Goal: Task Accomplishment & Management: Manage account settings

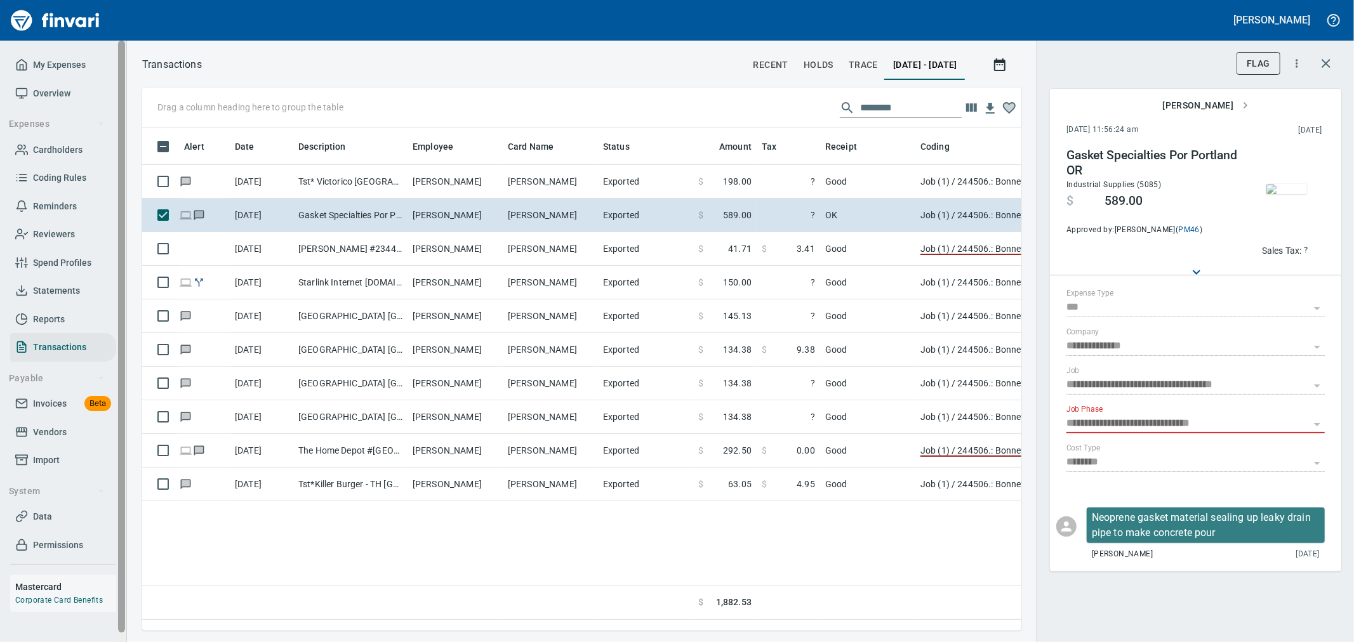
scroll to position [481, 858]
drag, startPoint x: 46, startPoint y: 407, endPoint x: 53, endPoint y: 409, distance: 7.9
click at [46, 407] on span "Invoices" at bounding box center [50, 404] width 34 height 16
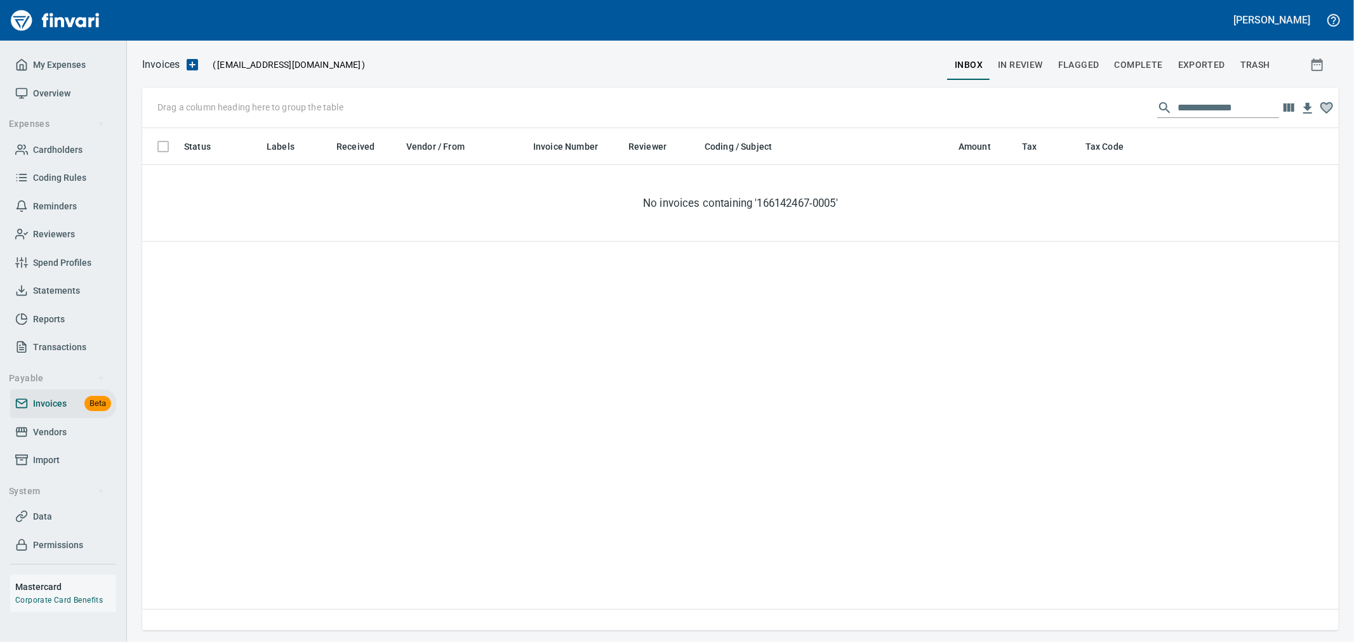
scroll to position [492, 1186]
drag, startPoint x: 1242, startPoint y: 105, endPoint x: 1128, endPoint y: 118, distance: 115.0
click at [1128, 118] on div "**********" at bounding box center [740, 108] width 1197 height 41
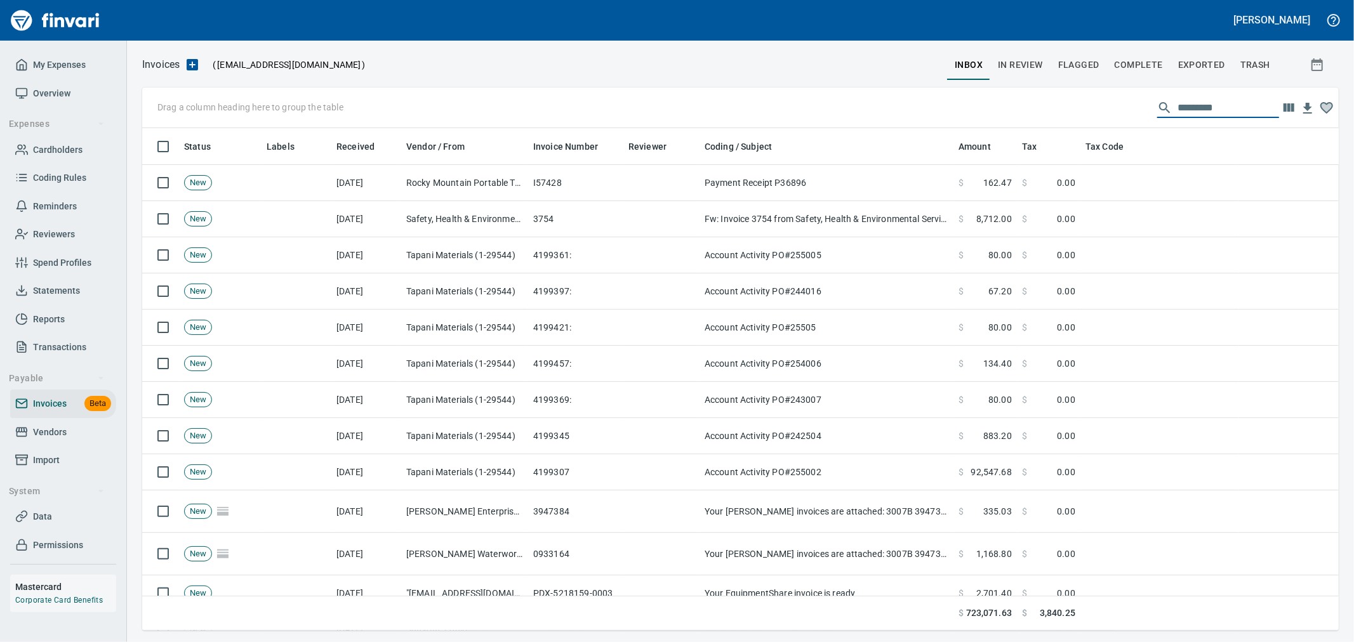
scroll to position [492, 1176]
click at [1296, 111] on icon "button" at bounding box center [1288, 107] width 15 height 15
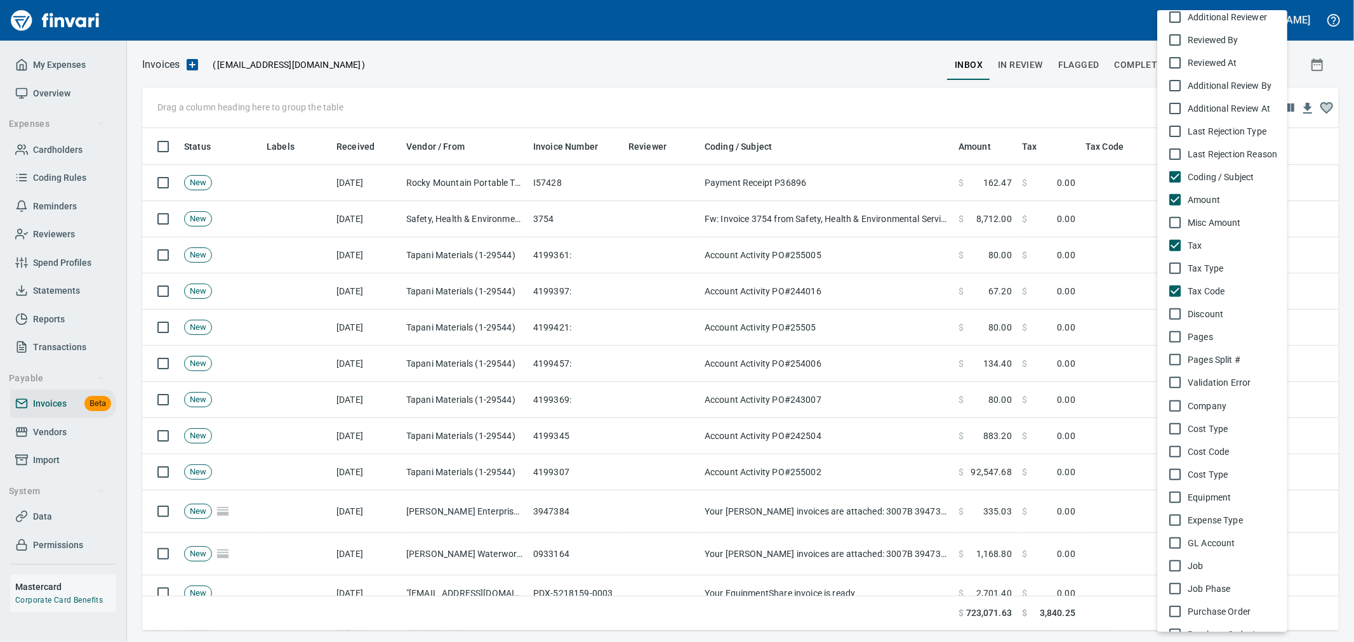
scroll to position [423, 0]
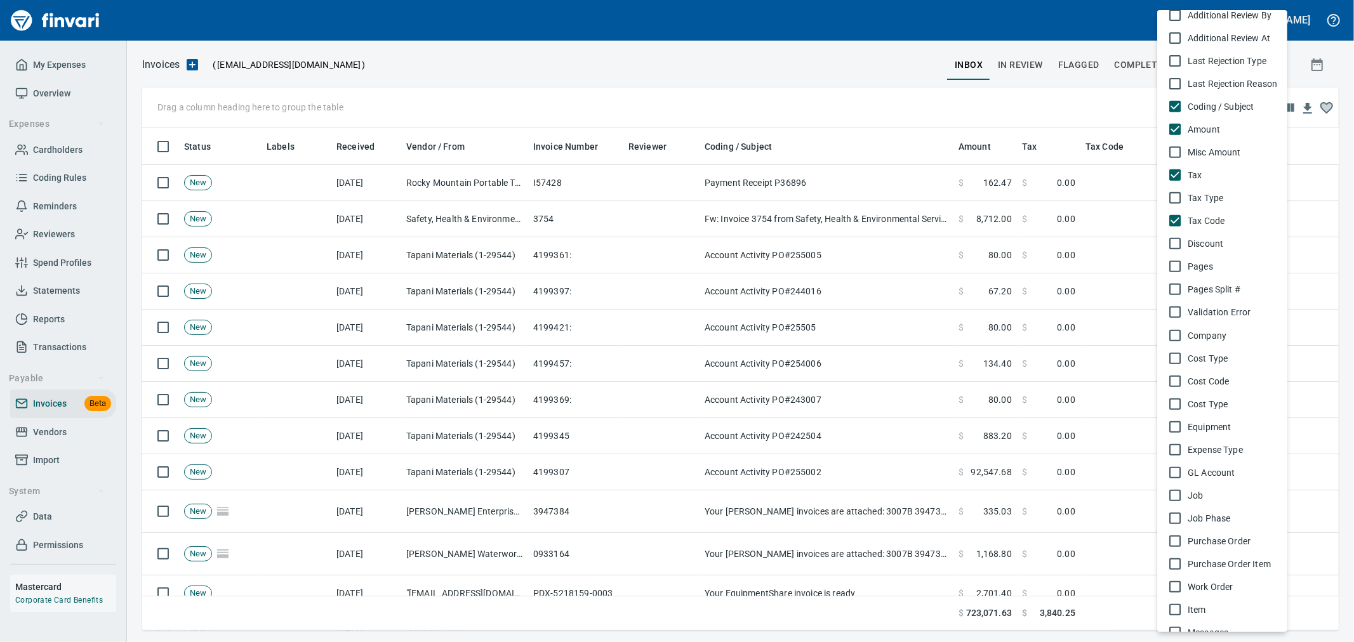
click at [1216, 449] on span "Expense Type" at bounding box center [1233, 450] width 90 height 13
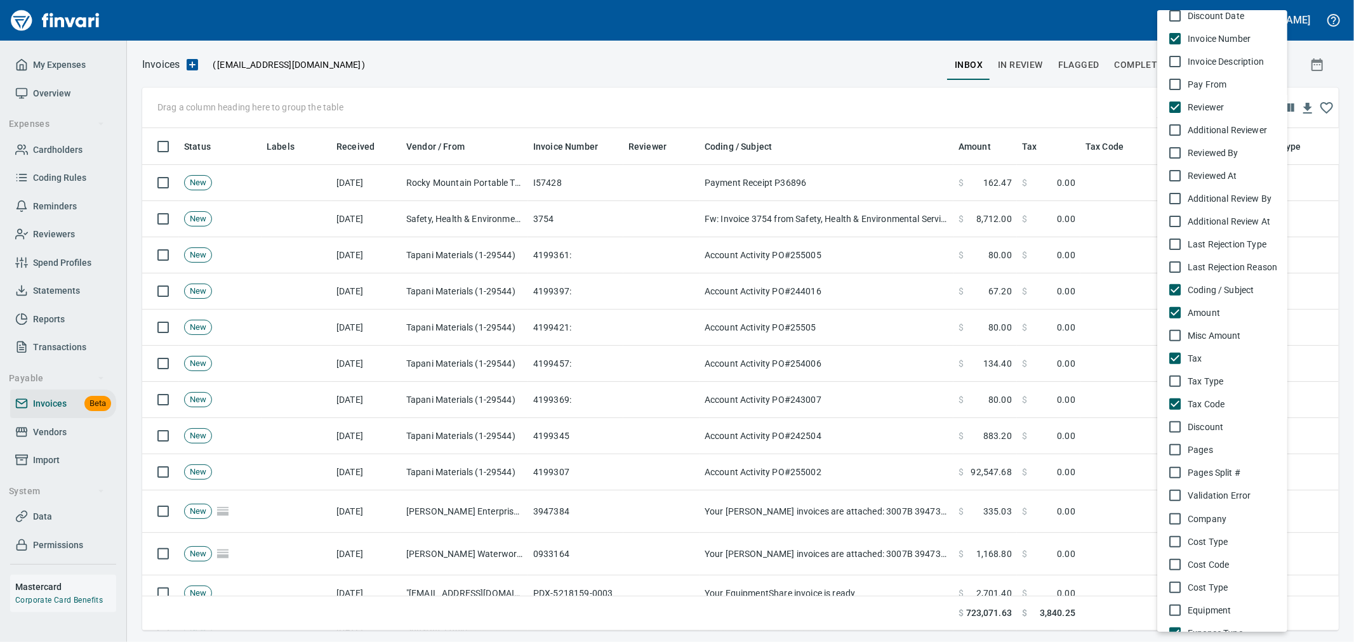
scroll to position [211, 0]
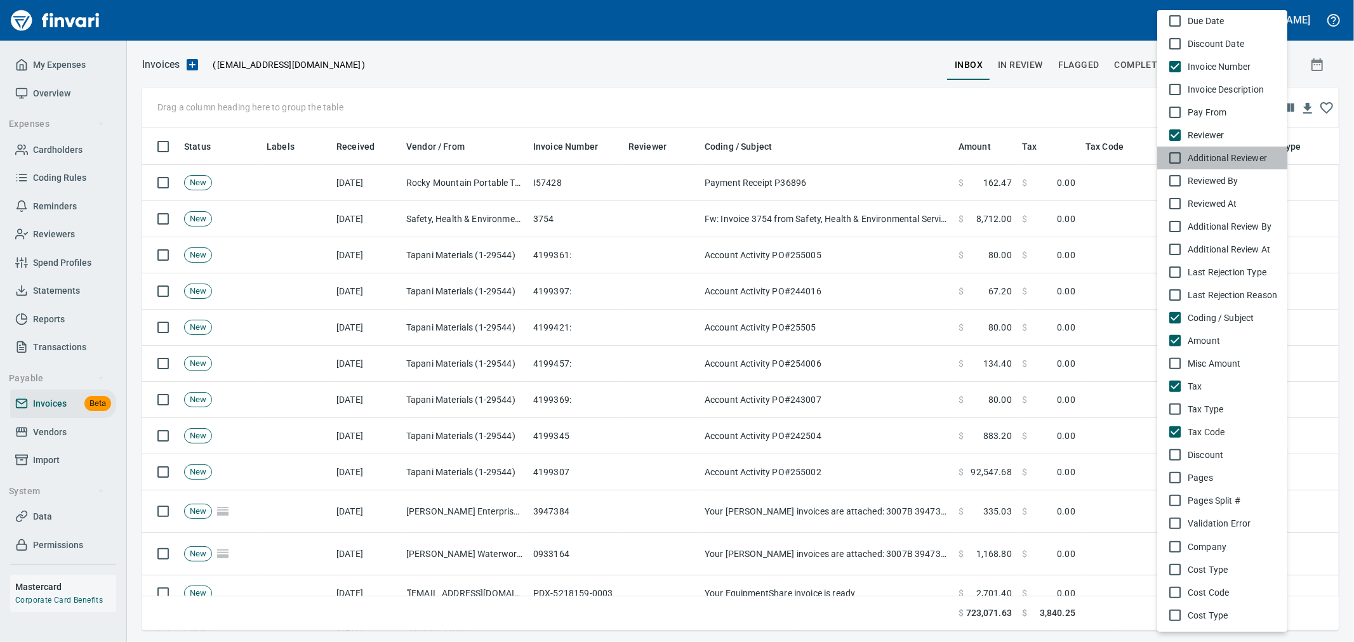
click at [1216, 150] on li "Additional Reviewer" at bounding box center [1222, 158] width 130 height 23
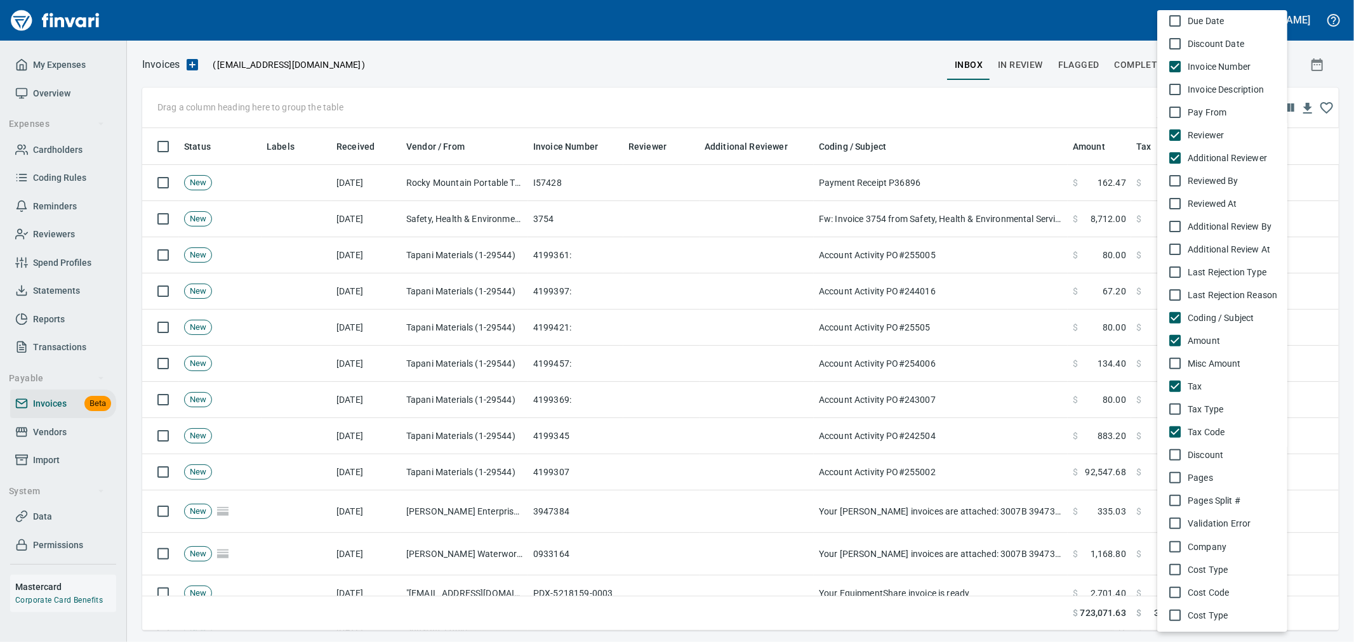
click at [865, 81] on div at bounding box center [677, 321] width 1354 height 642
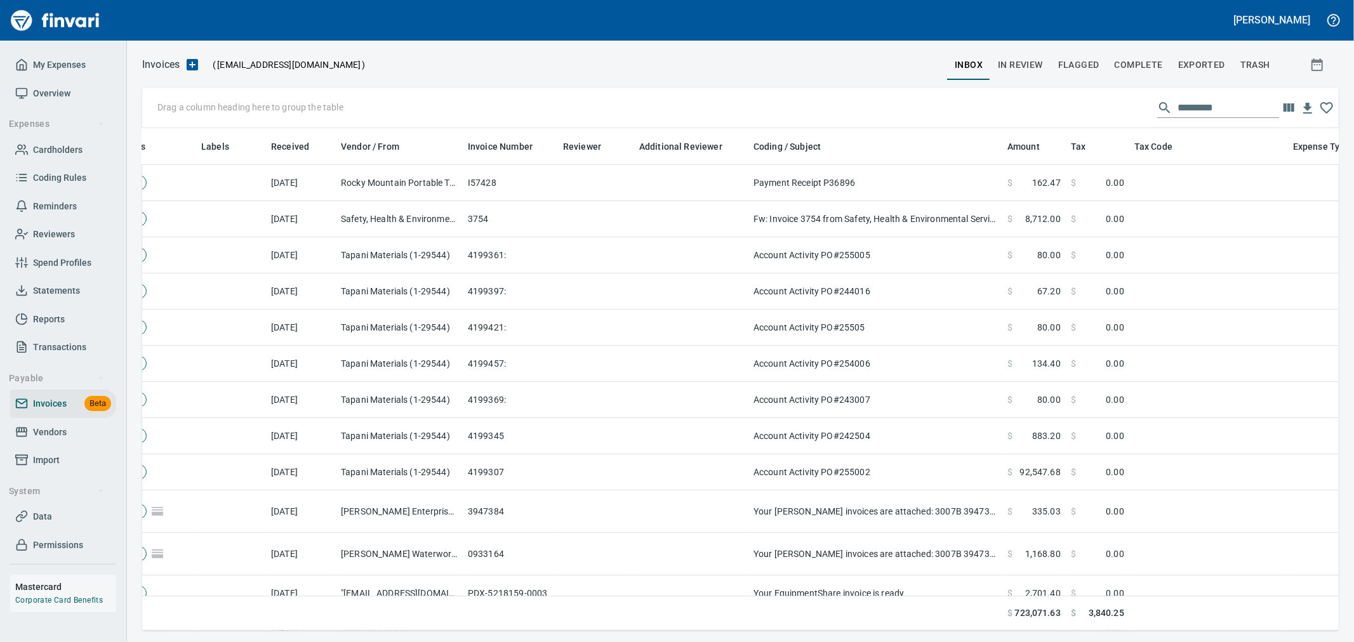
scroll to position [0, 152]
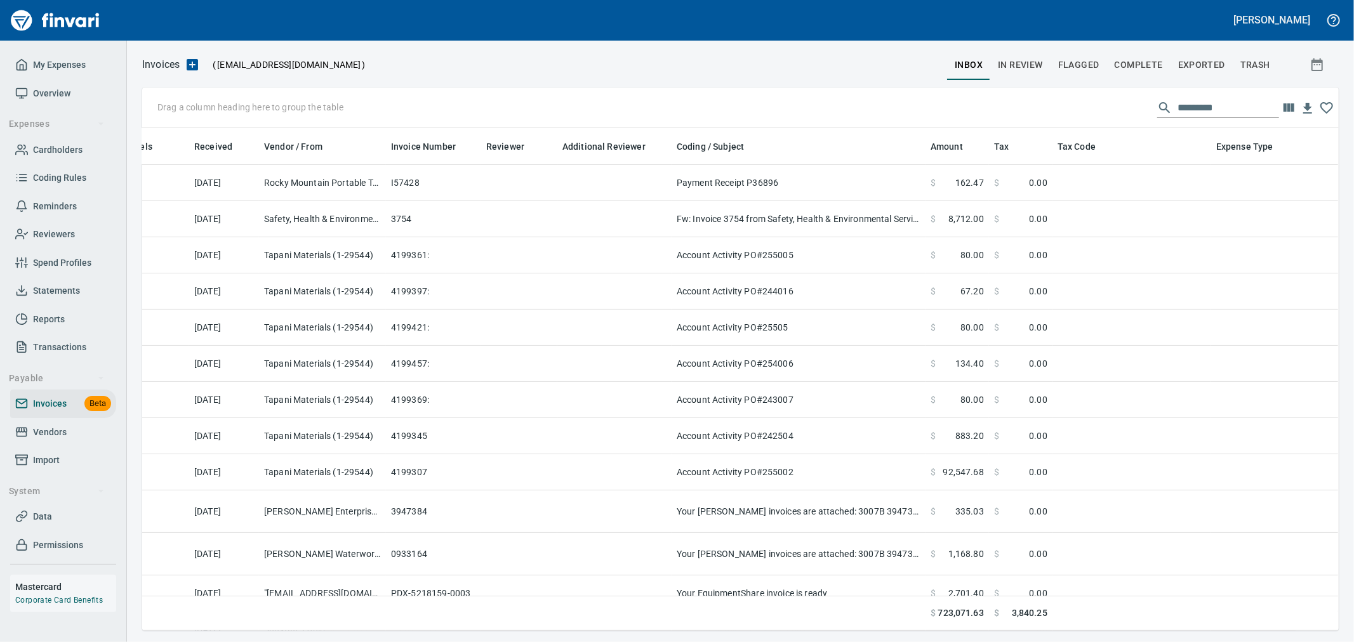
click at [1329, 105] on icon "button" at bounding box center [1326, 107] width 15 height 15
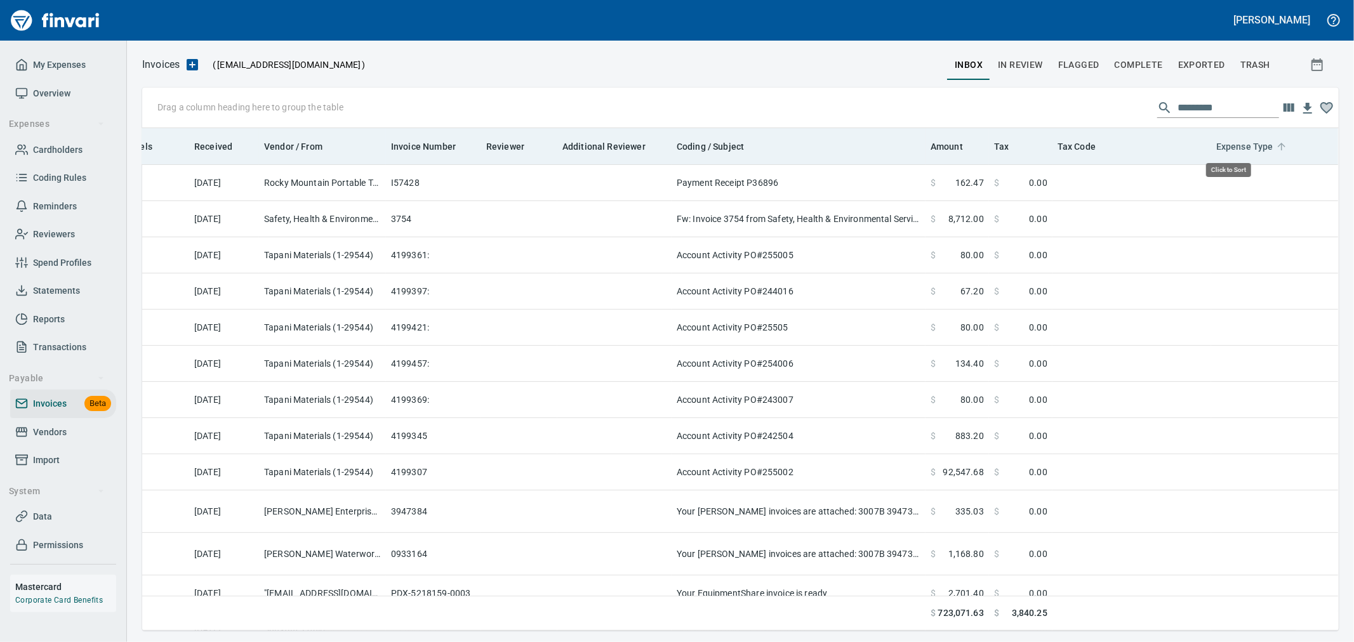
scroll to position [481, 1176]
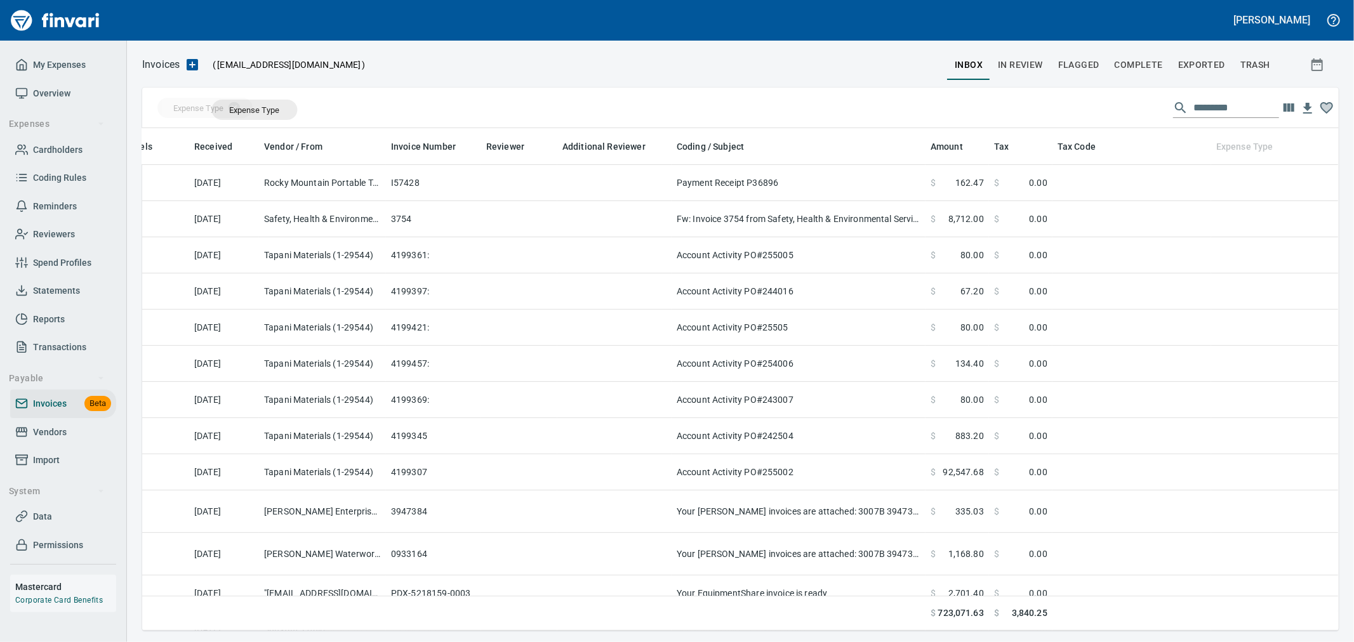
drag, startPoint x: 1225, startPoint y: 143, endPoint x: 255, endPoint y: 110, distance: 971.2
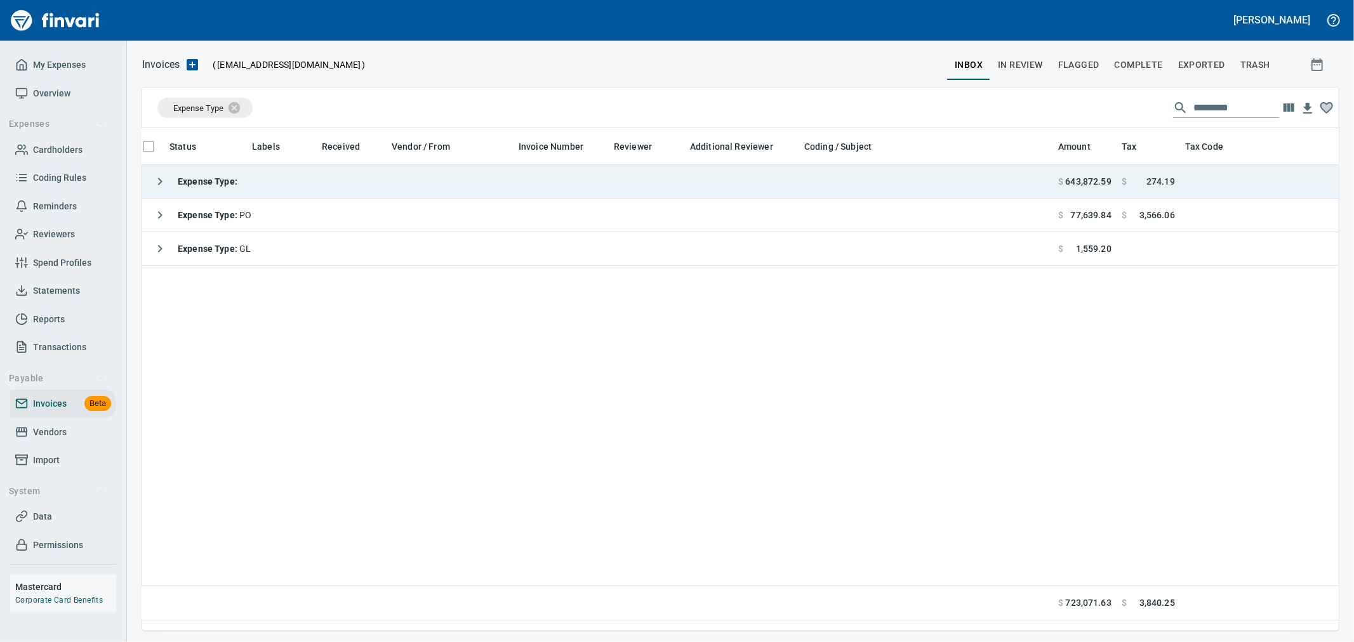
click at [159, 187] on icon "button" at bounding box center [159, 181] width 15 height 15
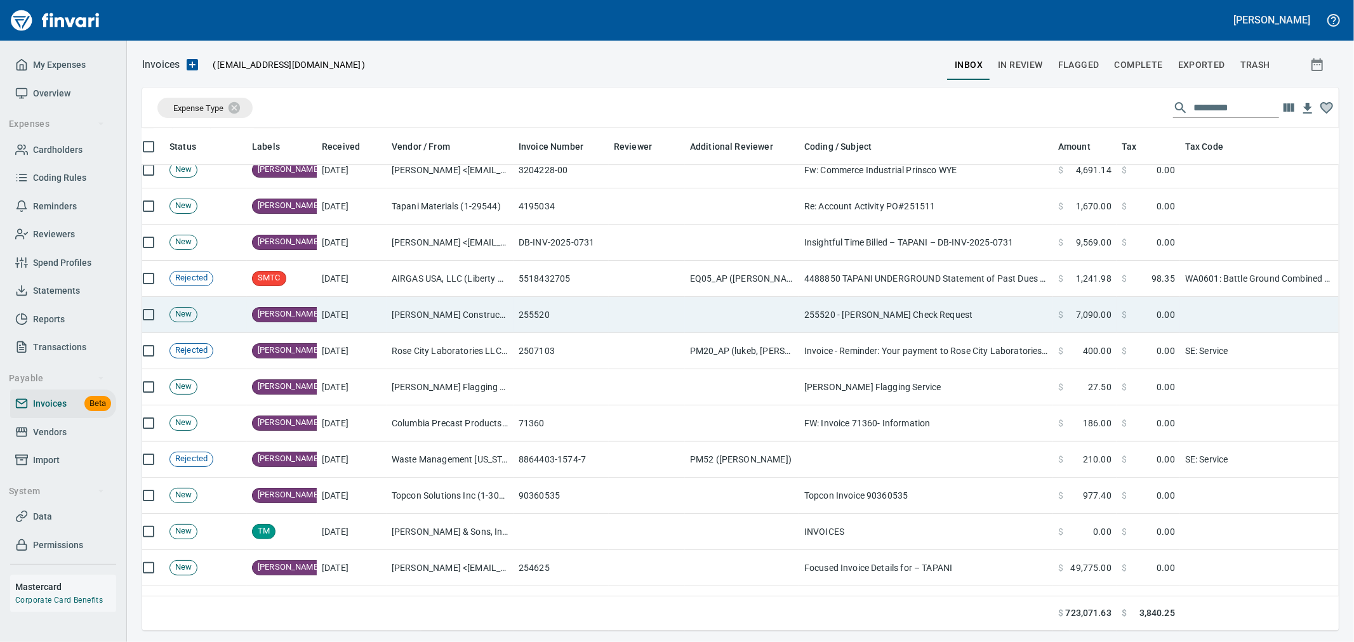
scroll to position [3386, 45]
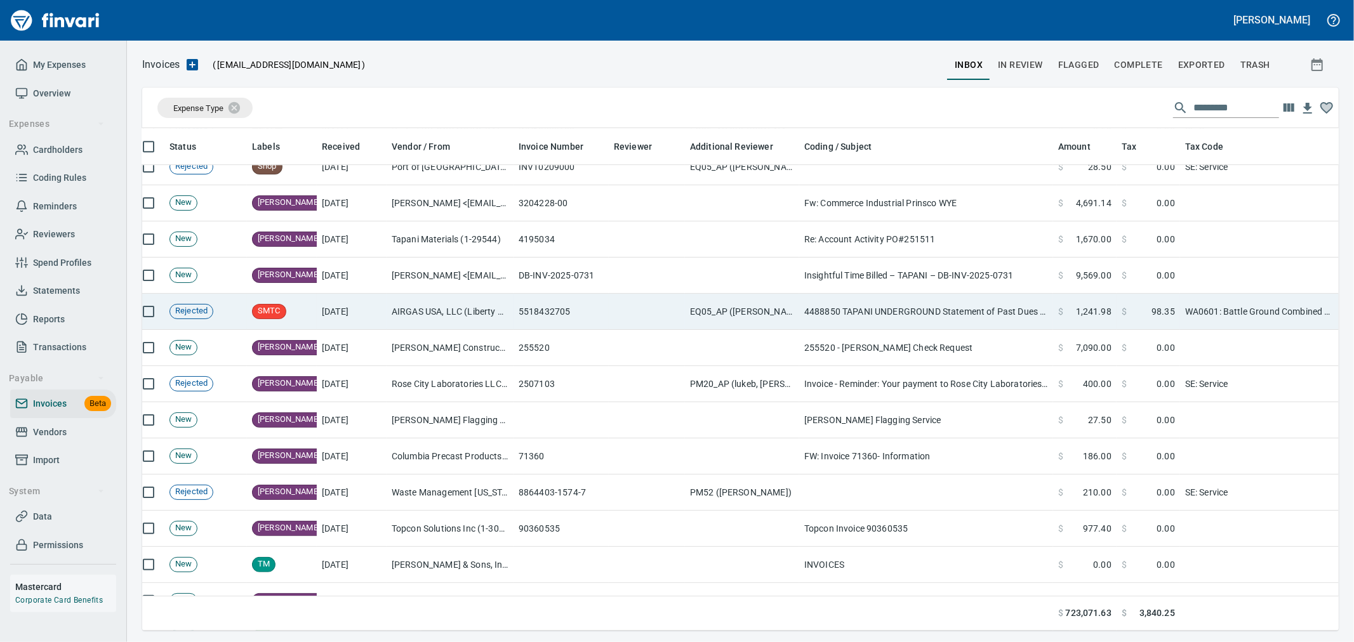
click at [739, 315] on td "EQ05_AP ([PERSON_NAME], [PERSON_NAME], [PERSON_NAME])" at bounding box center [742, 312] width 114 height 36
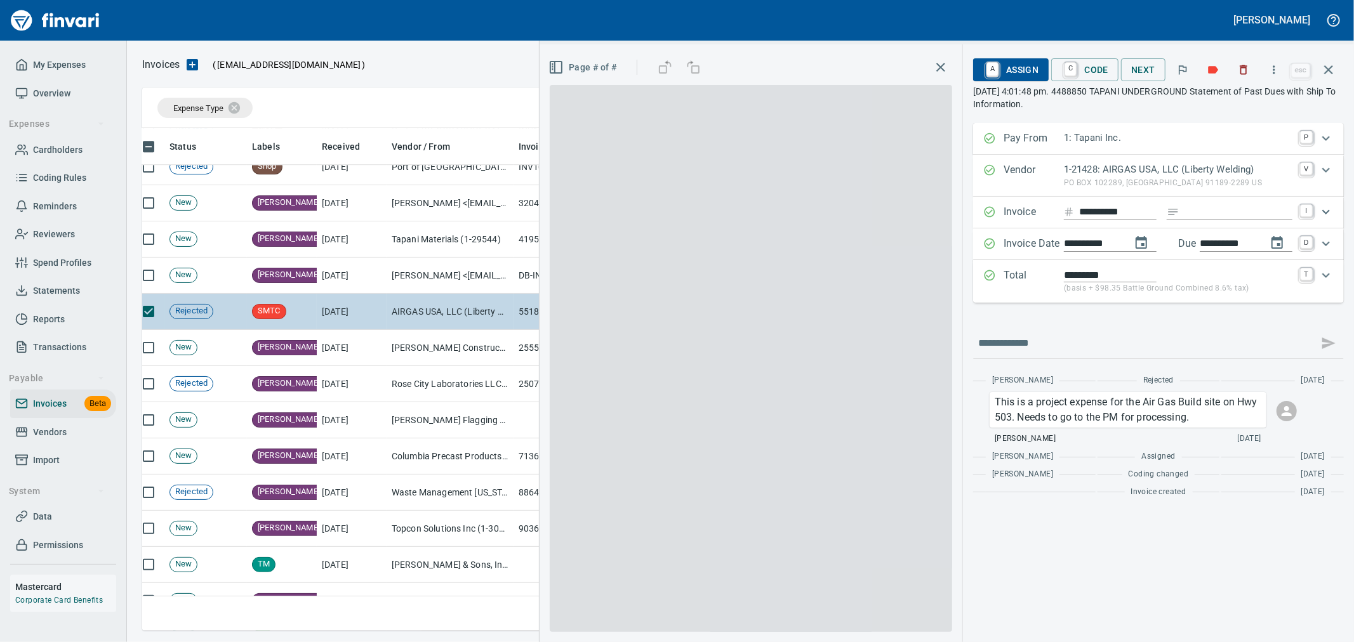
scroll to position [481, 1175]
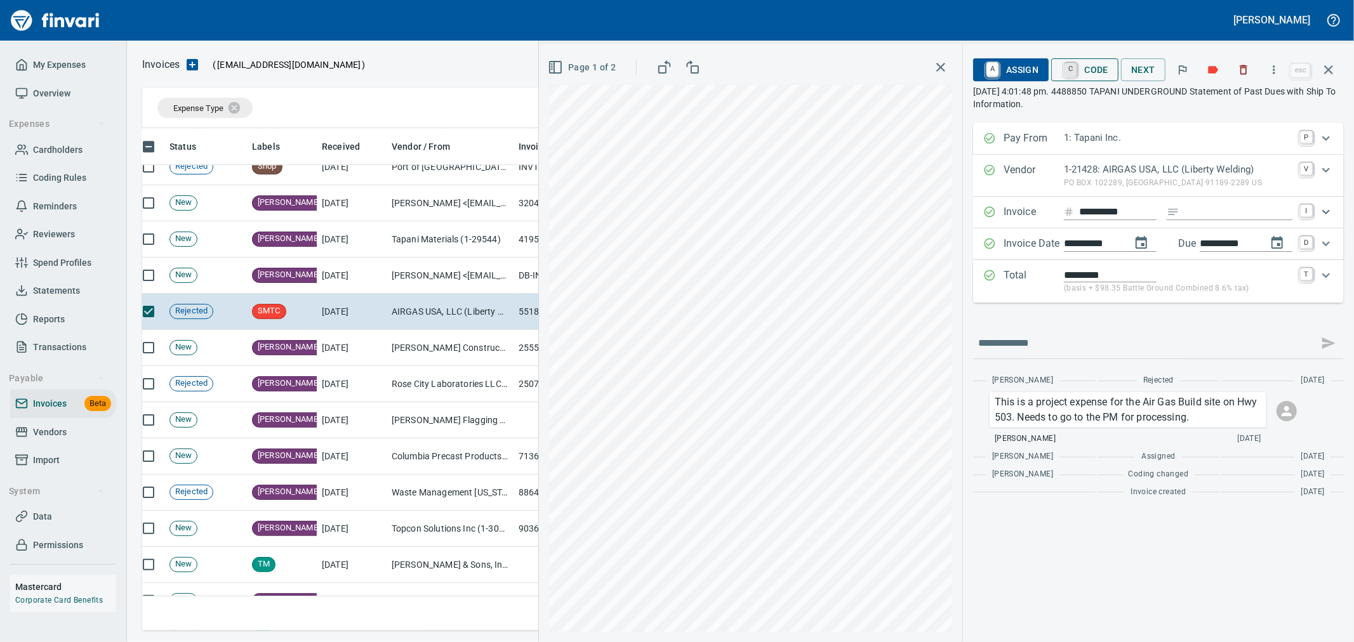
click at [1074, 68] on link "C" at bounding box center [1071, 70] width 12 height 14
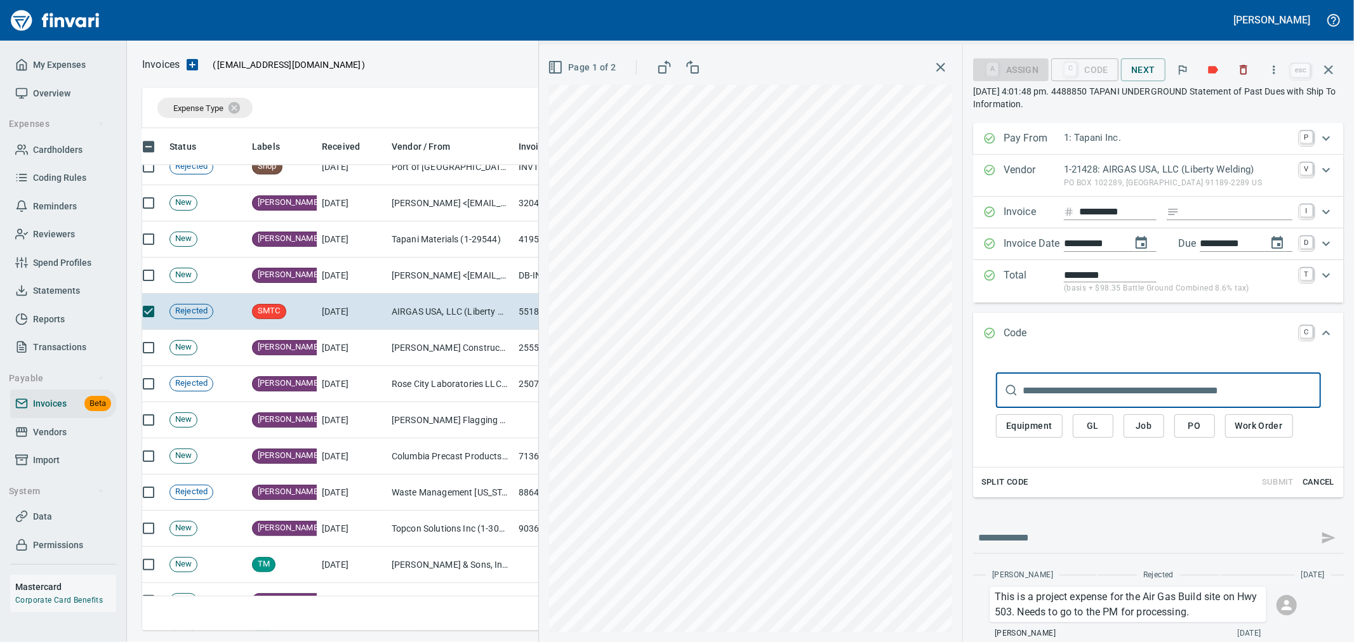
click at [1138, 427] on span "Job" at bounding box center [1144, 426] width 20 height 16
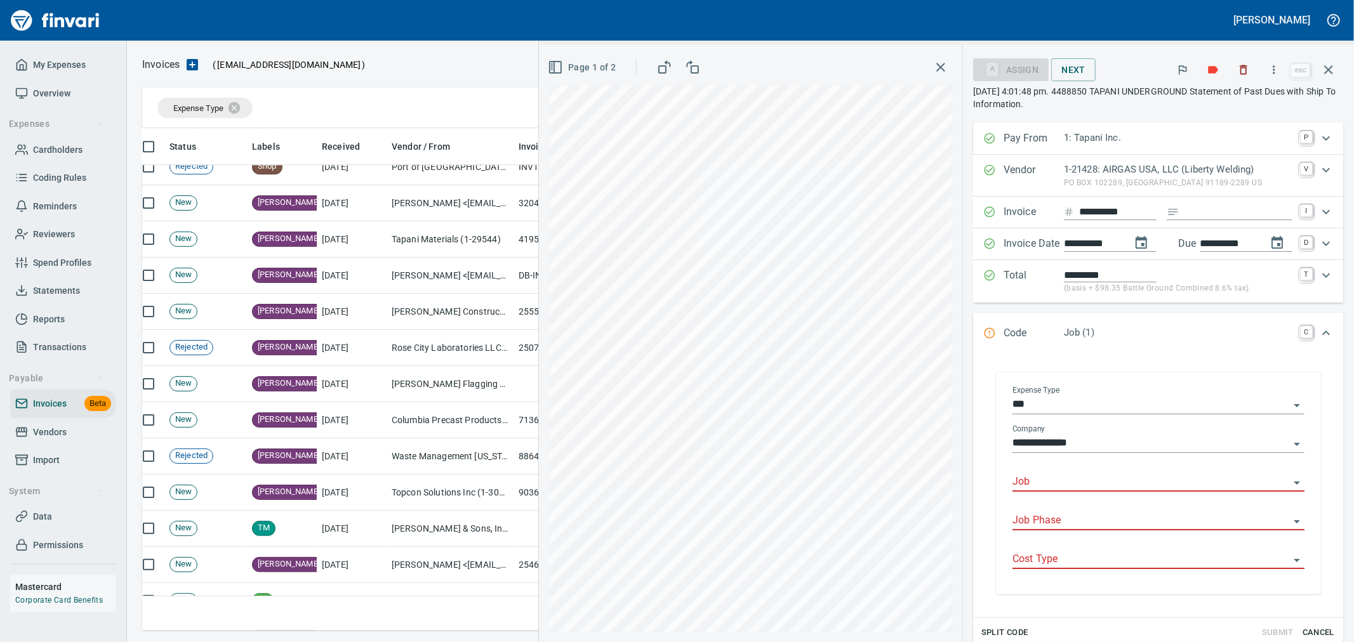
click at [1074, 480] on input "Job" at bounding box center [1151, 483] width 277 height 18
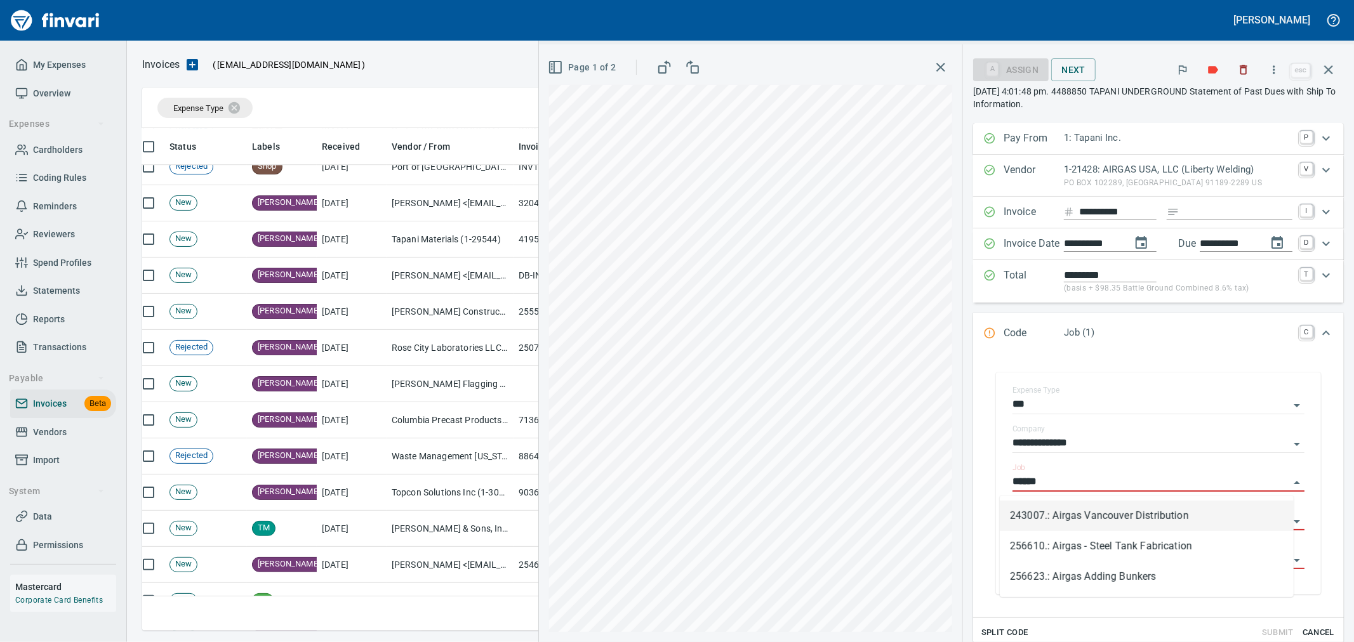
click at [1119, 522] on li "243007.: Airgas Vancouver Distribution" at bounding box center [1147, 516] width 294 height 30
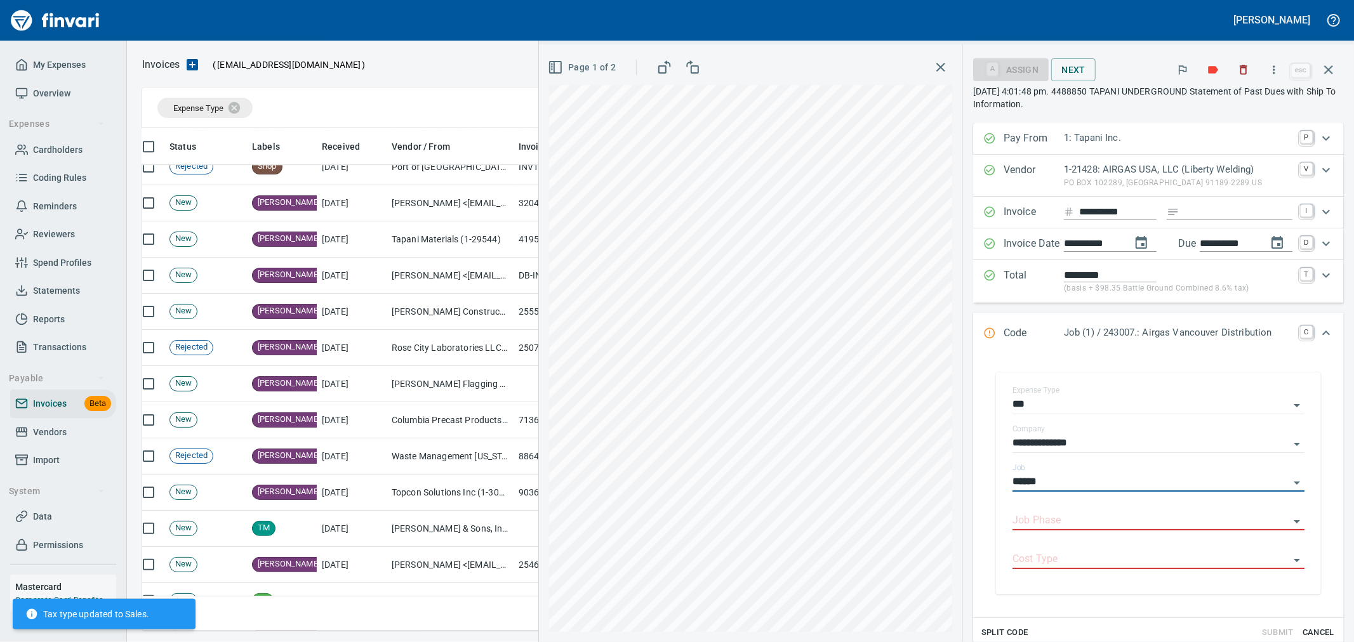
type input "**********"
click at [1300, 338] on link "C" at bounding box center [1306, 332] width 13 height 13
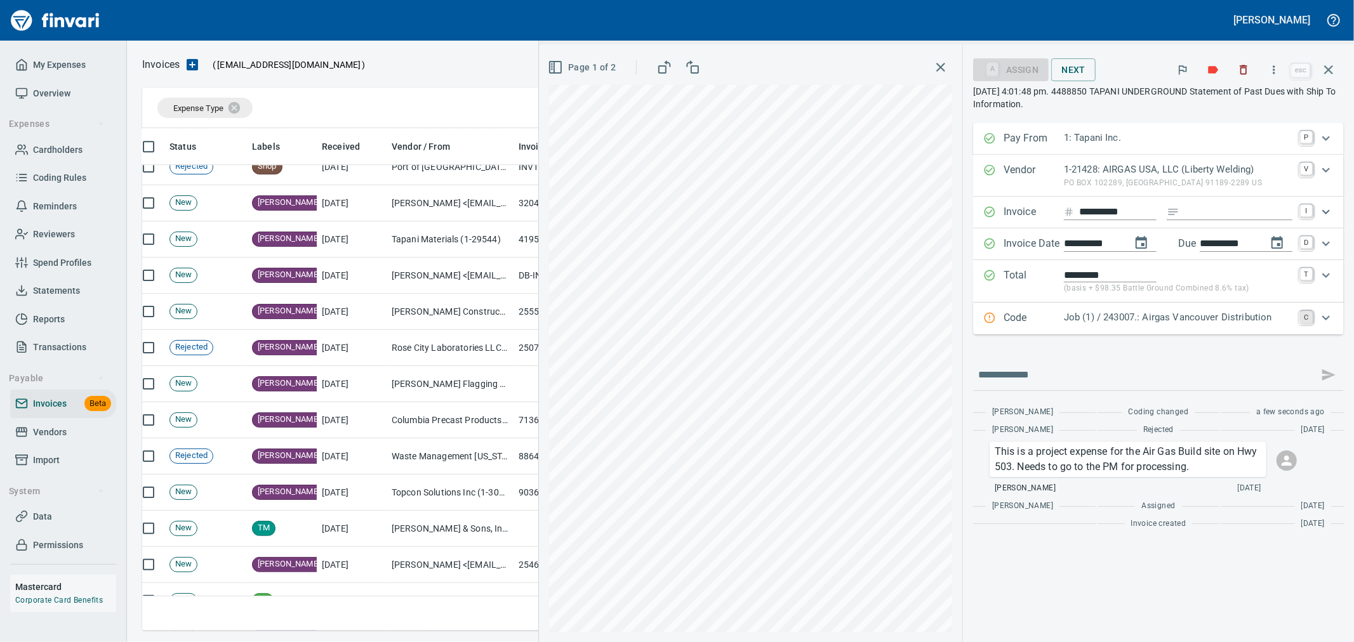
click at [1301, 317] on link "C" at bounding box center [1306, 317] width 13 height 13
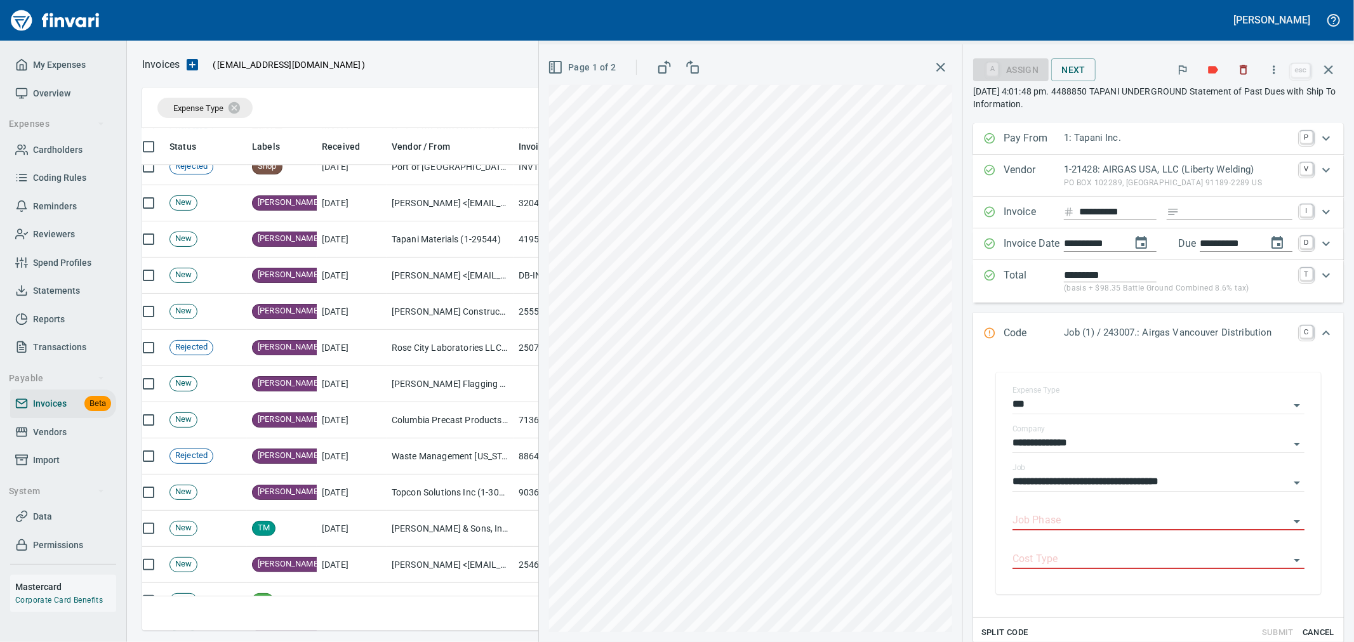
scroll to position [70, 0]
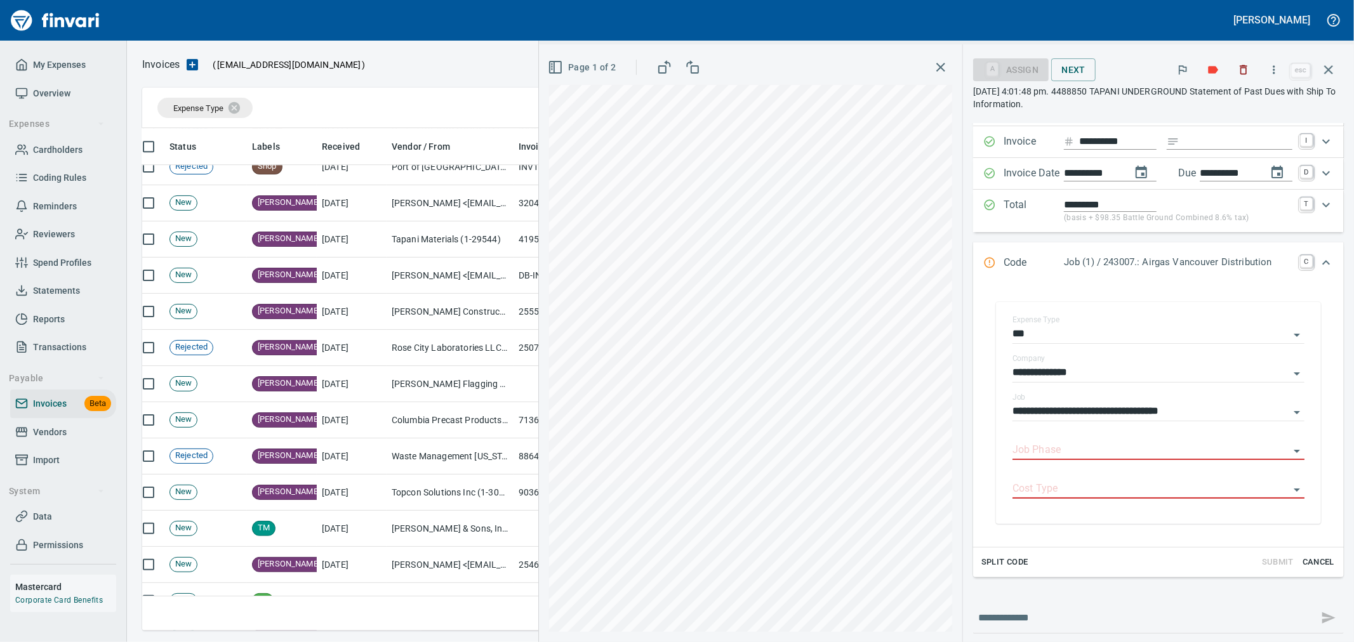
click at [1310, 562] on span "Cancel" at bounding box center [1318, 562] width 34 height 15
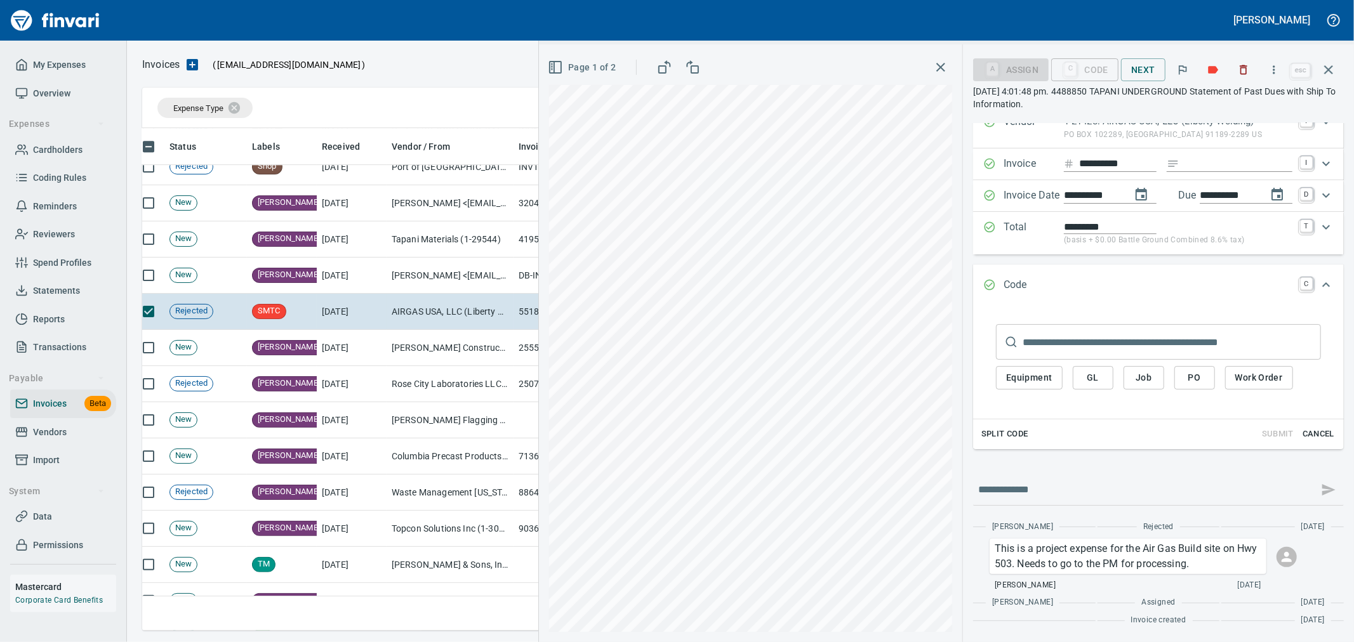
type input "*****"
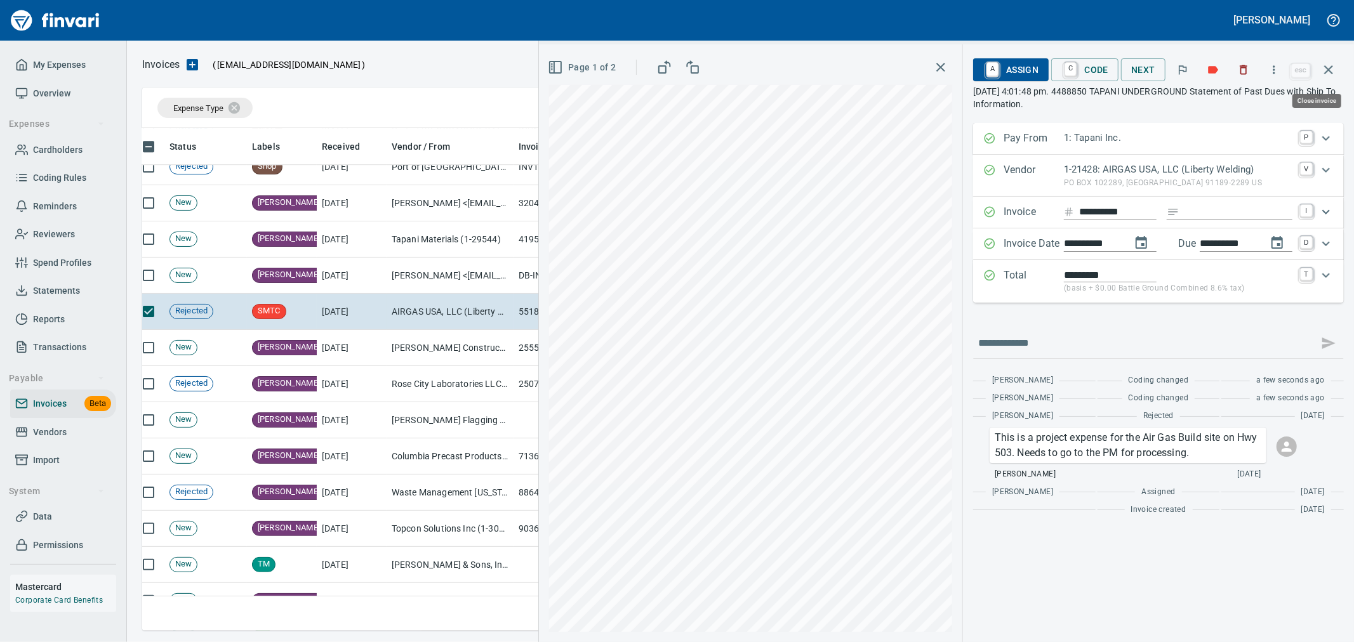
scroll to position [481, 1175]
click at [1022, 74] on span "A Assign" at bounding box center [1010, 70] width 55 height 22
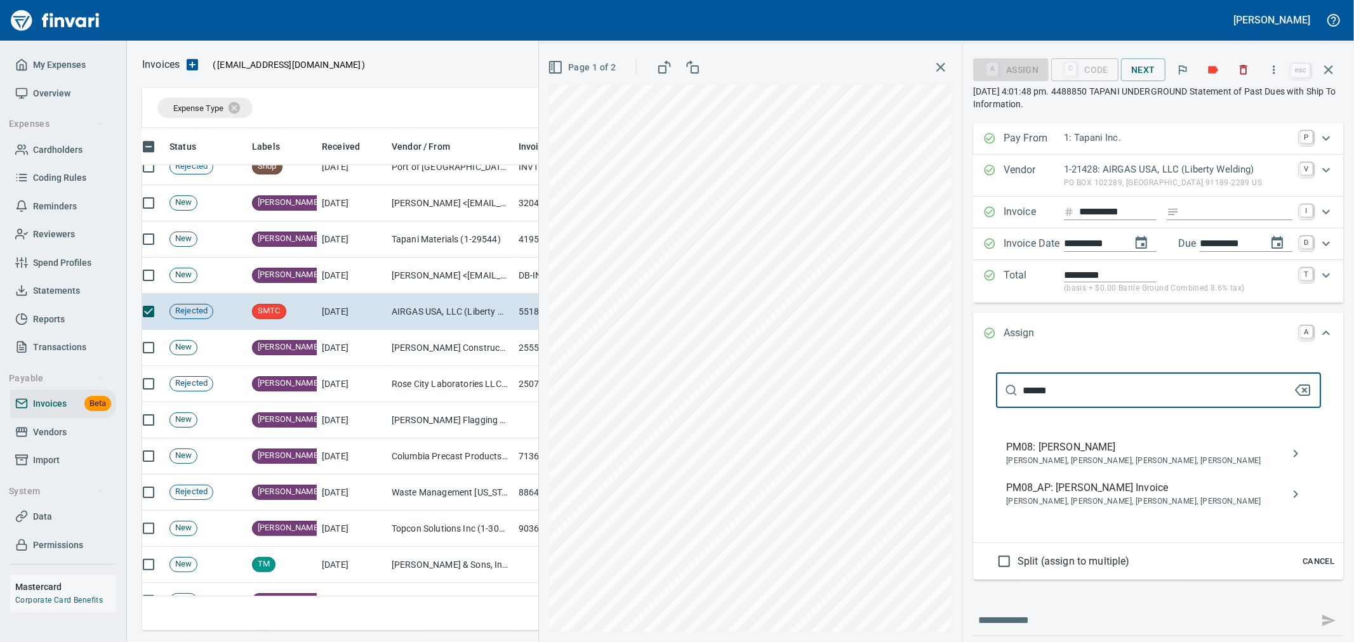
type input "******"
click at [1116, 508] on span "[PERSON_NAME], [PERSON_NAME], [PERSON_NAME], [PERSON_NAME]" at bounding box center [1148, 502] width 284 height 13
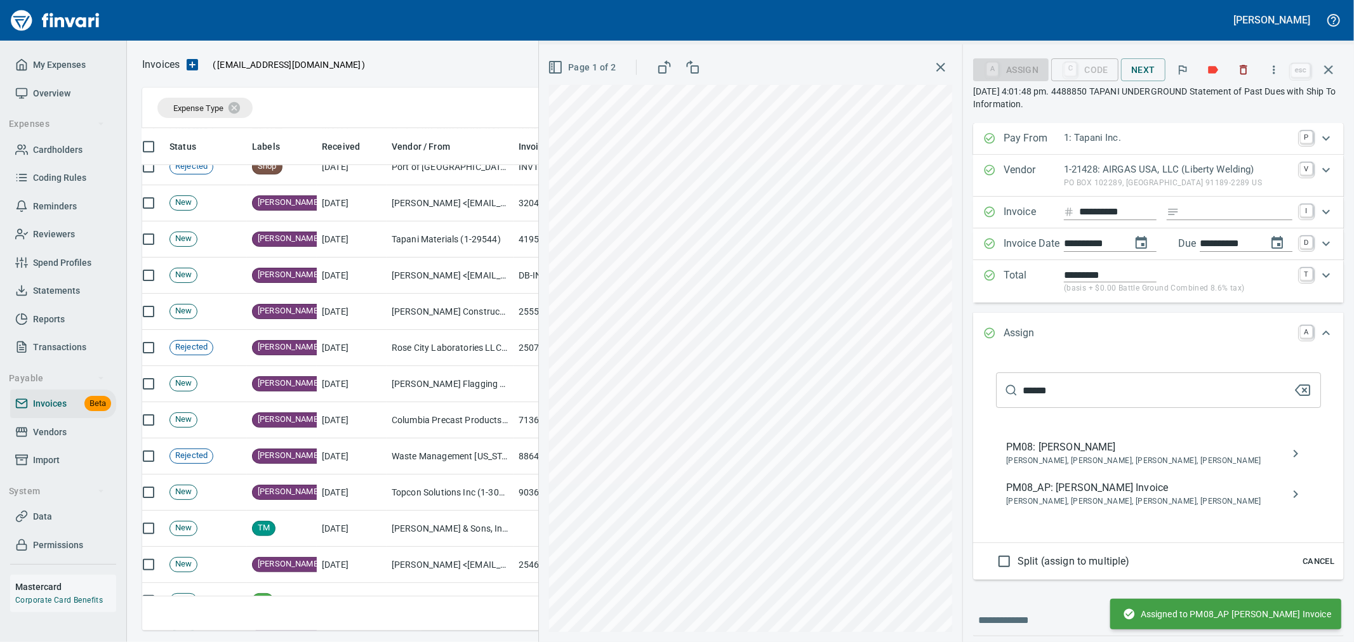
type input "******"
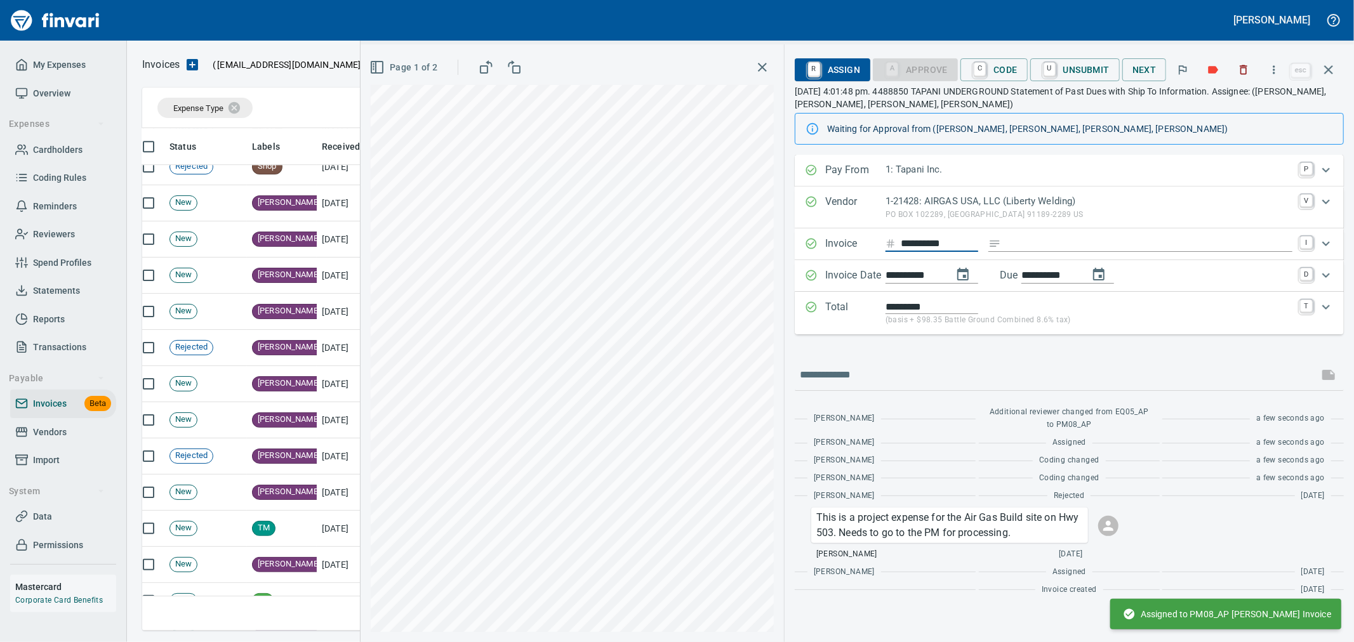
drag, startPoint x: 961, startPoint y: 242, endPoint x: 896, endPoint y: 235, distance: 65.8
click at [896, 235] on div "**********" at bounding box center [1069, 245] width 549 height 32
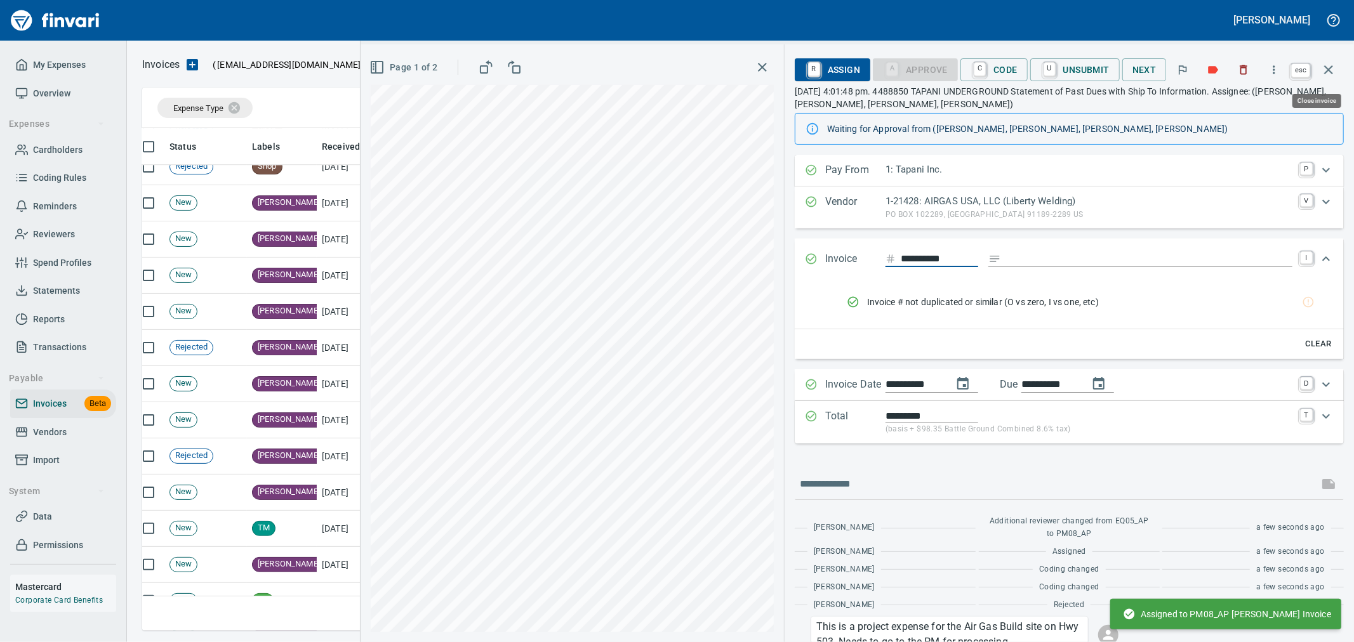
click at [1330, 70] on icon "button" at bounding box center [1328, 69] width 9 height 9
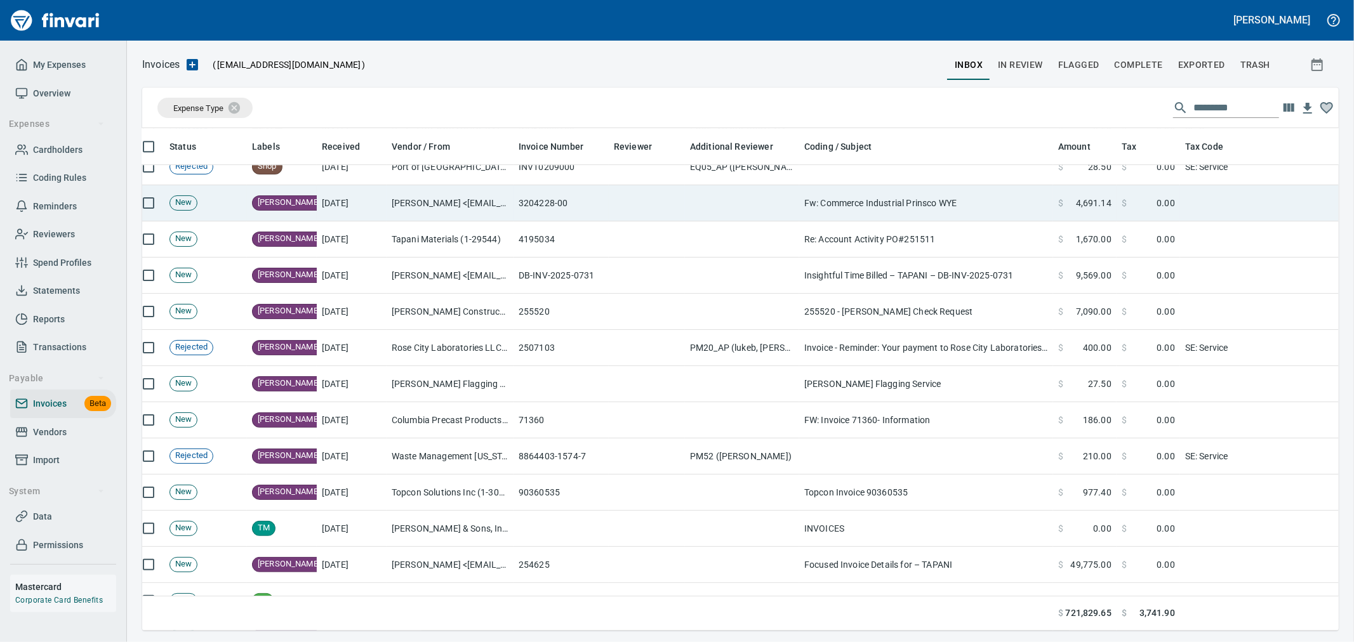
scroll to position [481, 1176]
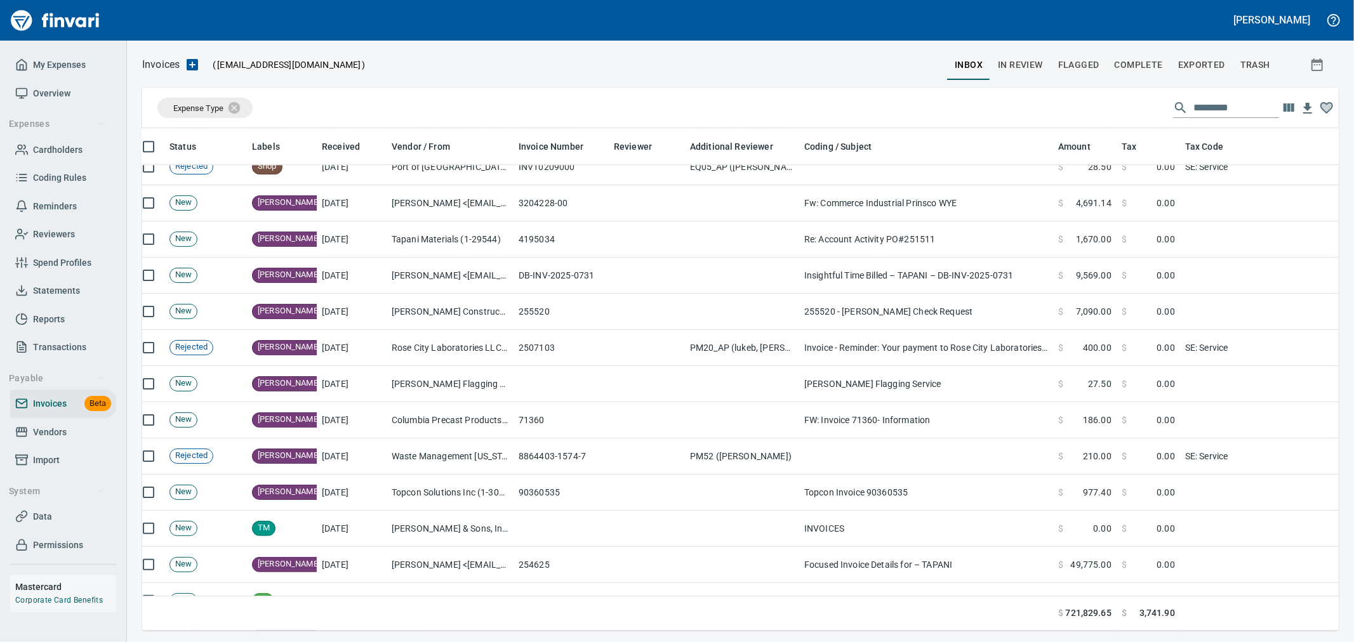
click at [1029, 75] on button "In Review" at bounding box center [1020, 65] width 60 height 30
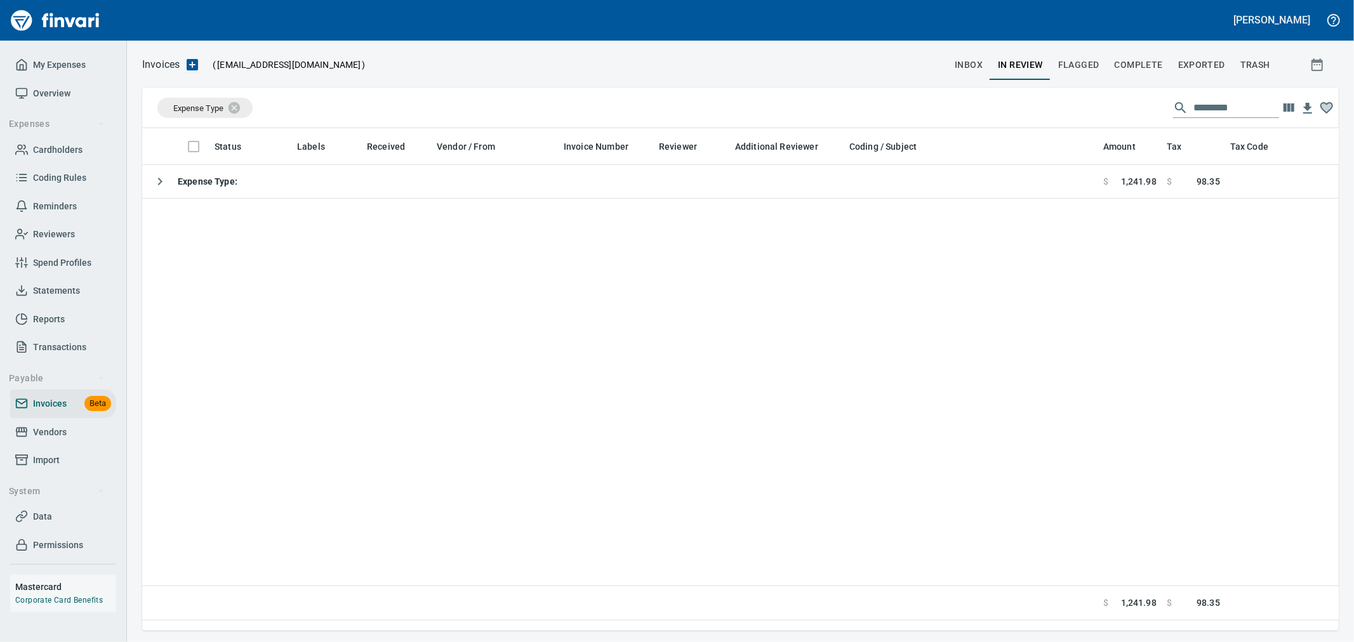
scroll to position [481, 1186]
click at [1228, 112] on input "text" at bounding box center [1237, 108] width 86 height 20
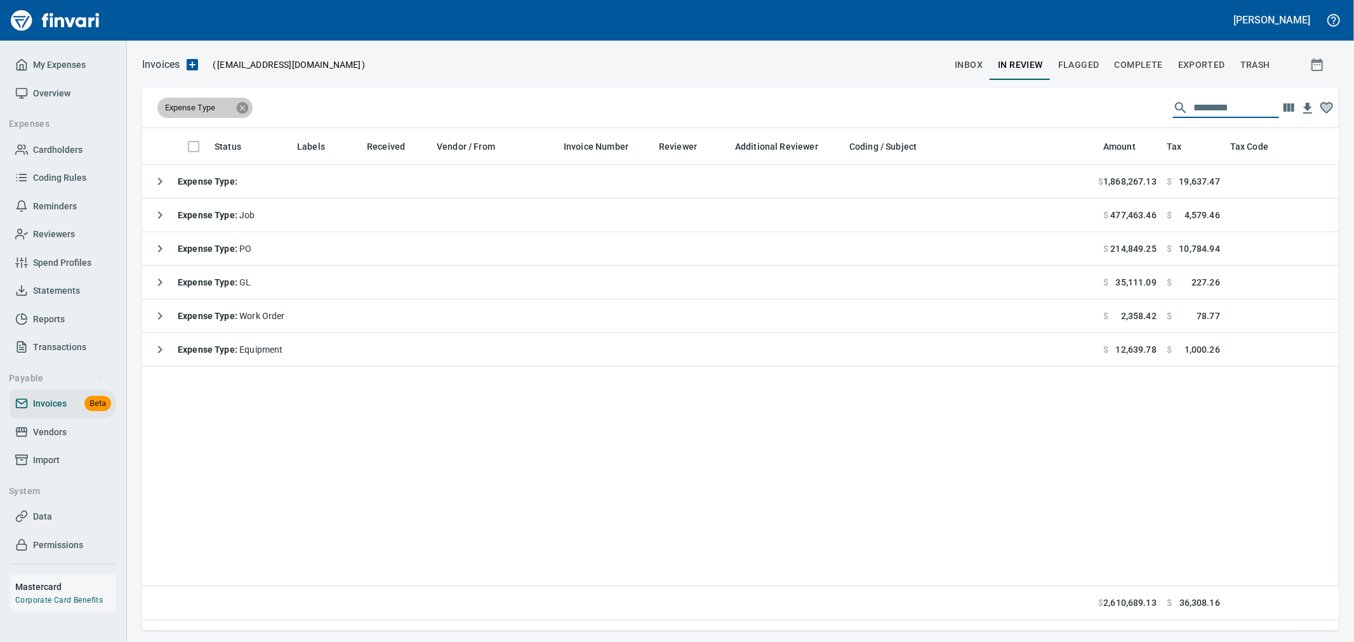
click at [242, 108] on icon at bounding box center [243, 108] width 14 height 14
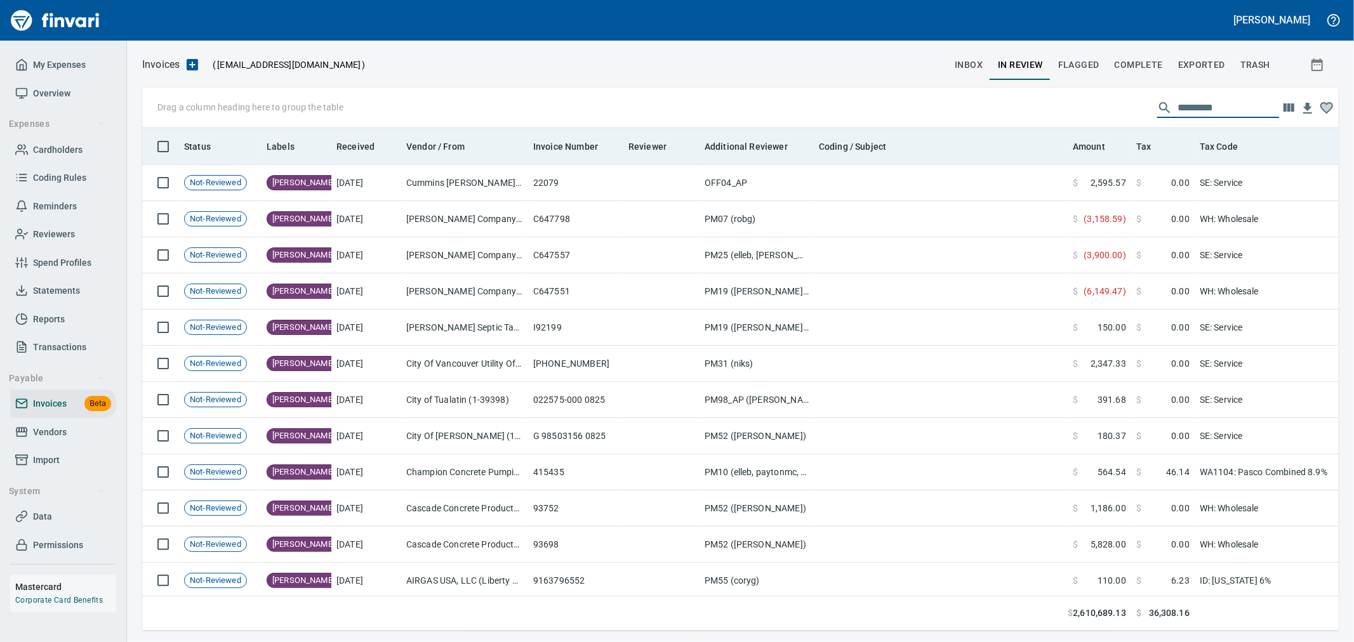
scroll to position [481, 1176]
paste input "**********"
type input "**********"
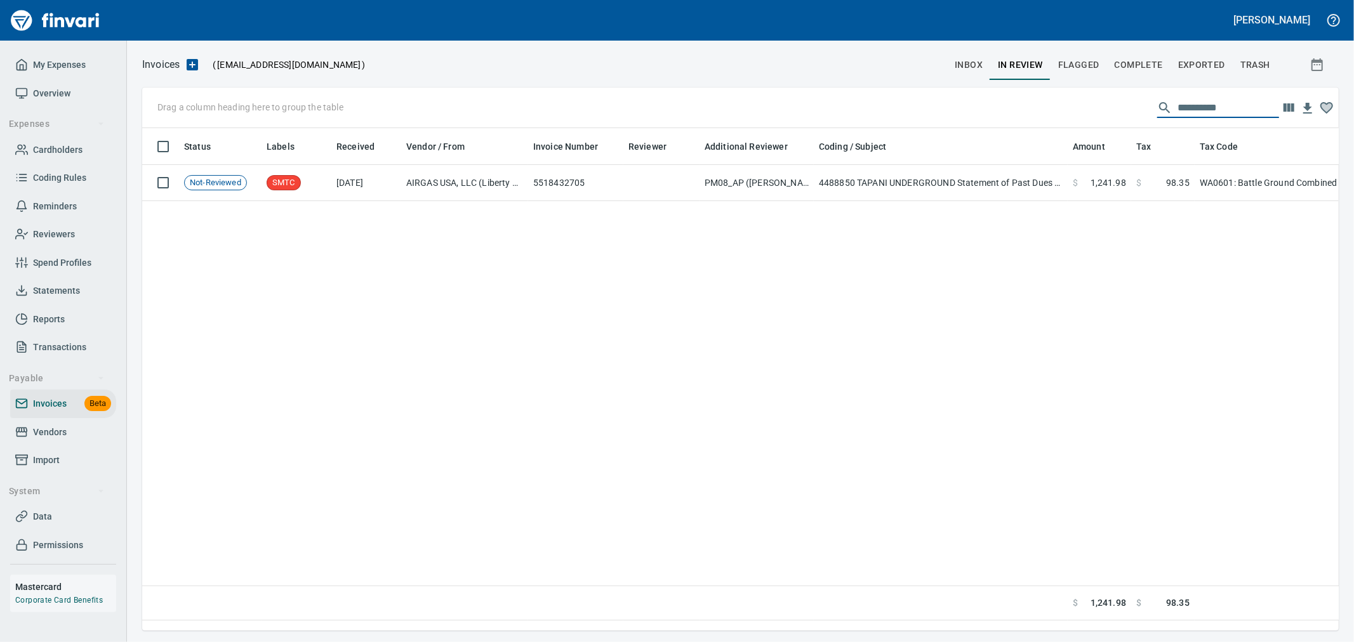
drag, startPoint x: 1245, startPoint y: 112, endPoint x: 1108, endPoint y: 109, distance: 136.5
click at [1108, 109] on div "**********" at bounding box center [740, 108] width 1197 height 41
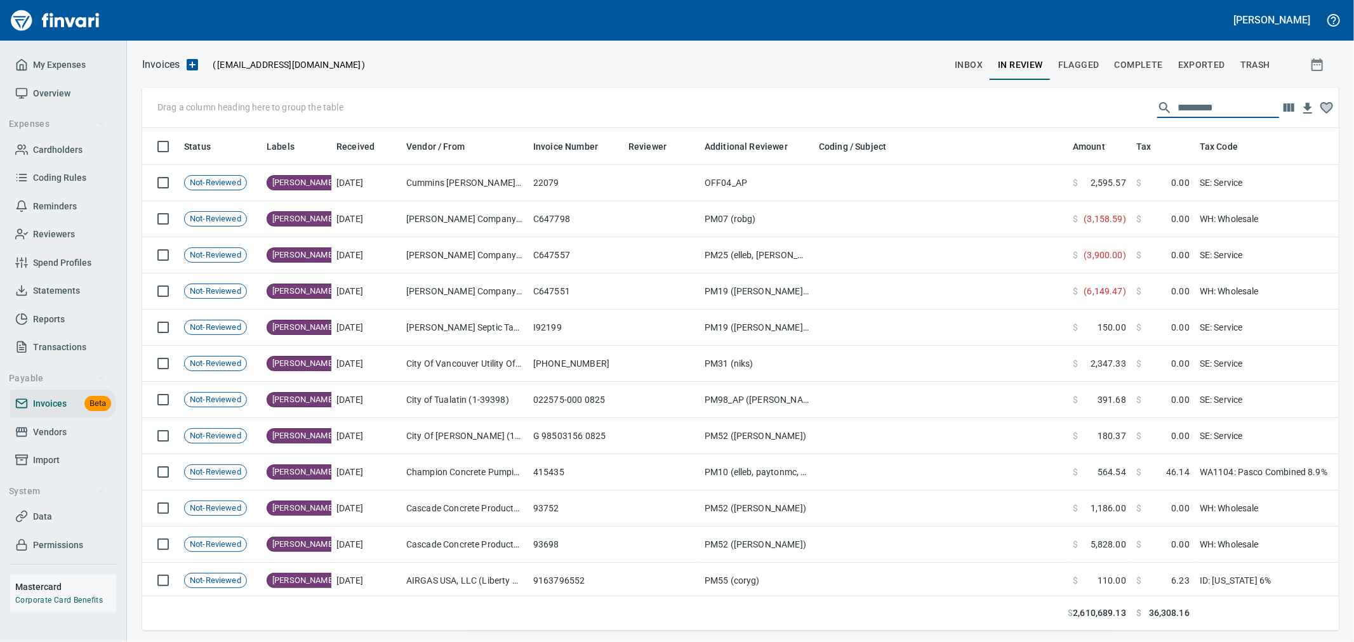
click at [962, 68] on span "inbox" at bounding box center [969, 65] width 28 height 16
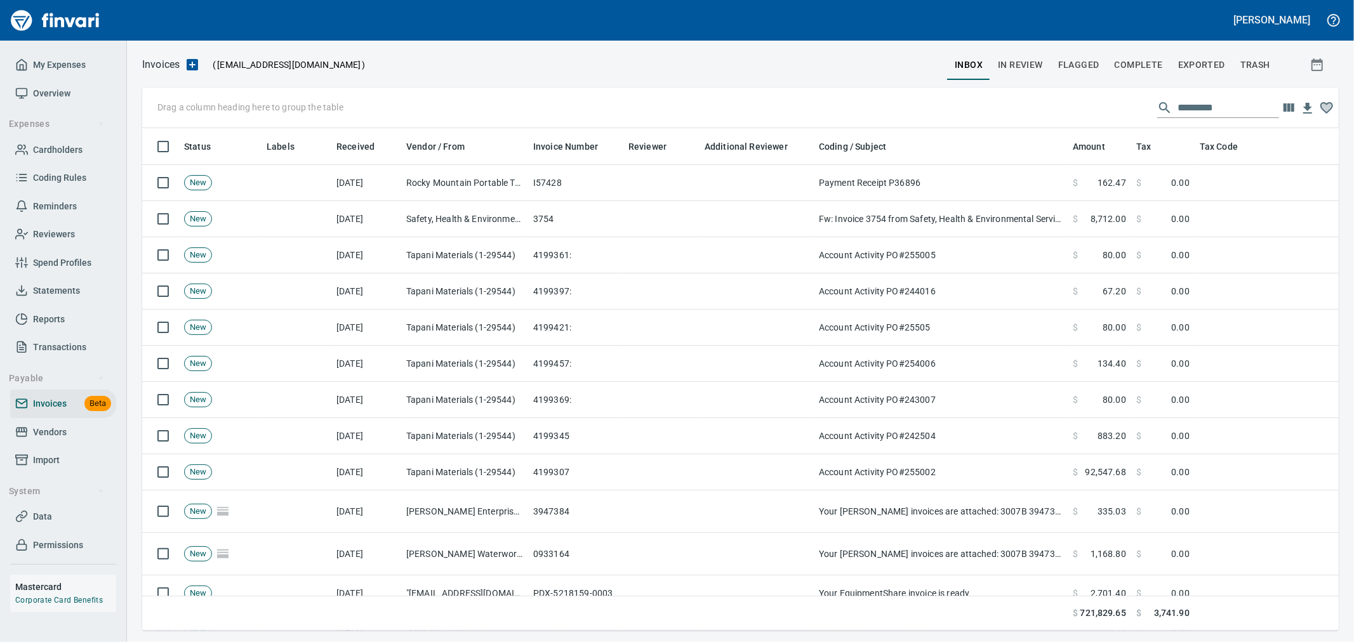
scroll to position [0, 152]
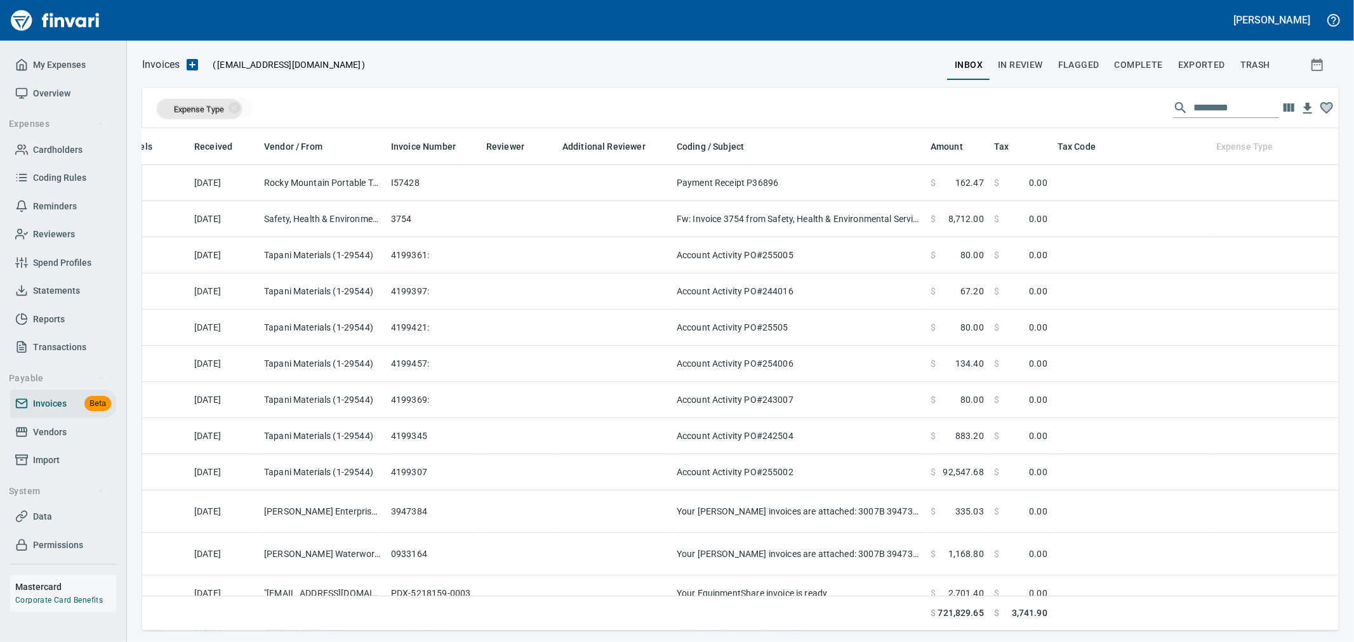
drag, startPoint x: 1225, startPoint y: 151, endPoint x: 199, endPoint y: 109, distance: 1026.8
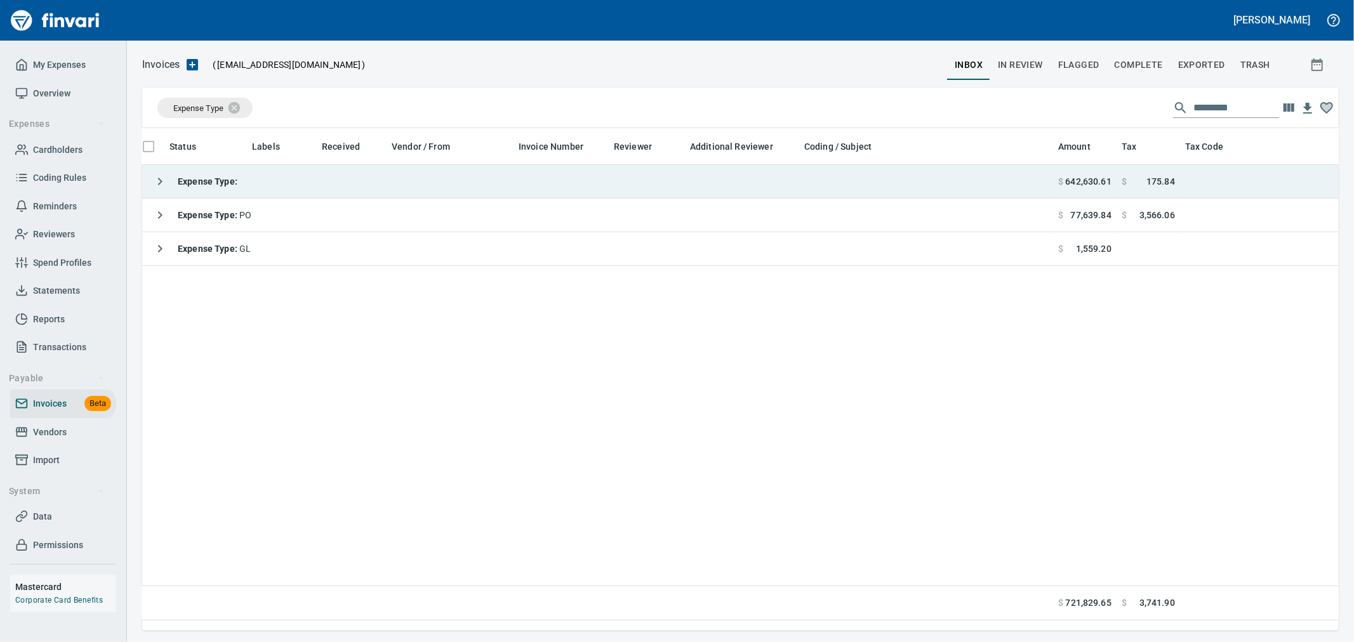
click at [159, 187] on icon "button" at bounding box center [159, 181] width 15 height 15
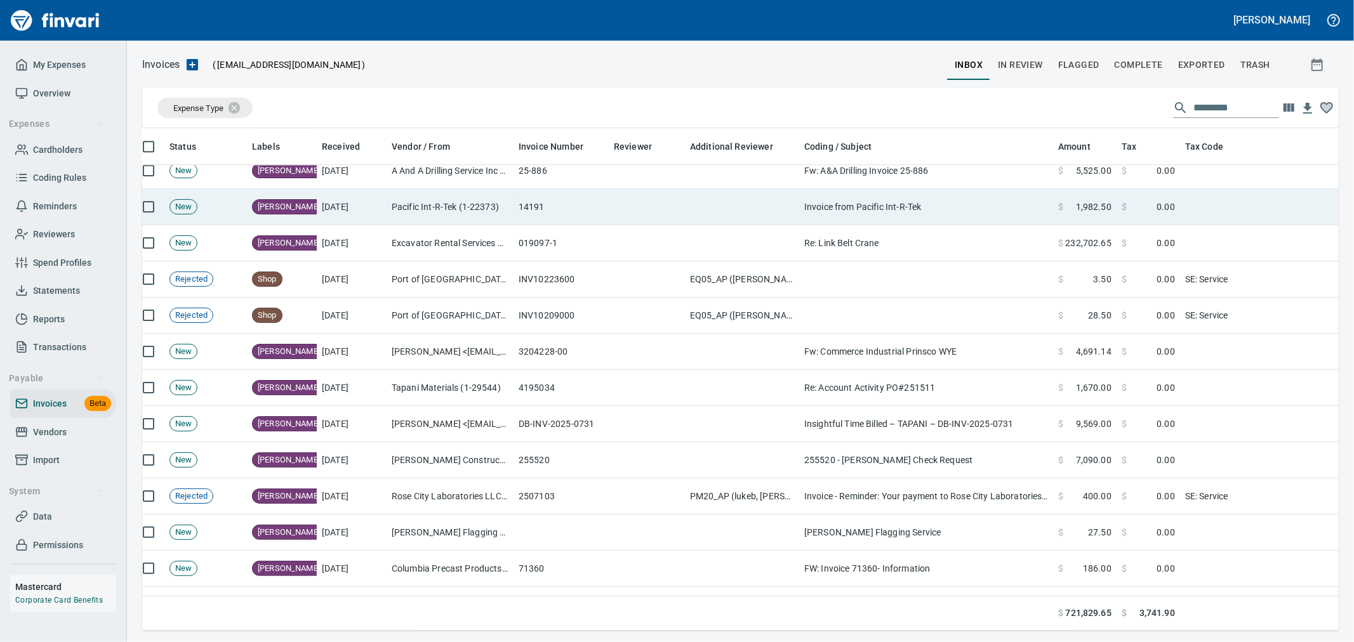
scroll to position [3315, 45]
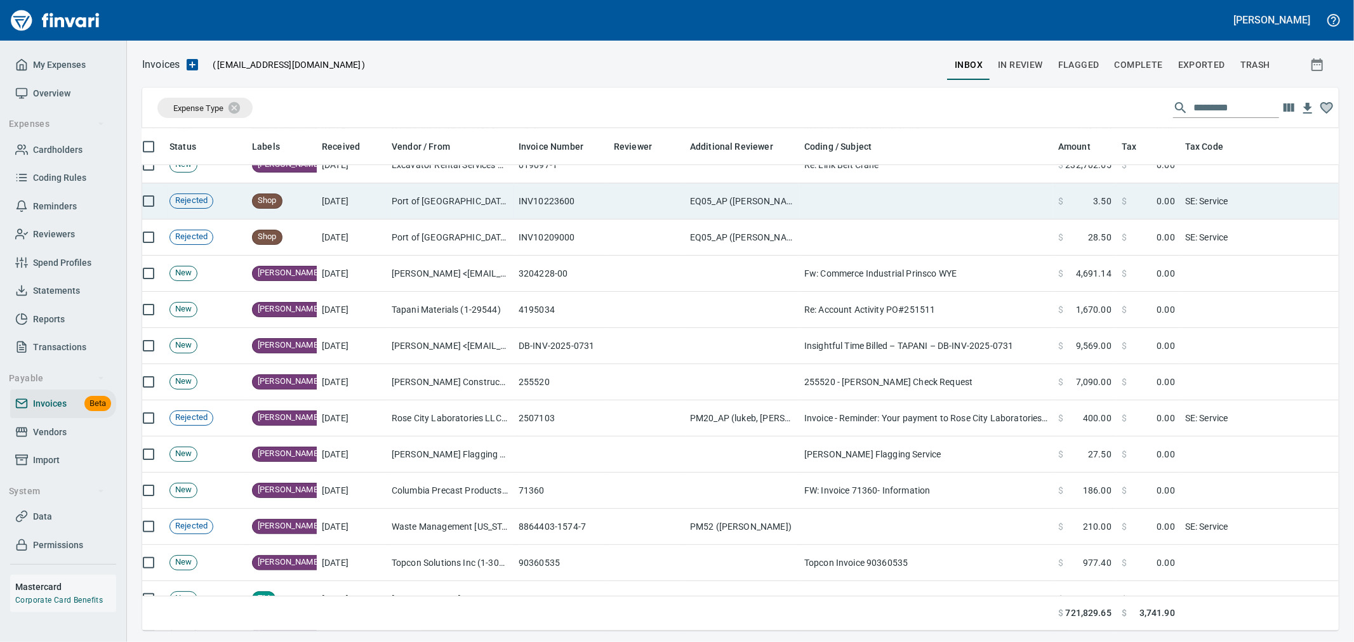
click at [754, 200] on td "EQ05_AP ([PERSON_NAME], [PERSON_NAME], [PERSON_NAME])" at bounding box center [742, 201] width 114 height 36
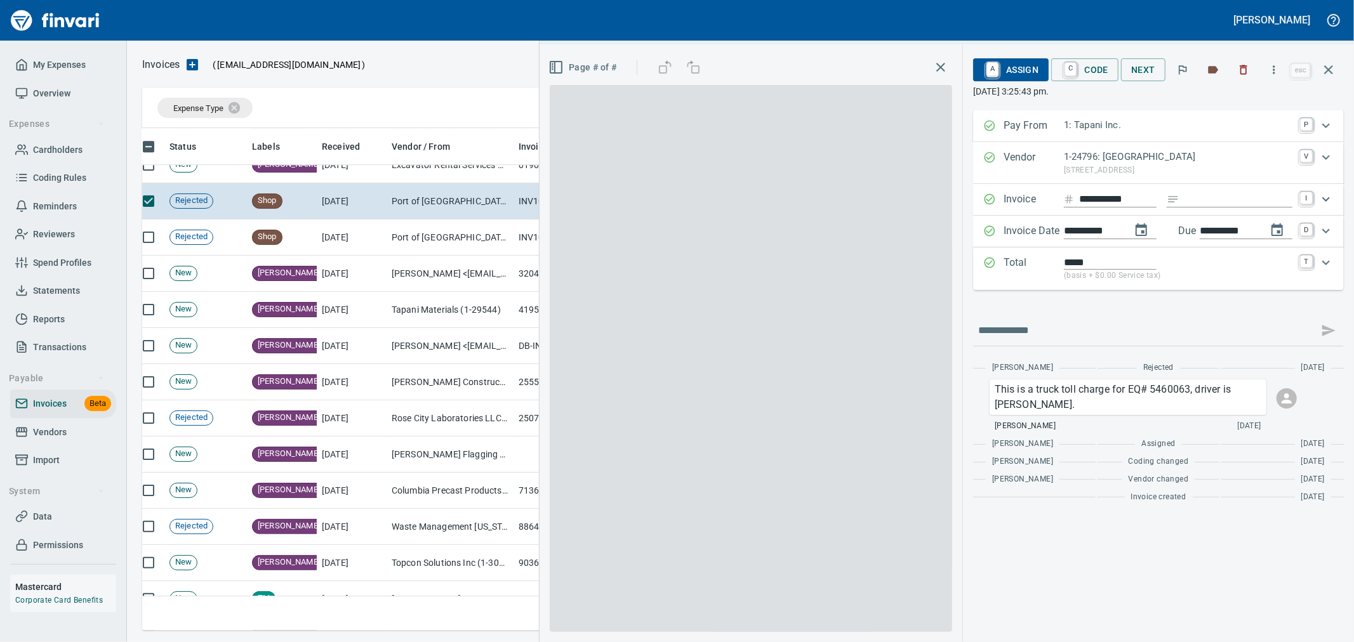
scroll to position [481, 1175]
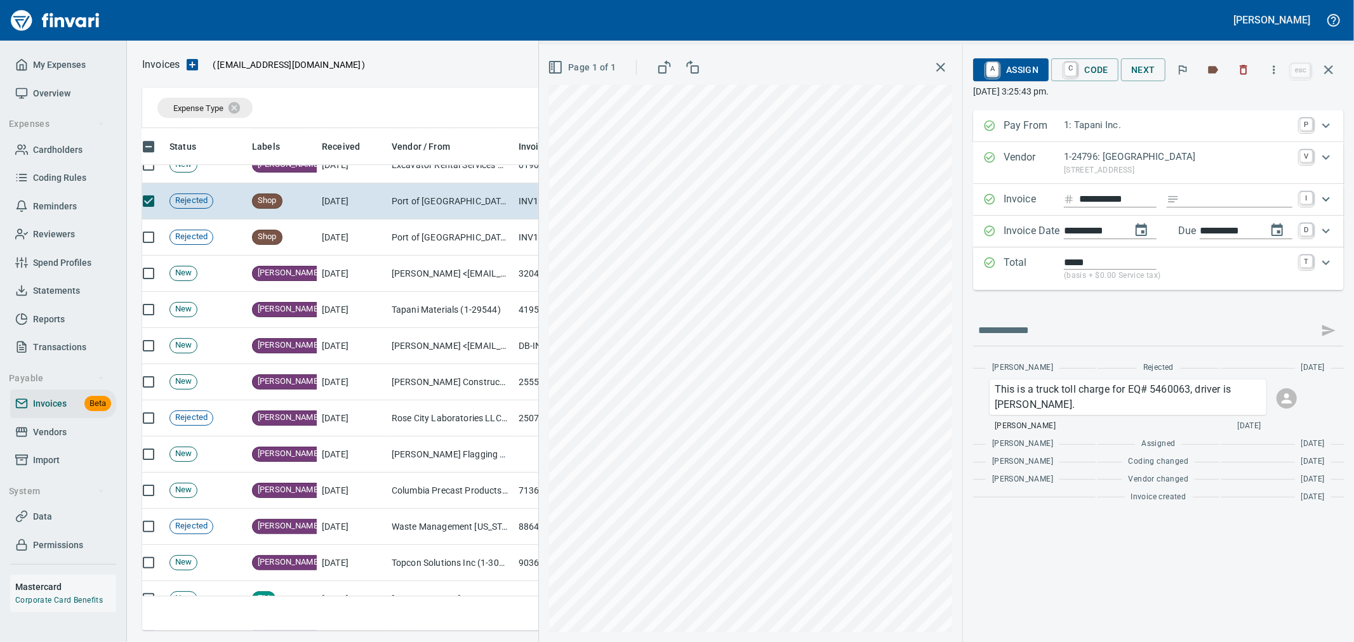
drag, startPoint x: 1075, startPoint y: 65, endPoint x: 1119, endPoint y: 145, distance: 91.2
click at [1075, 65] on link "C" at bounding box center [1071, 69] width 12 height 14
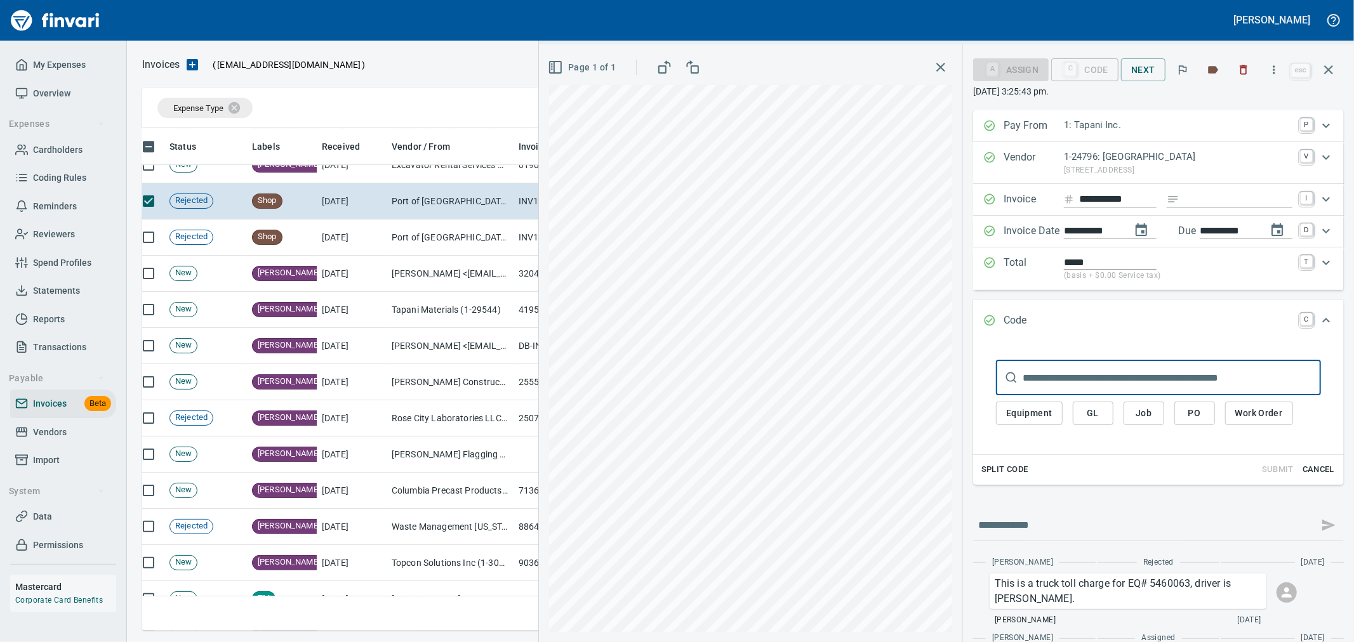
click at [1012, 414] on span "Equipment" at bounding box center [1029, 414] width 46 height 16
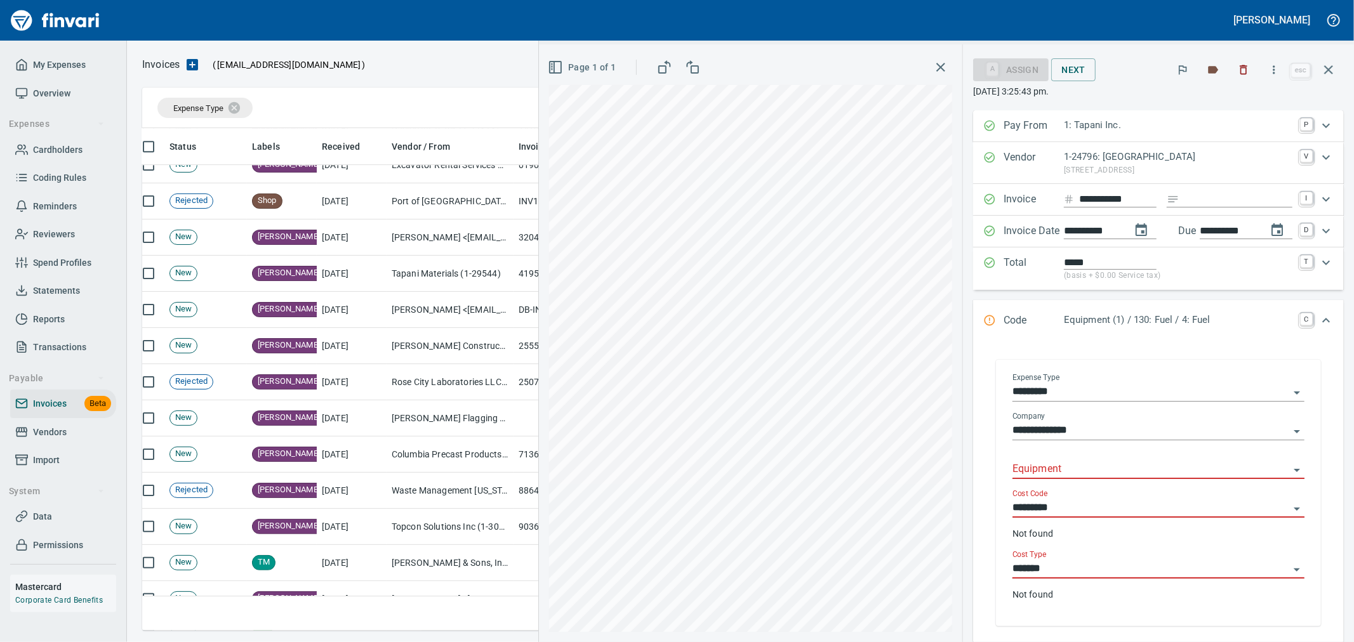
click at [1049, 479] on div at bounding box center [1159, 470] width 292 height 18
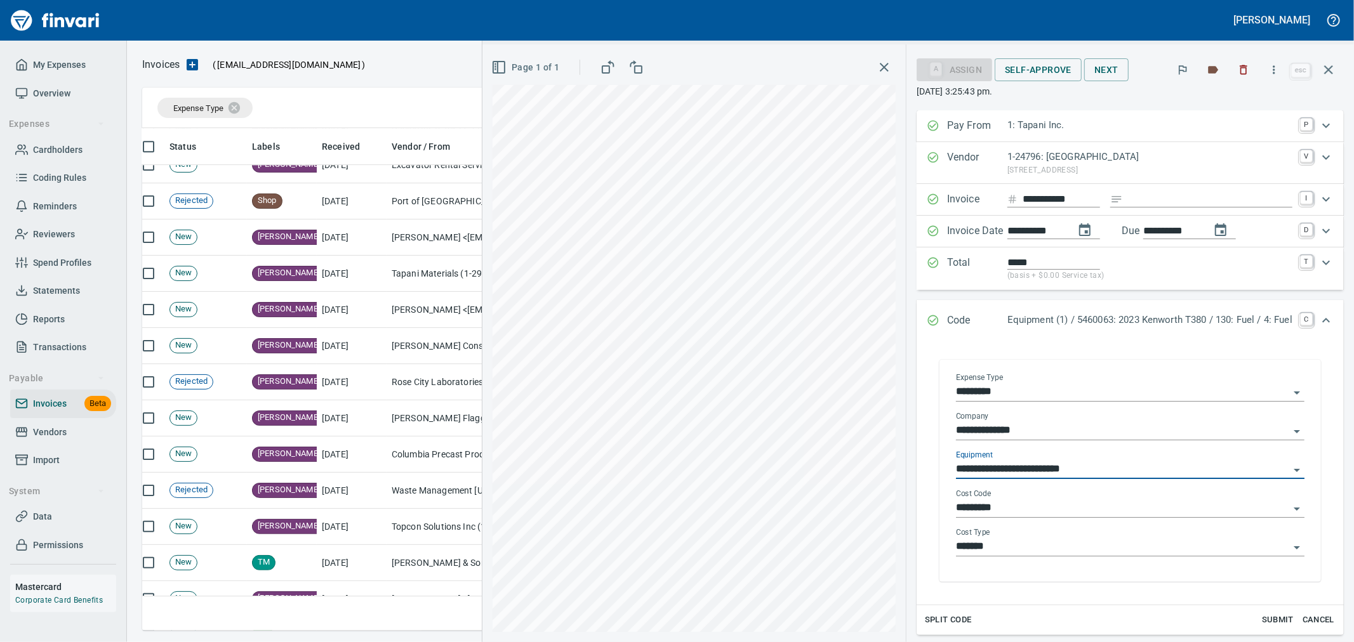
type input "**********"
click at [1058, 502] on input "*********" at bounding box center [1122, 509] width 333 height 18
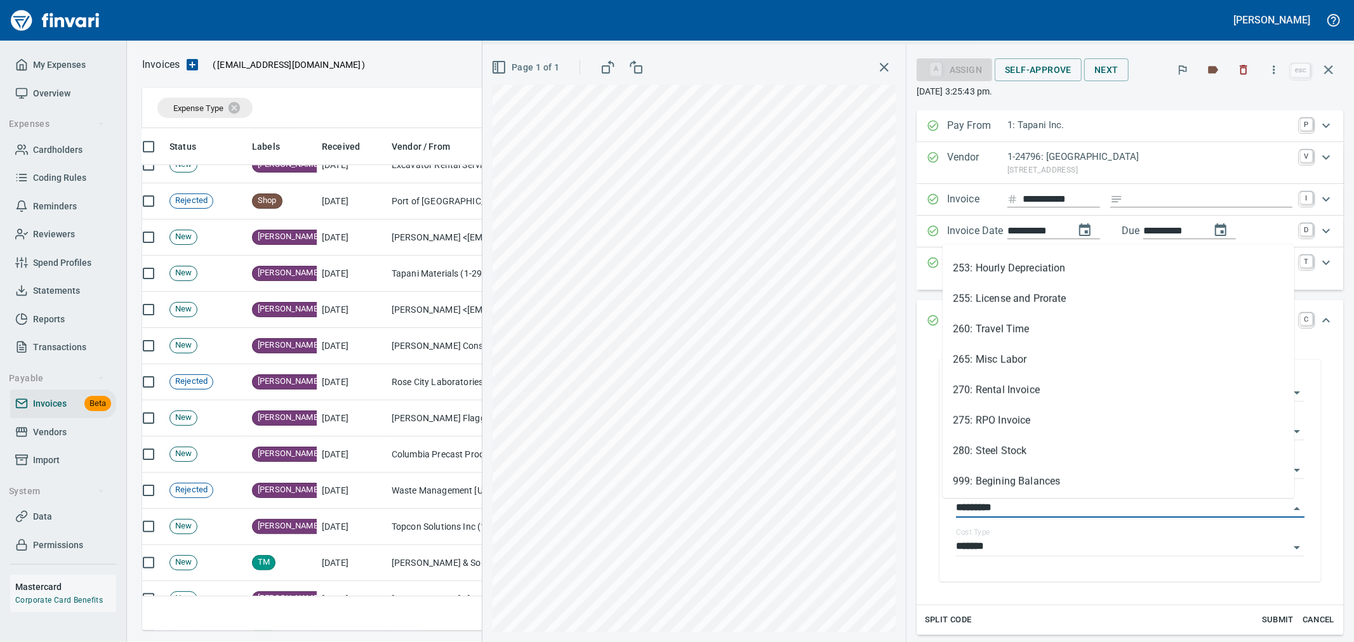
scroll to position [1127, 0]
click at [1095, 564] on div "Cost Type *******" at bounding box center [1130, 547] width 349 height 39
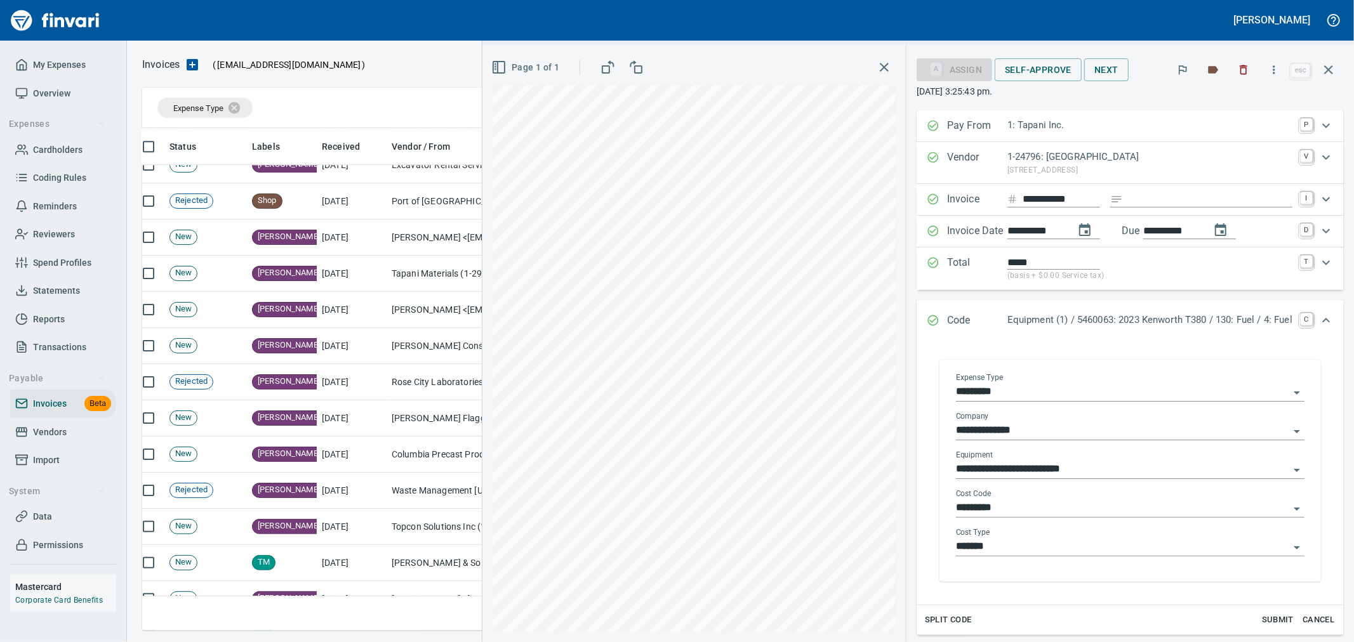
click at [1080, 395] on input "*********" at bounding box center [1122, 392] width 333 height 18
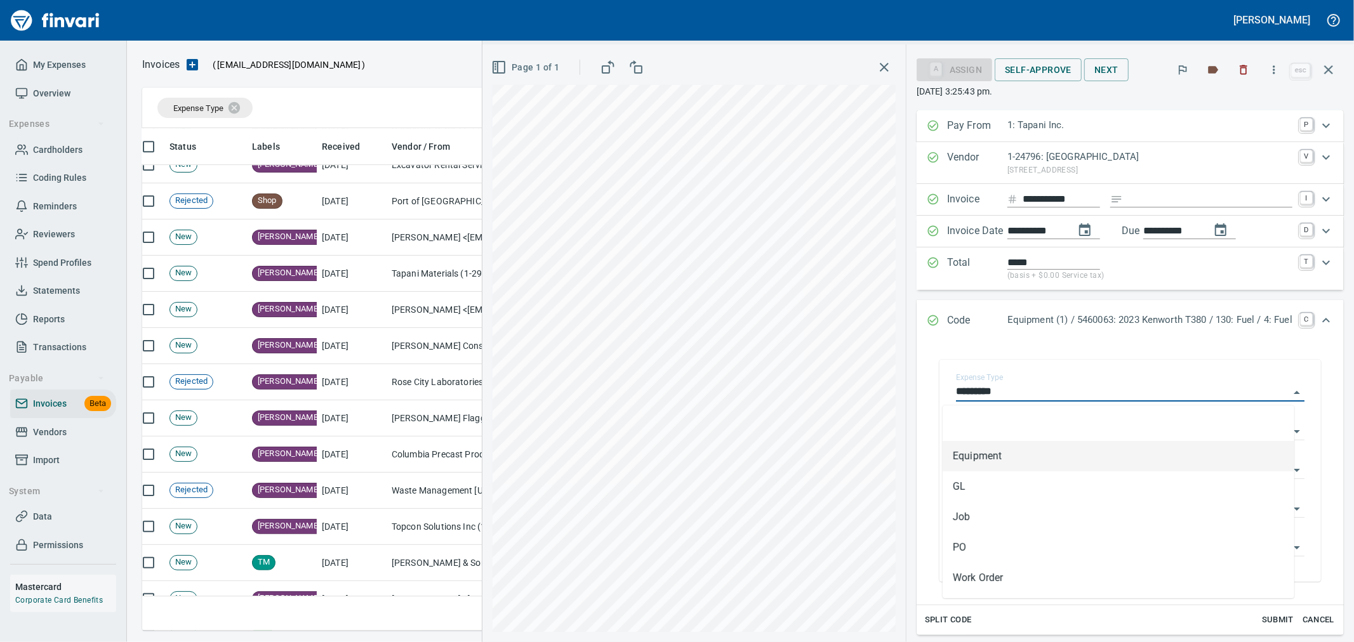
scroll to position [481, 1175]
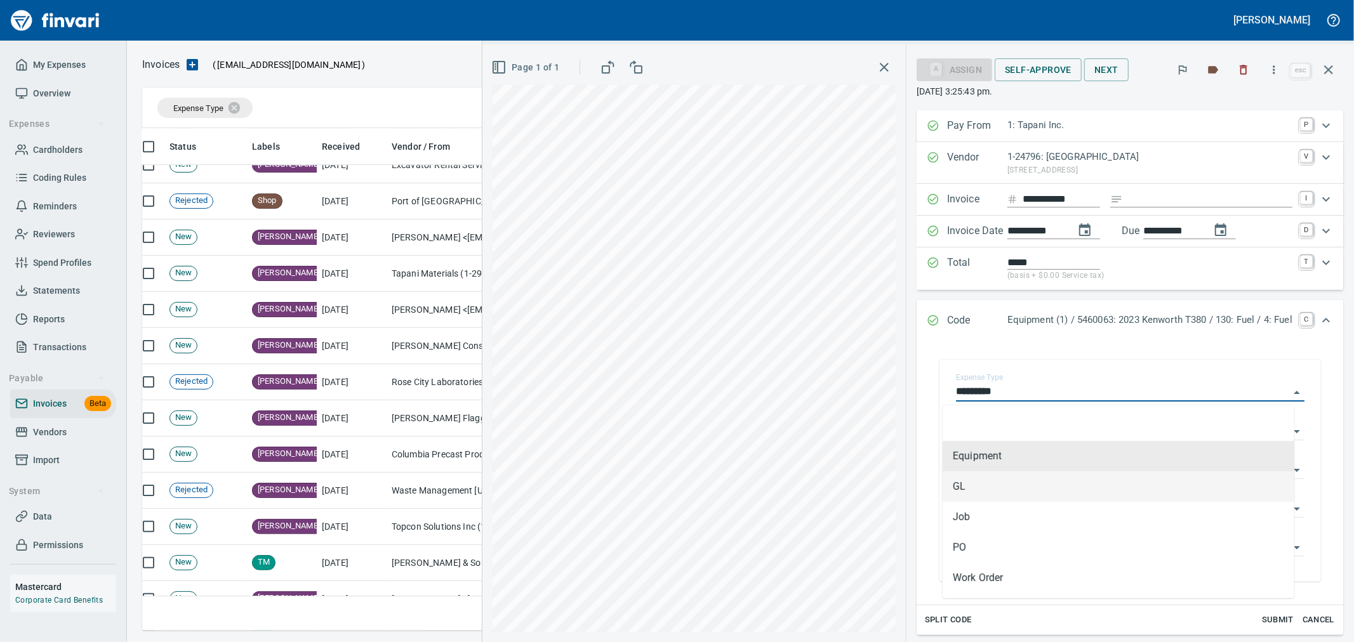
click at [1027, 490] on li "GL" at bounding box center [1119, 487] width 352 height 30
type input "**"
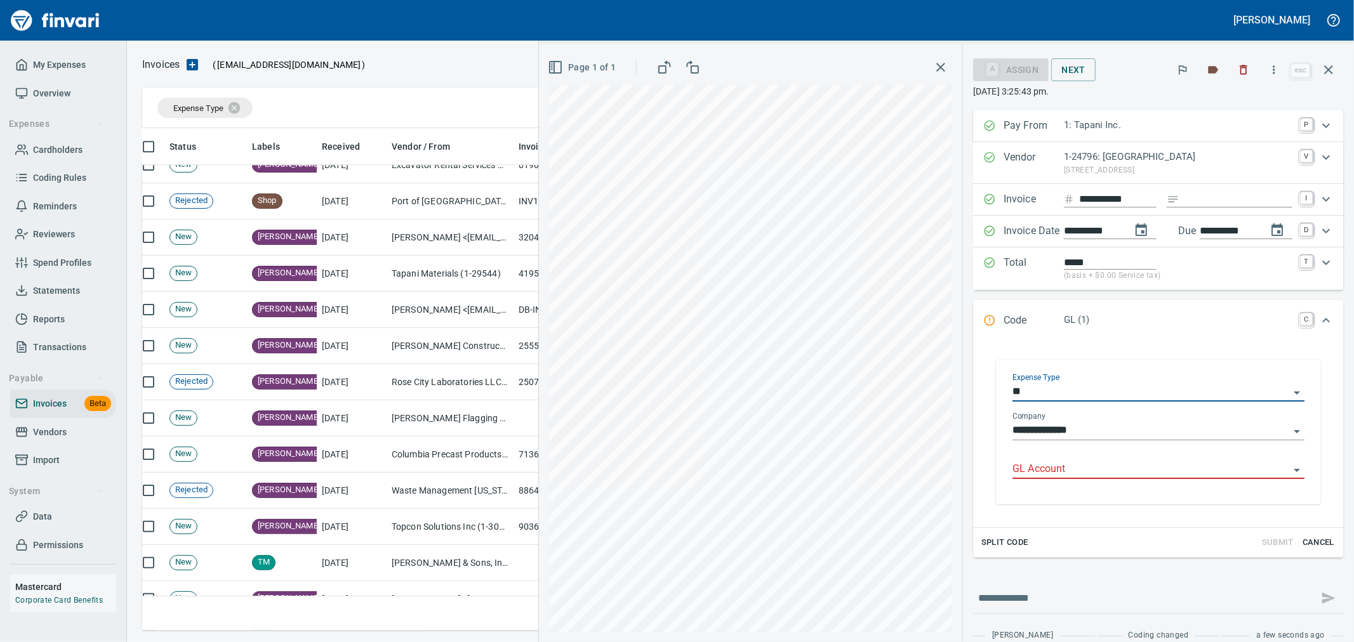
click at [1043, 471] on input "GL Account" at bounding box center [1151, 470] width 277 height 18
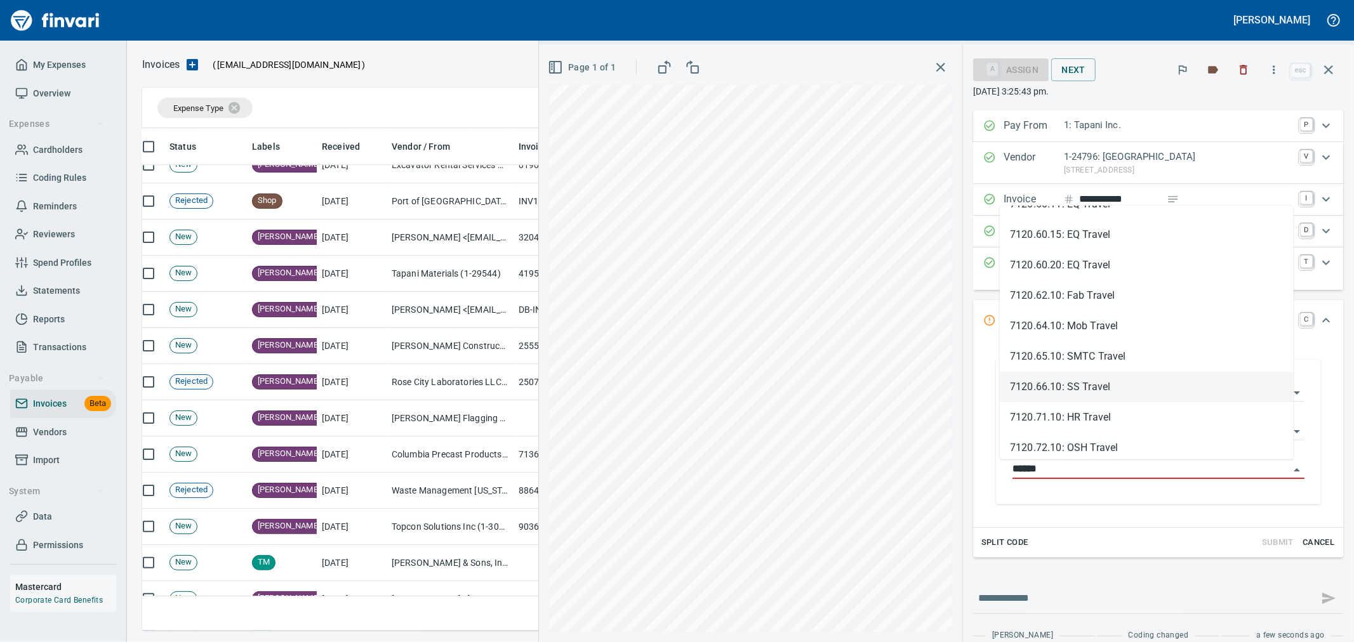
scroll to position [211, 0]
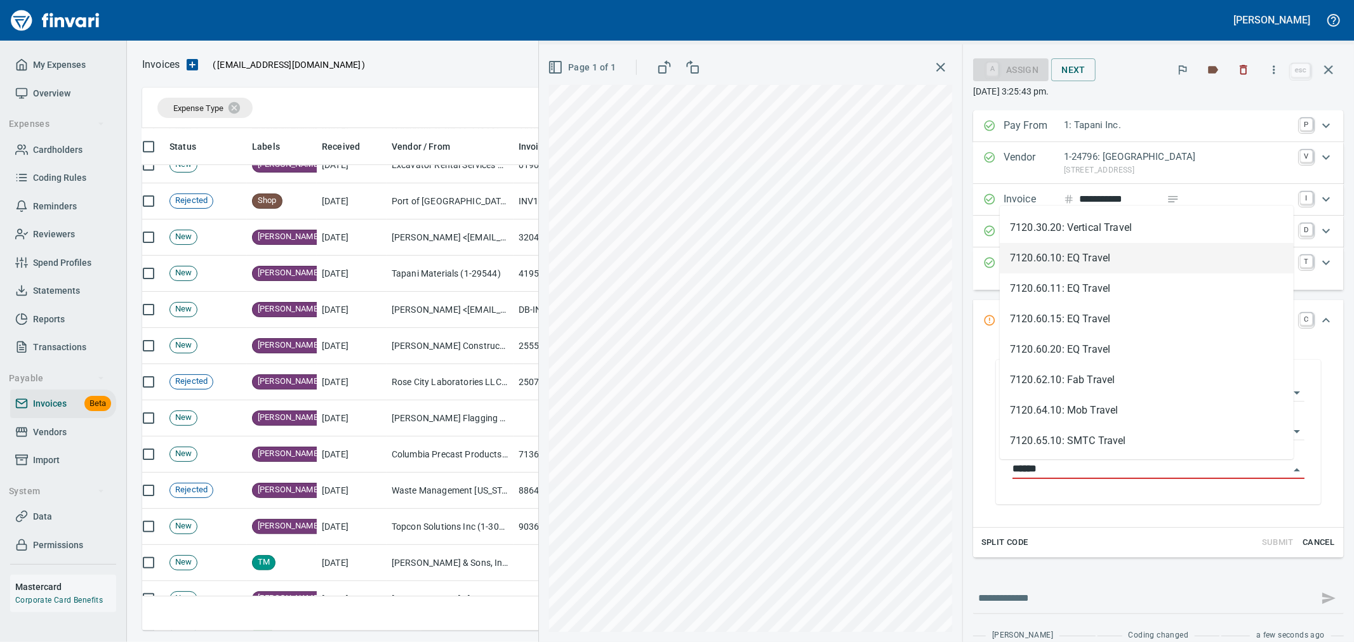
click at [1138, 263] on li "7120.60.10: EQ Travel" at bounding box center [1147, 258] width 294 height 30
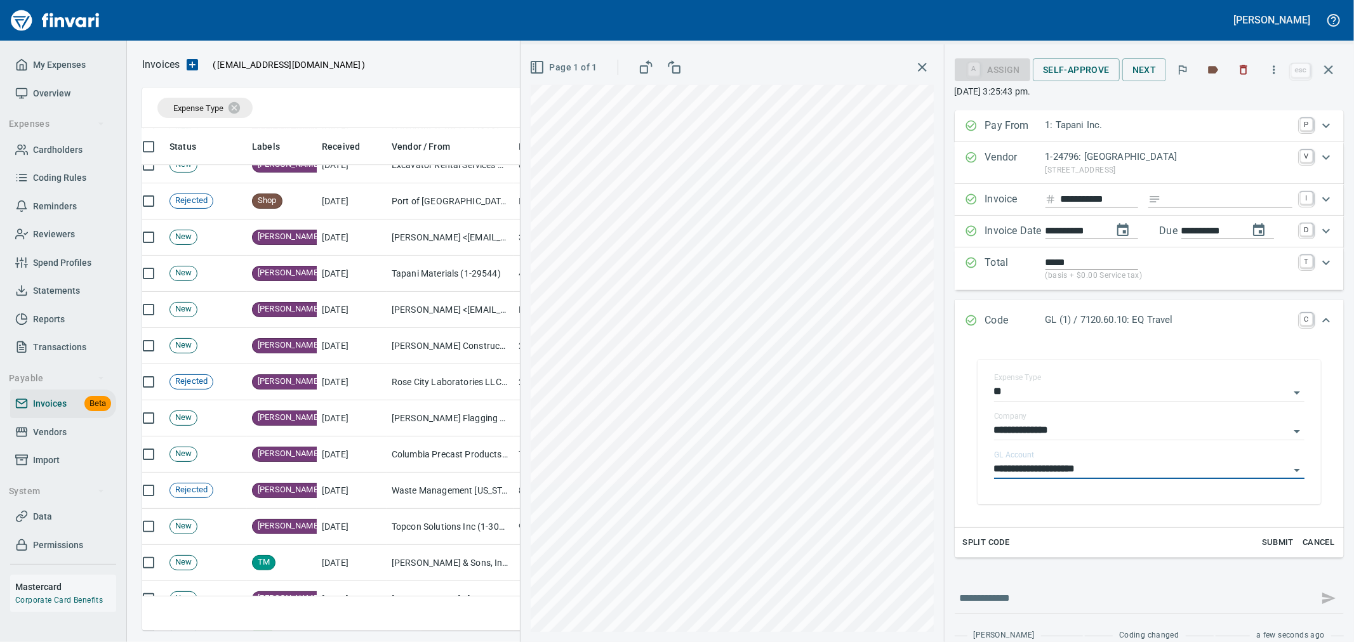
type input "**********"
click at [1081, 70] on span "Self-Approve" at bounding box center [1076, 70] width 67 height 16
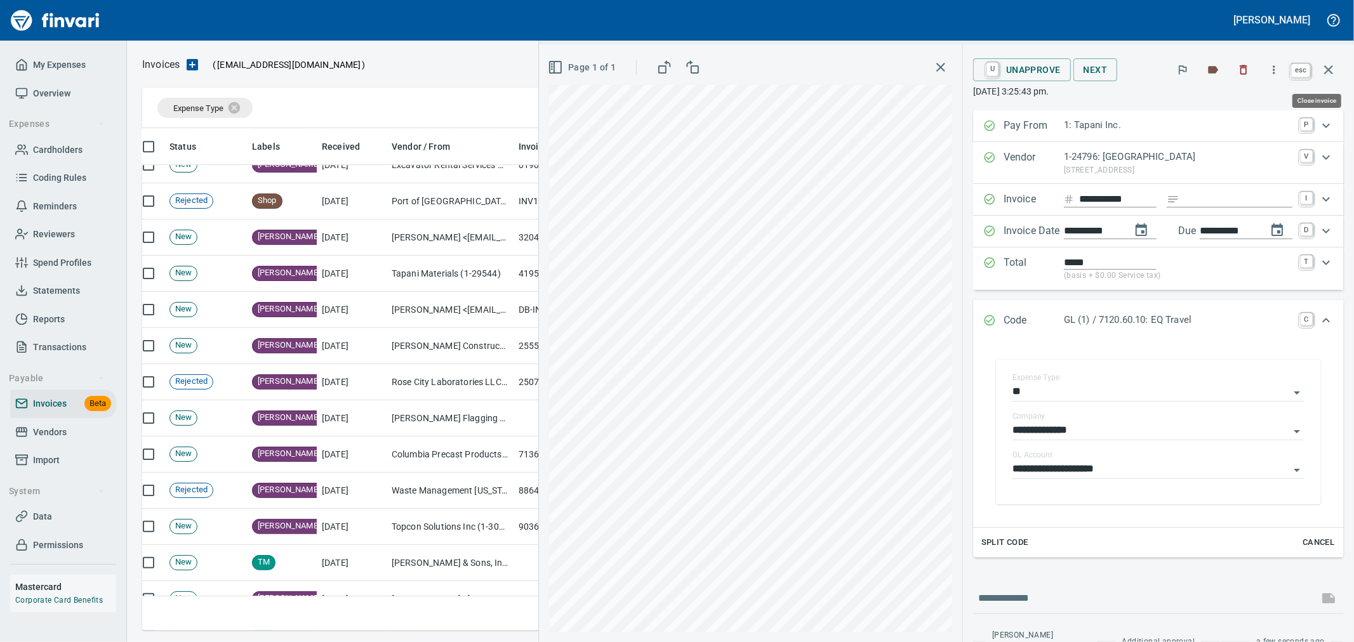
click at [1331, 68] on icon "button" at bounding box center [1328, 69] width 15 height 15
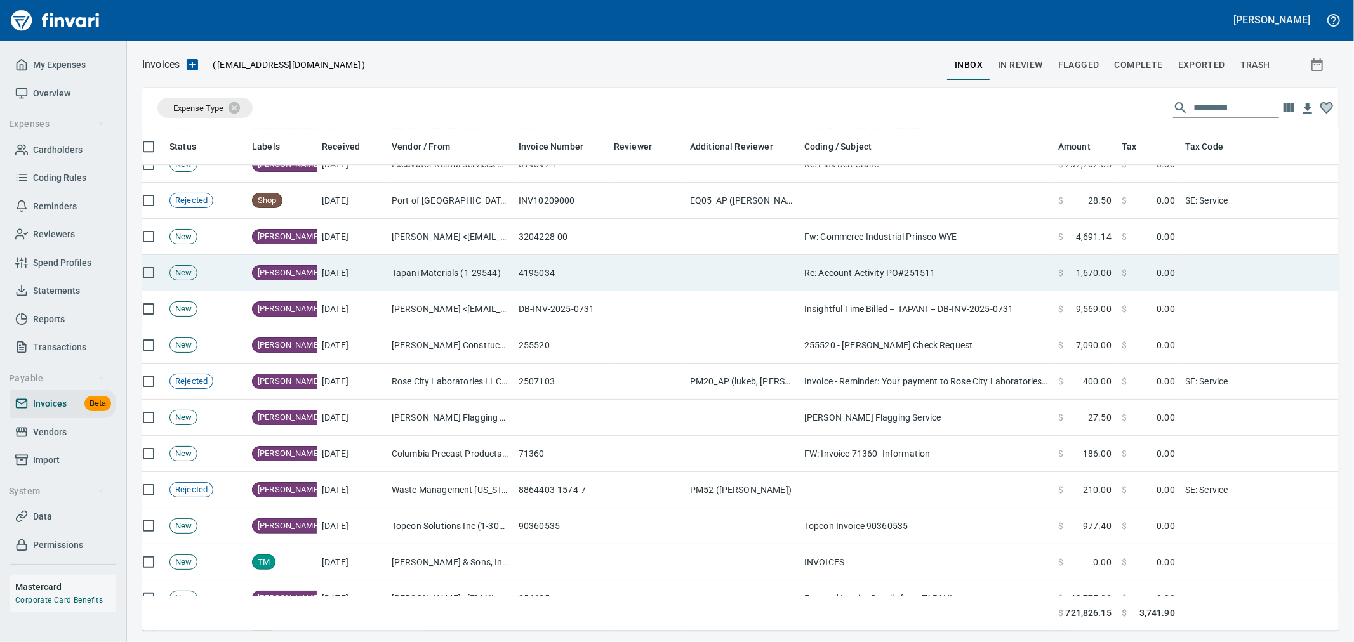
scroll to position [3245, 45]
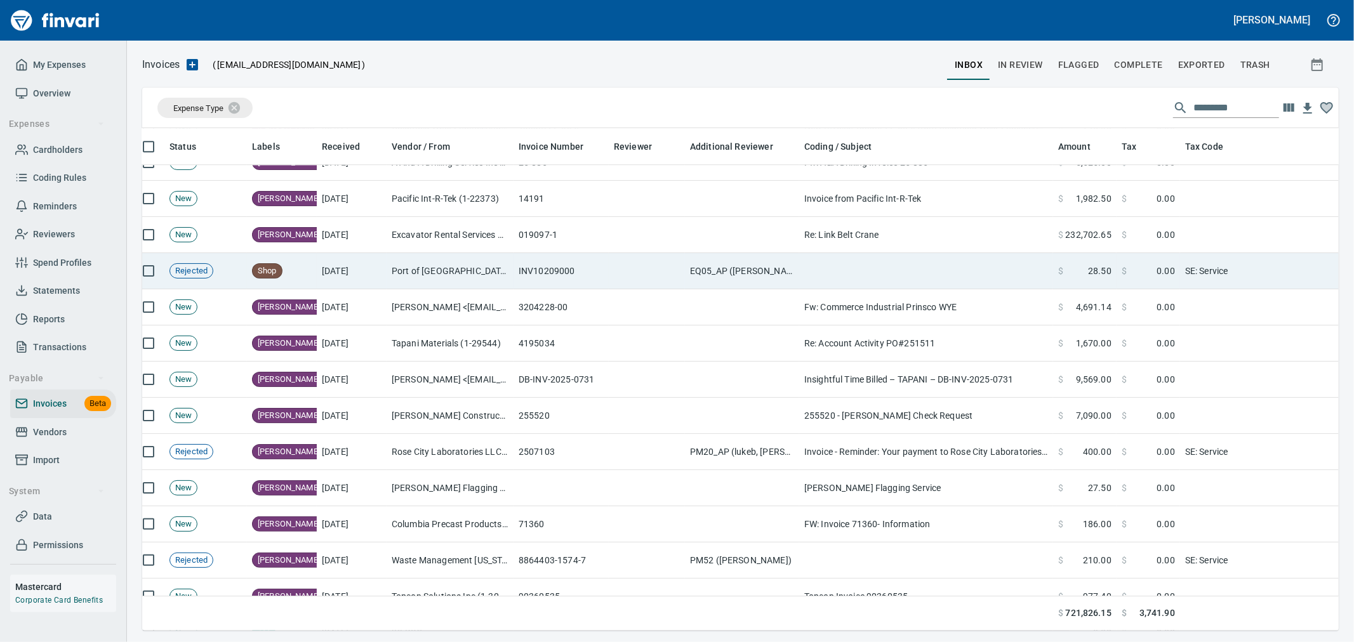
click at [738, 267] on td "EQ05_AP ([PERSON_NAME], [PERSON_NAME], [PERSON_NAME])" at bounding box center [742, 271] width 114 height 36
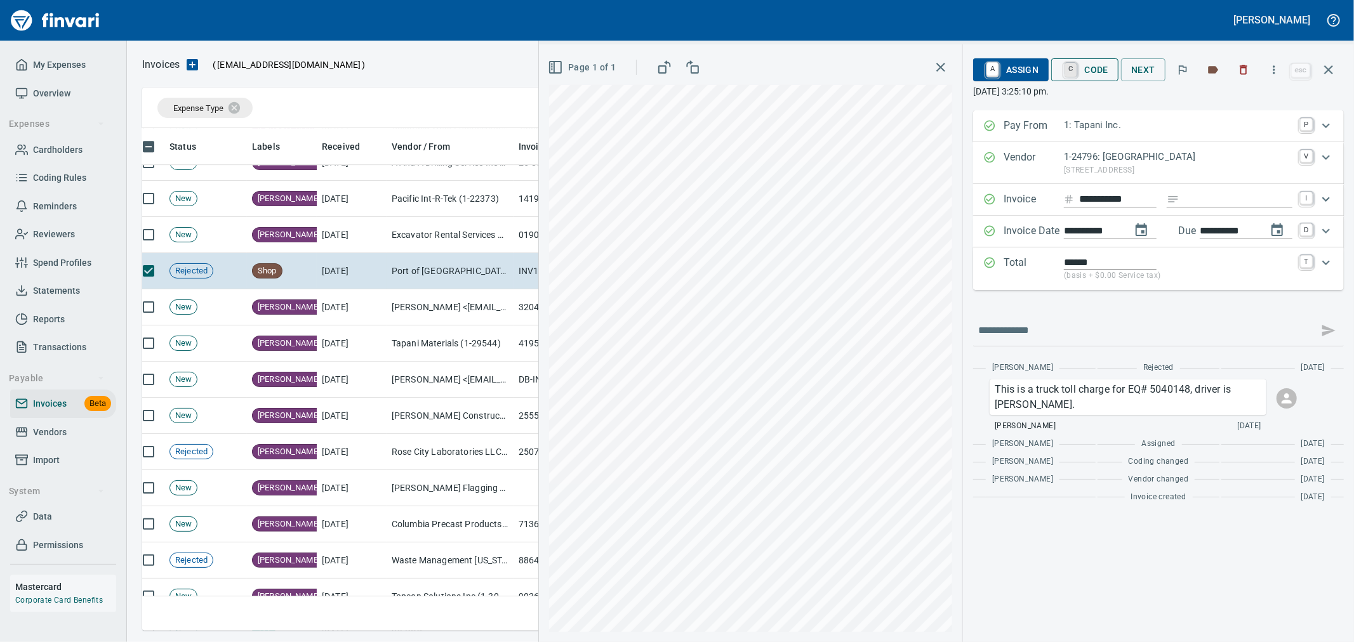
click at [1068, 68] on link "C" at bounding box center [1071, 70] width 12 height 14
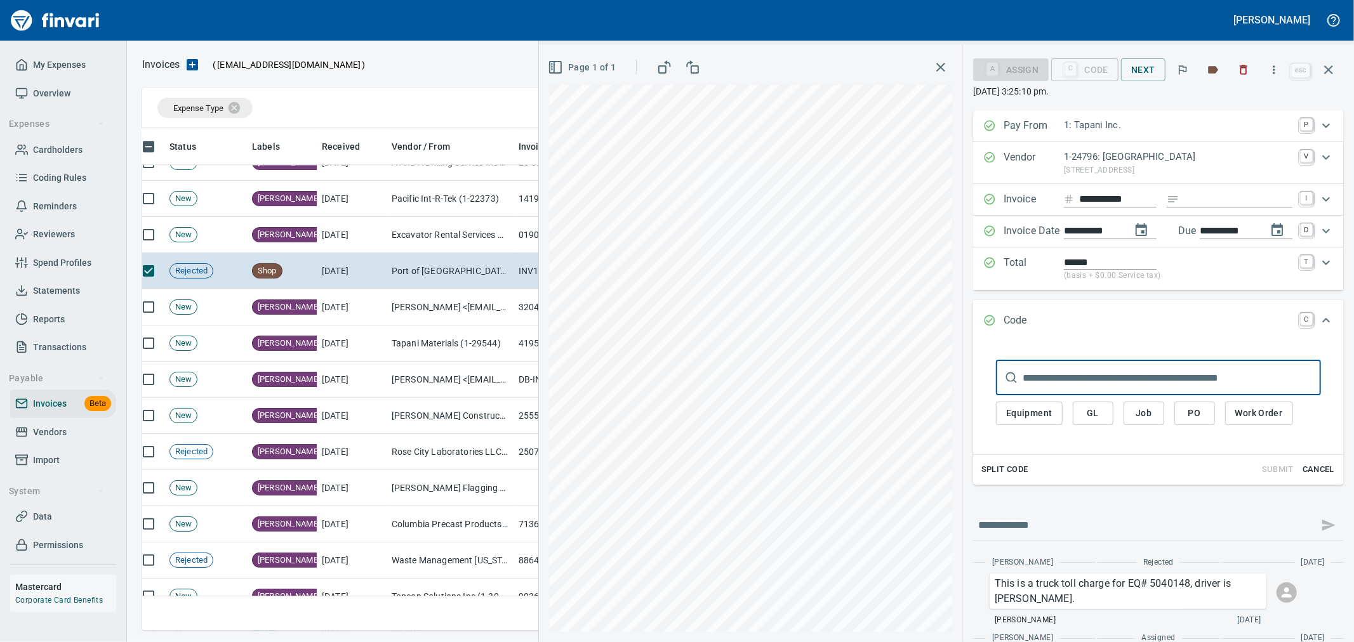
click at [1020, 417] on span "Equipment" at bounding box center [1029, 414] width 46 height 16
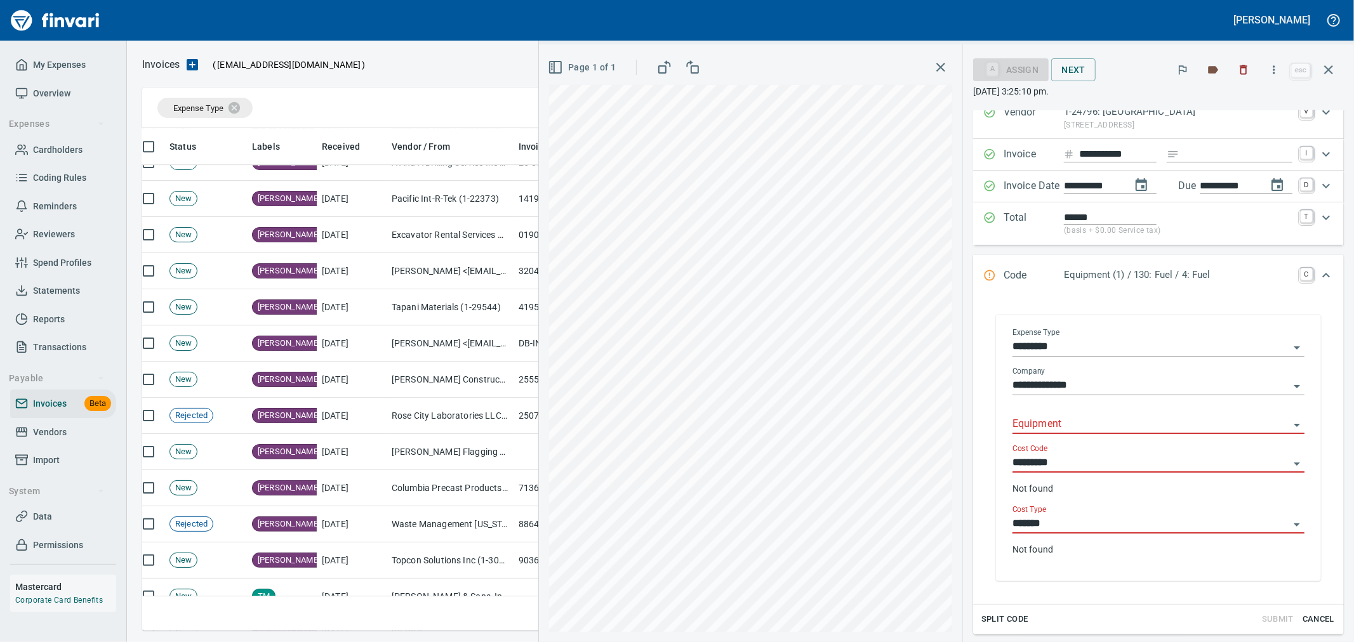
scroll to position [70, 0]
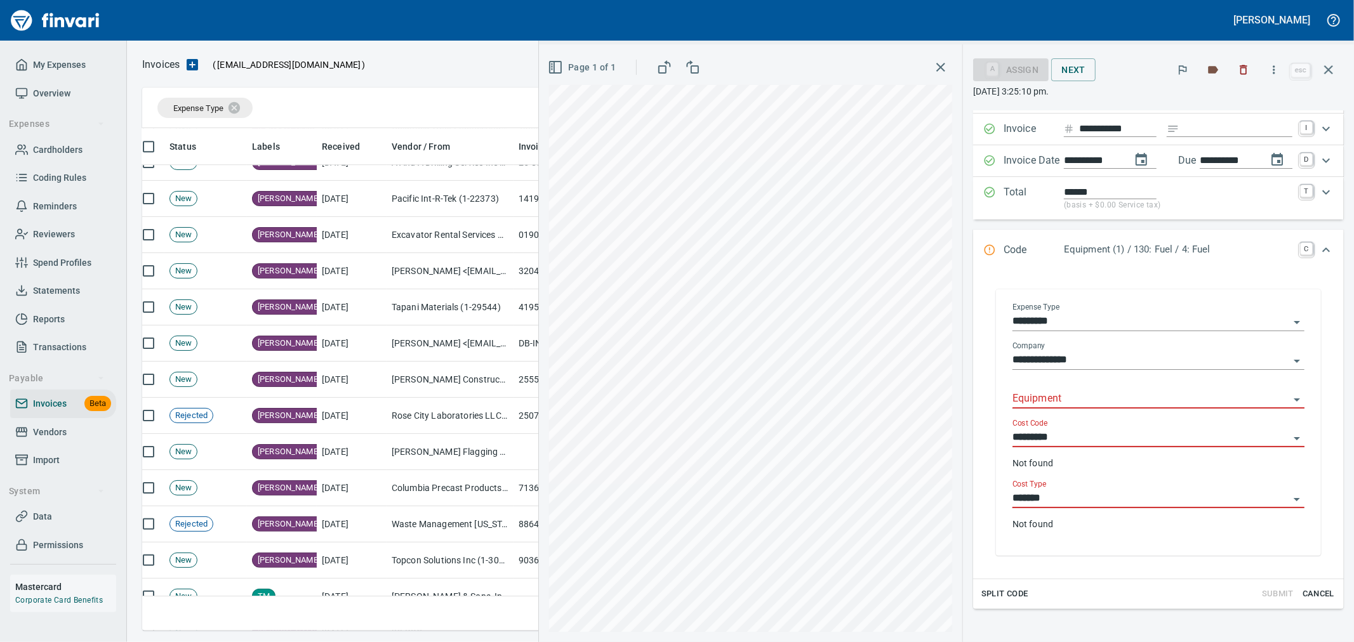
click at [1077, 403] on input "Equipment" at bounding box center [1151, 399] width 277 height 18
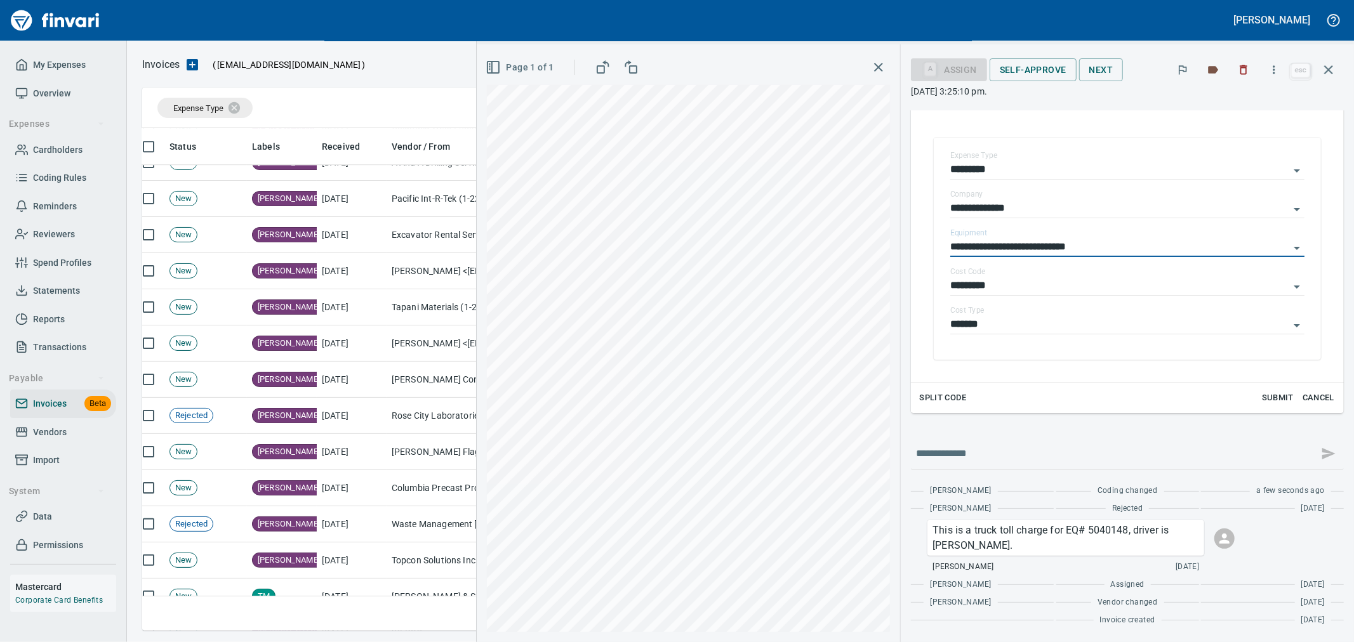
scroll to position [223, 0]
type input "**********"
click at [1030, 281] on input "*********" at bounding box center [1119, 286] width 339 height 18
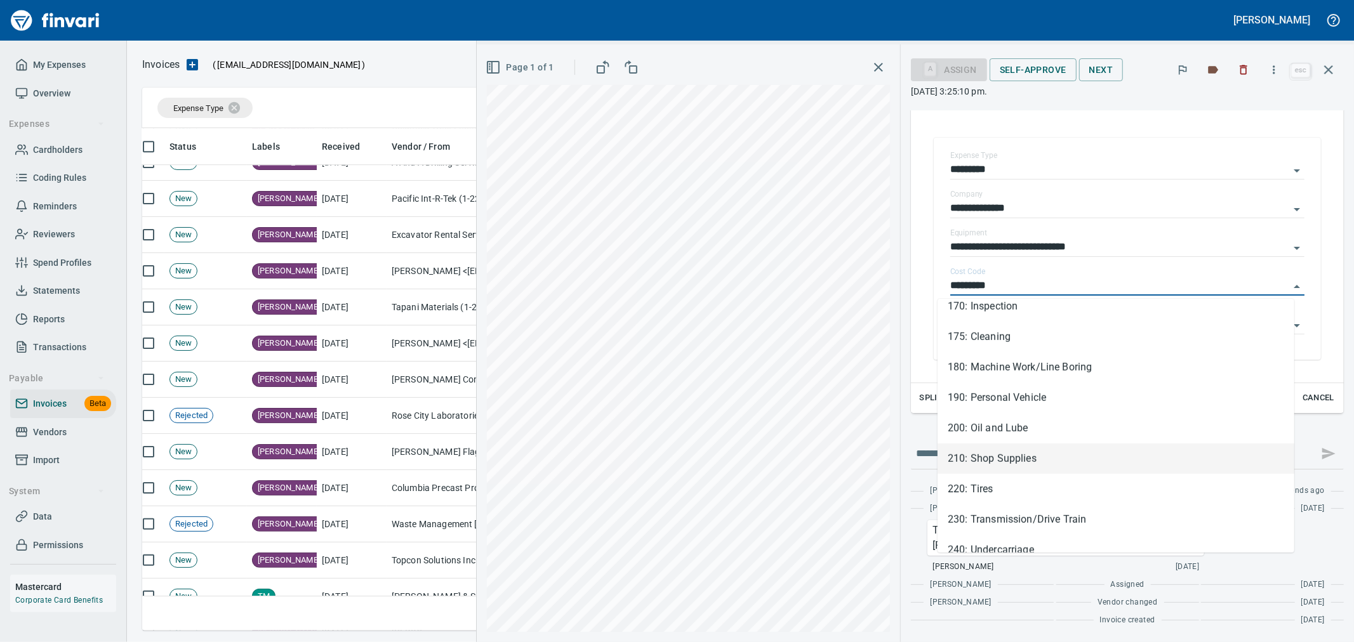
scroll to position [845, 0]
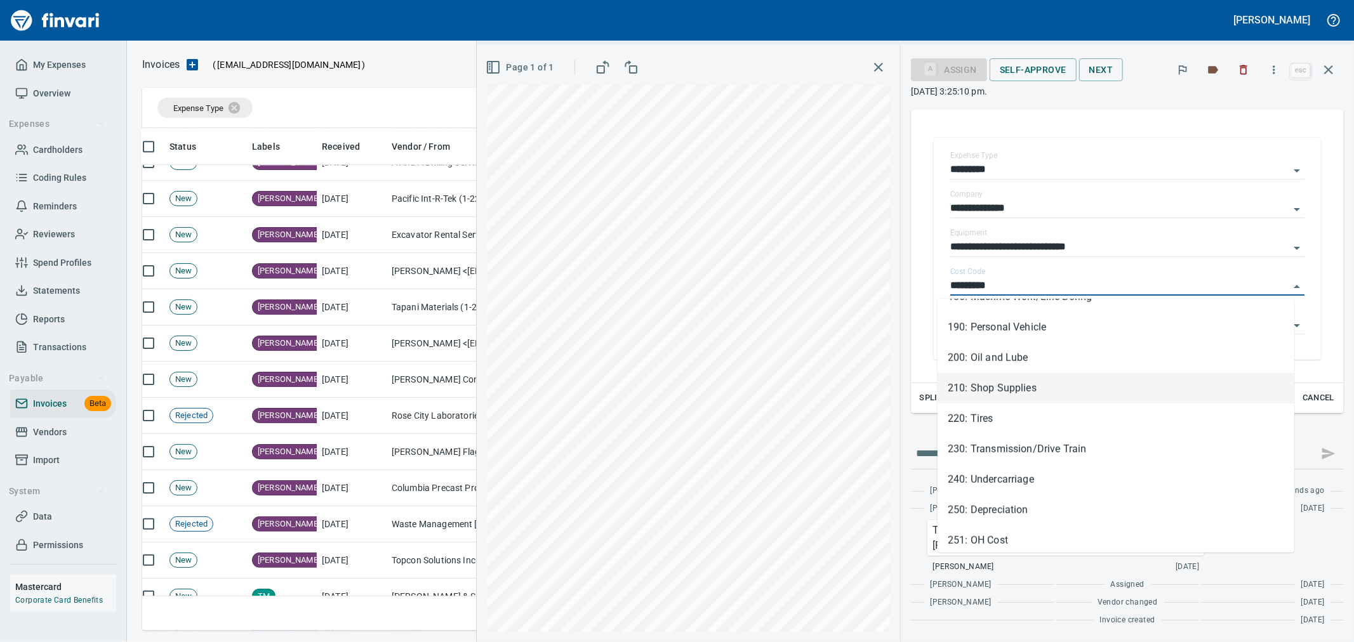
click at [1037, 394] on li "210: Shop Supplies" at bounding box center [1116, 388] width 357 height 30
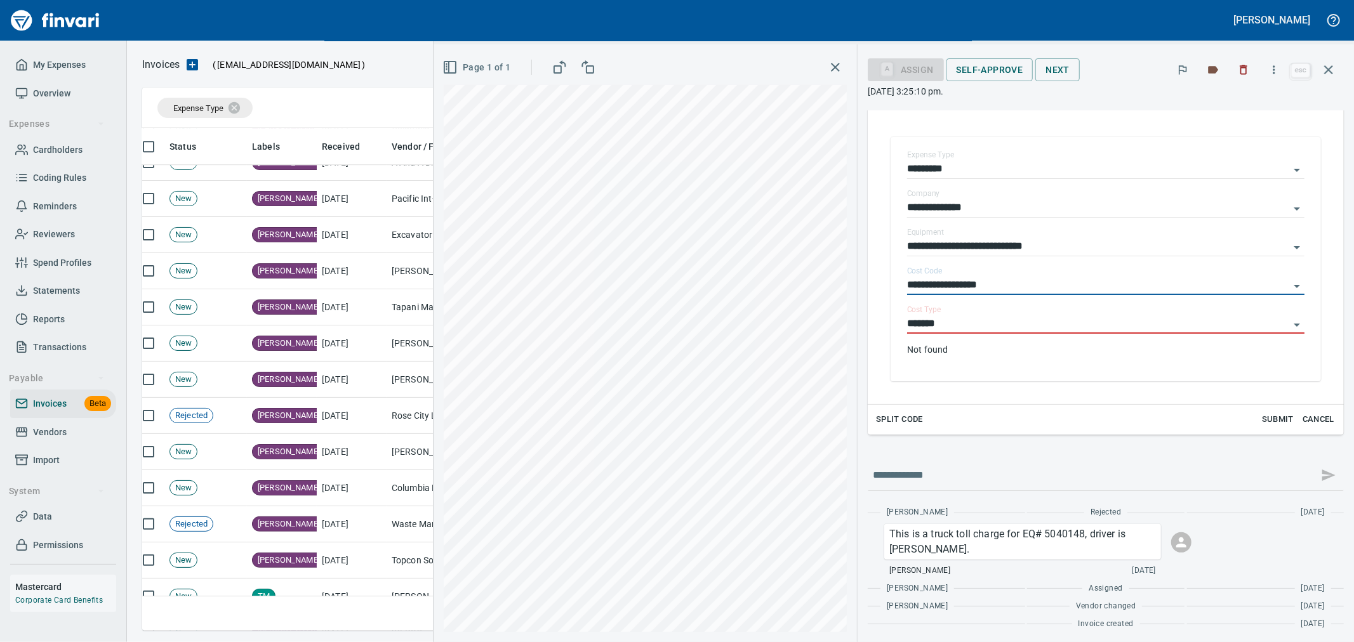
type input "**********"
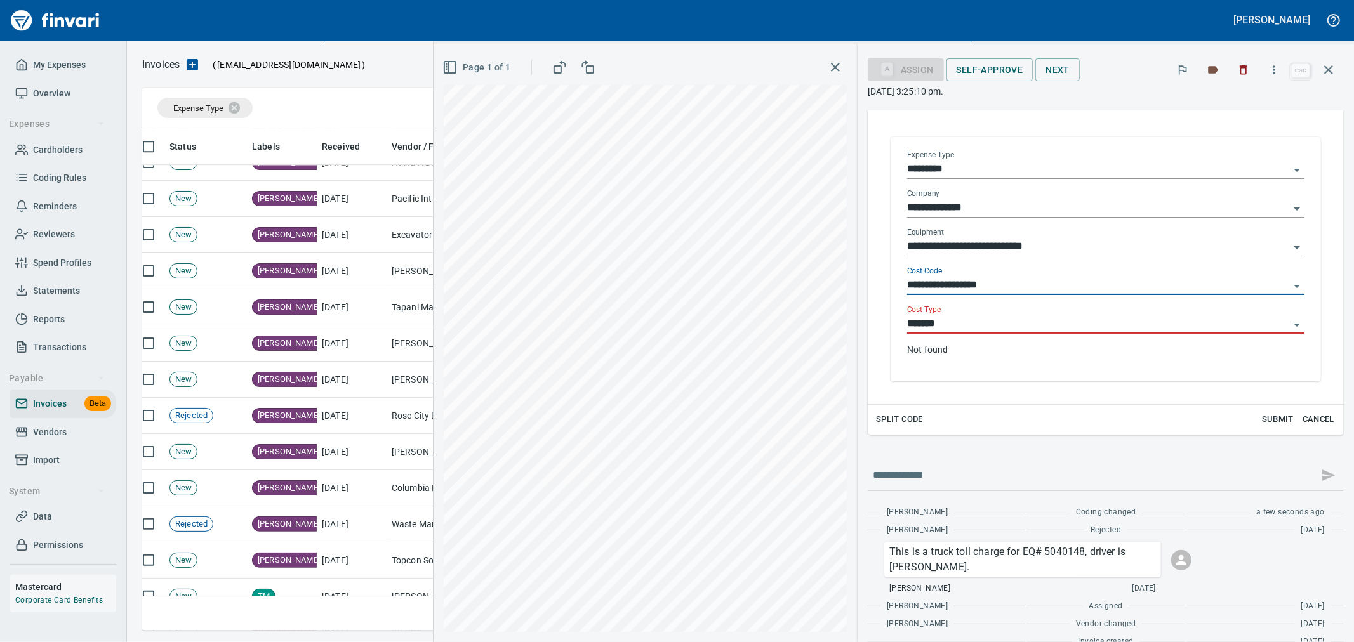
click at [987, 323] on input "*******" at bounding box center [1098, 325] width 382 height 18
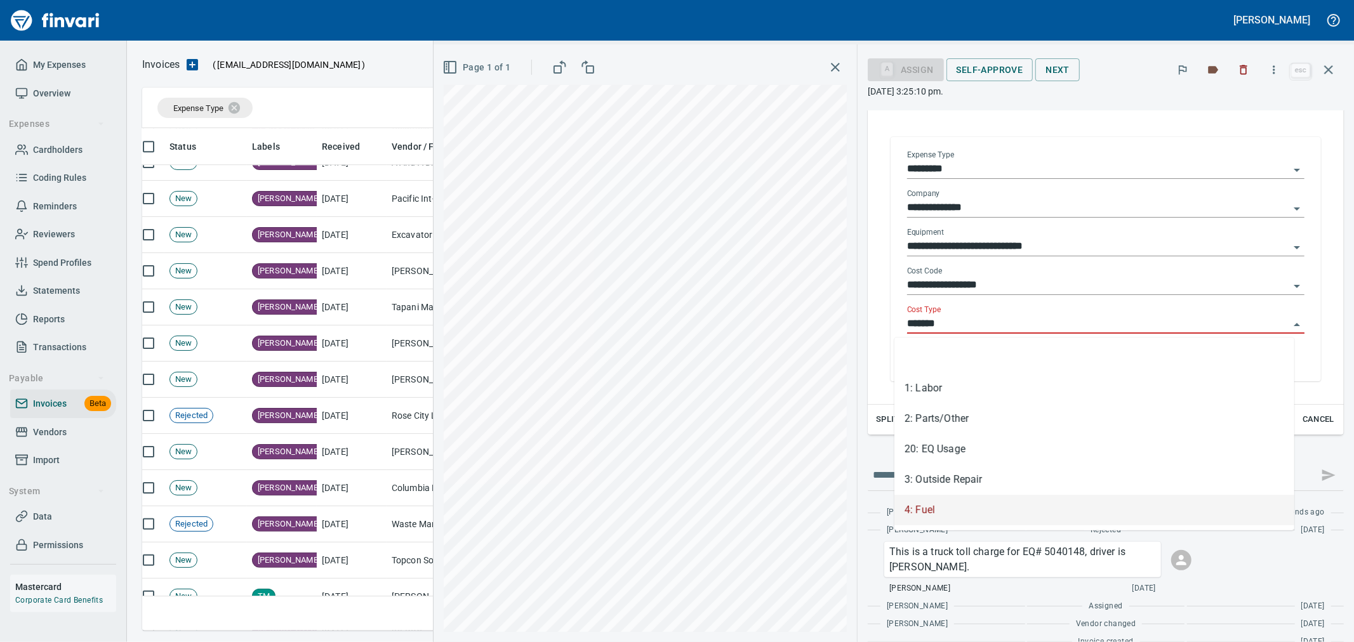
scroll to position [481, 1175]
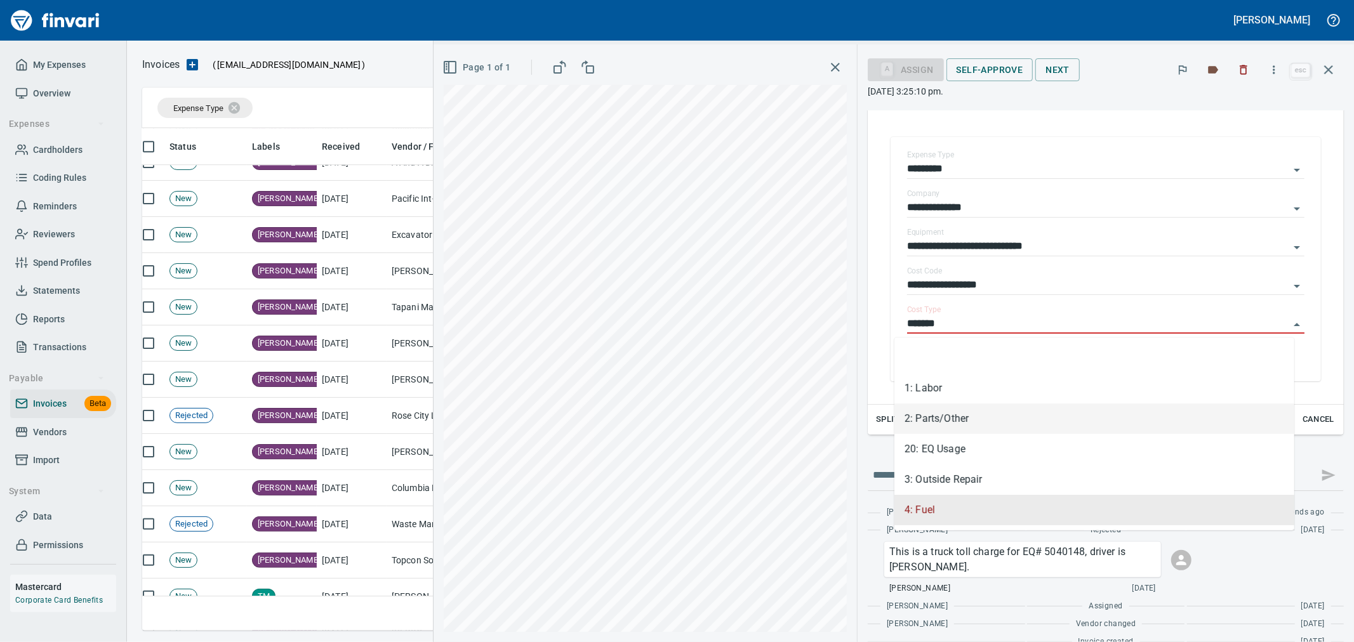
click at [979, 422] on li "2: Parts/Other" at bounding box center [1095, 419] width 400 height 30
type input "**********"
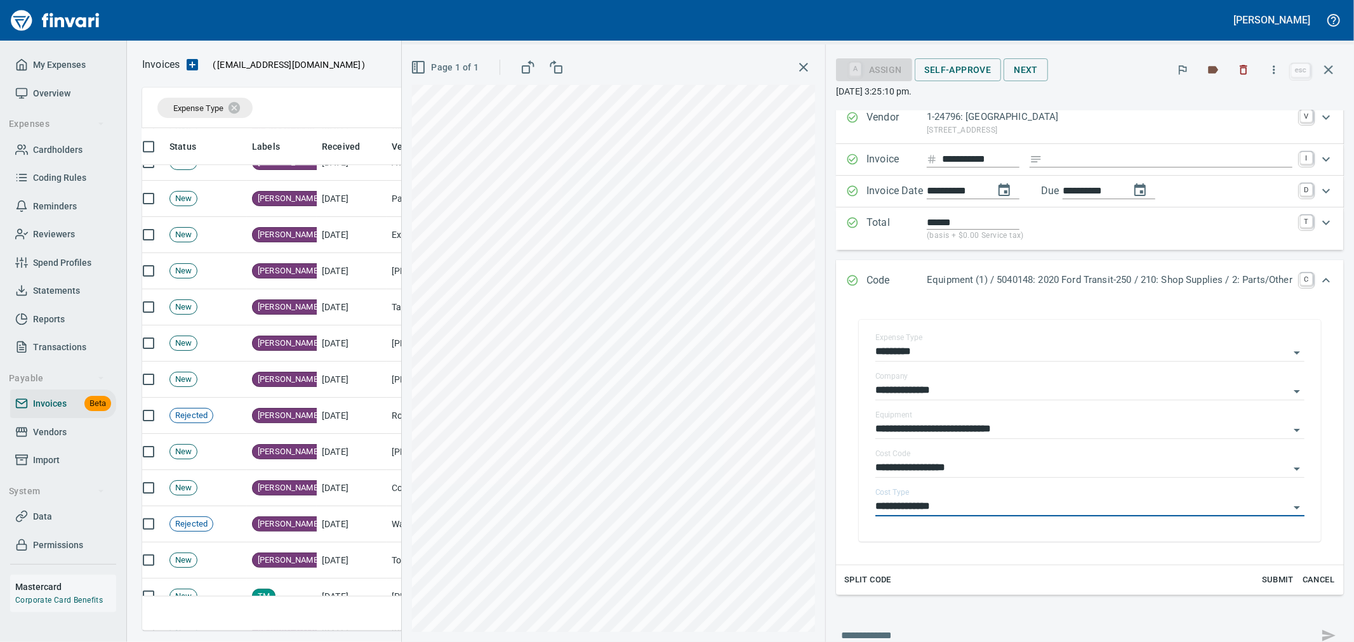
scroll to position [0, 0]
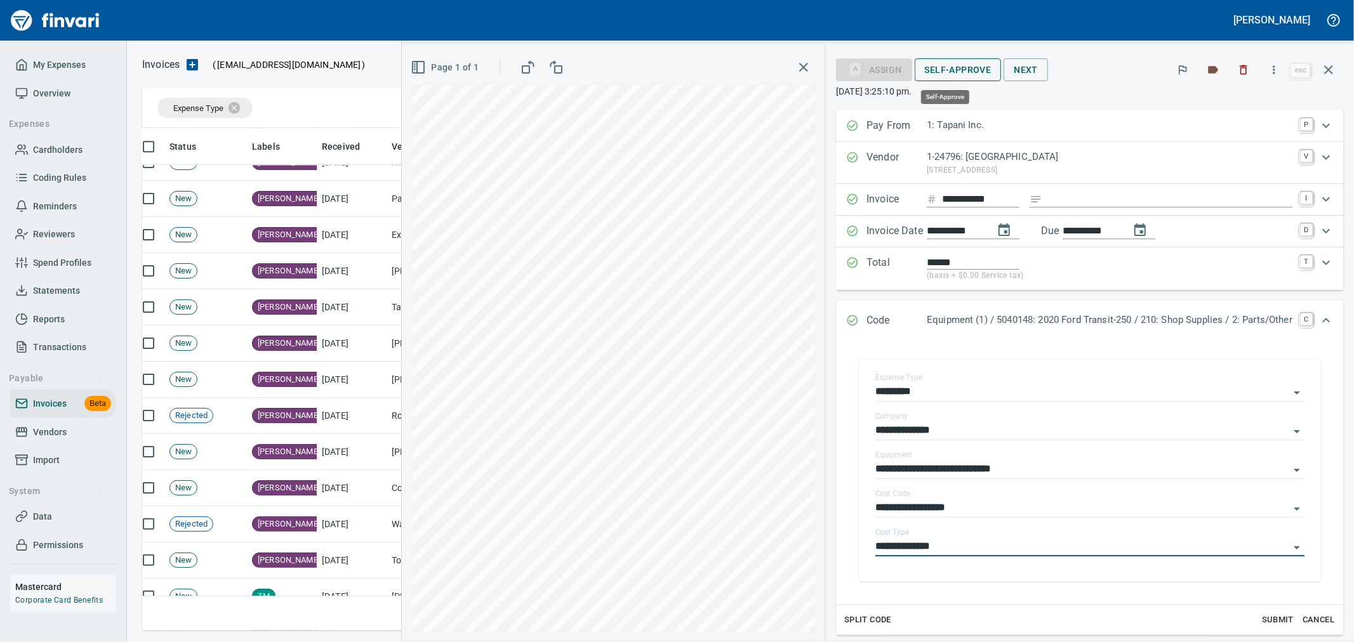
click at [952, 67] on span "Self-Approve" at bounding box center [958, 70] width 67 height 16
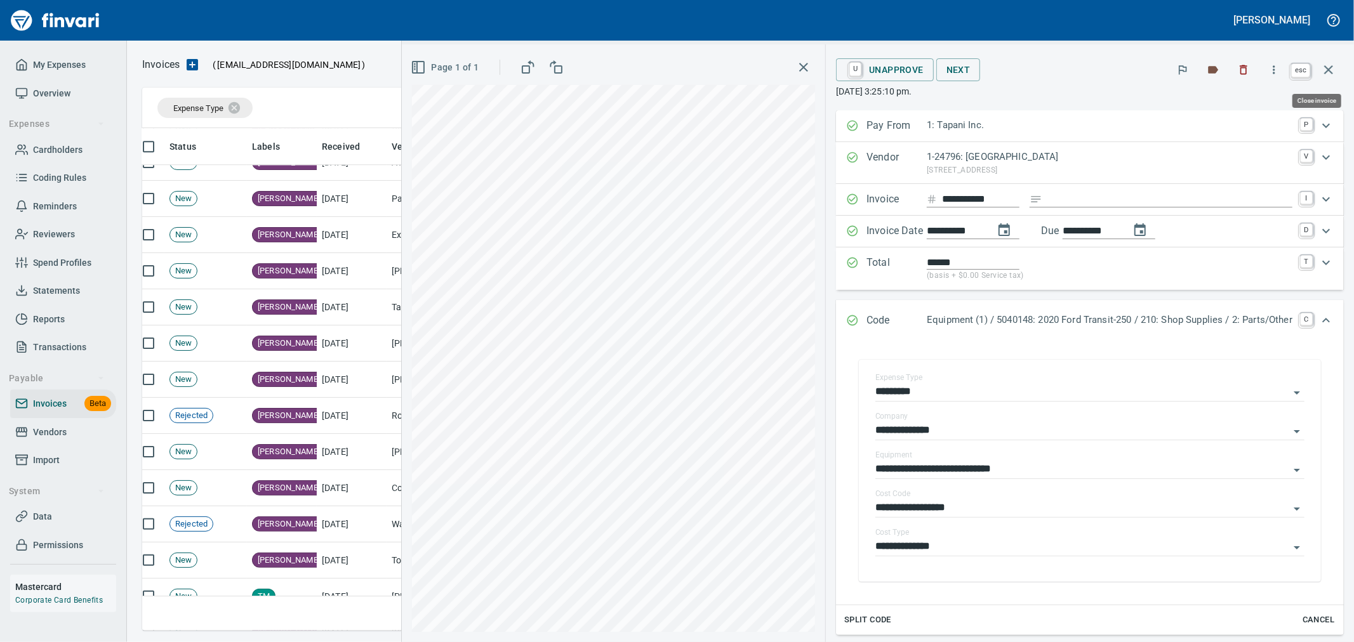
click at [1333, 67] on icon "button" at bounding box center [1328, 69] width 15 height 15
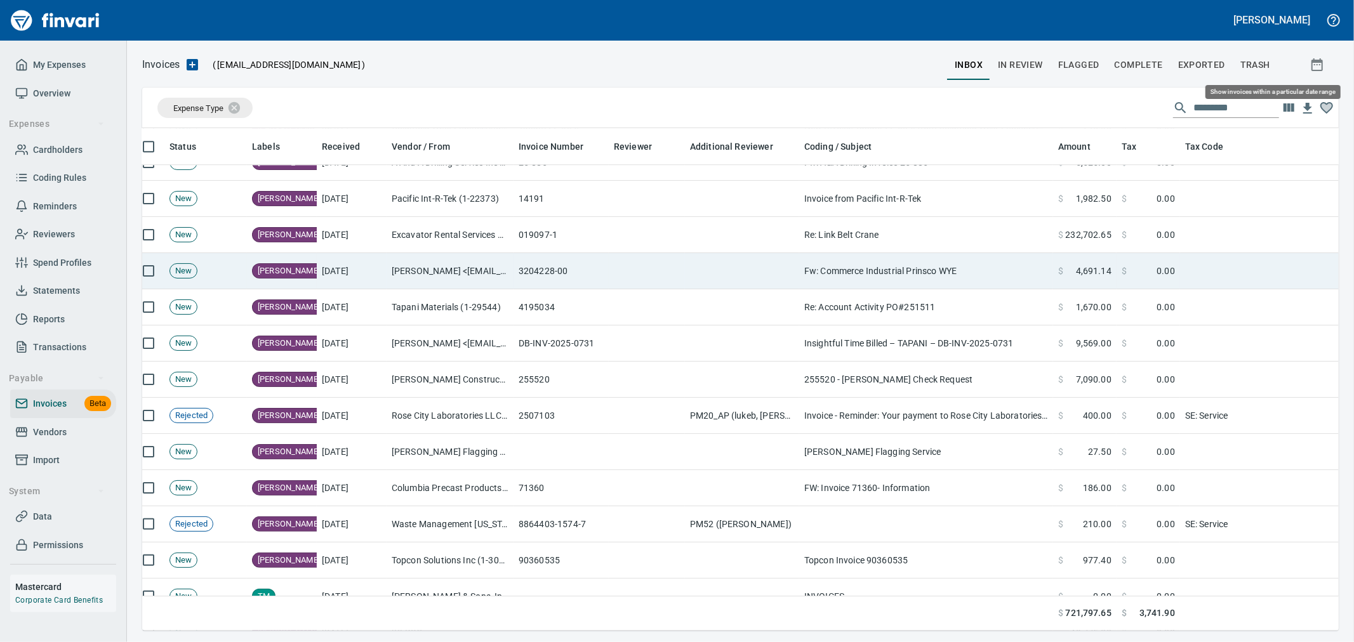
scroll to position [481, 1176]
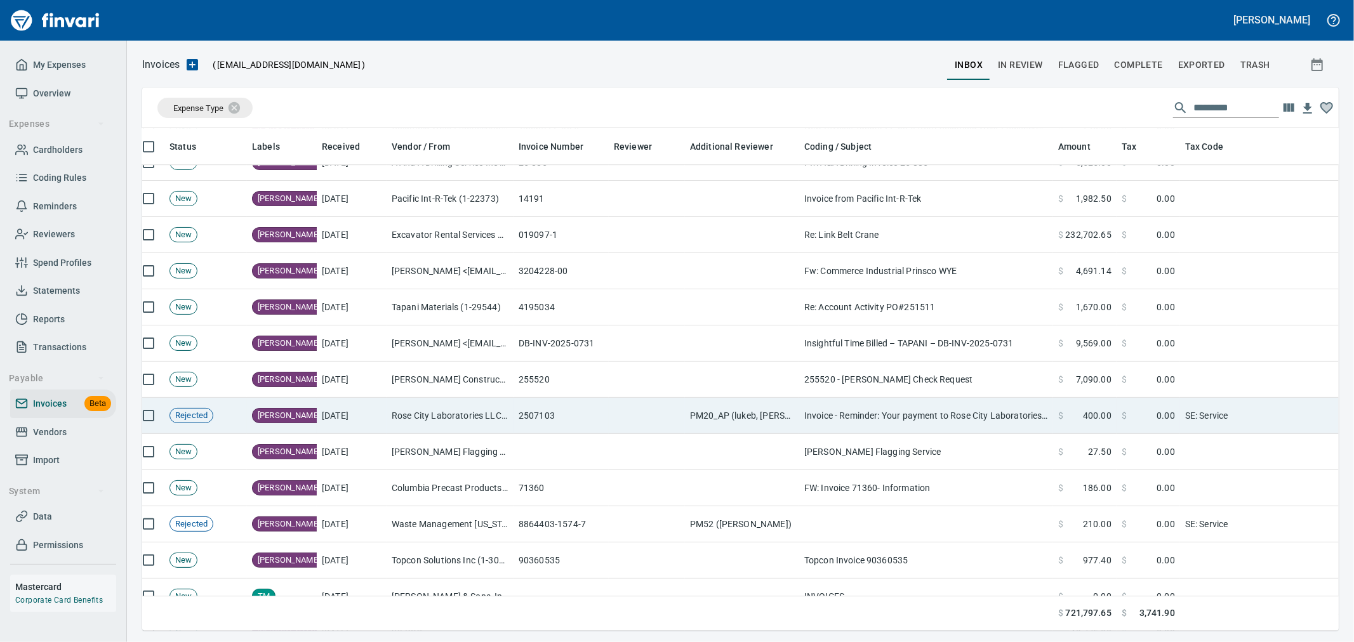
click at [700, 415] on td "PM20_AP (lukeb, [PERSON_NAME])" at bounding box center [742, 416] width 114 height 36
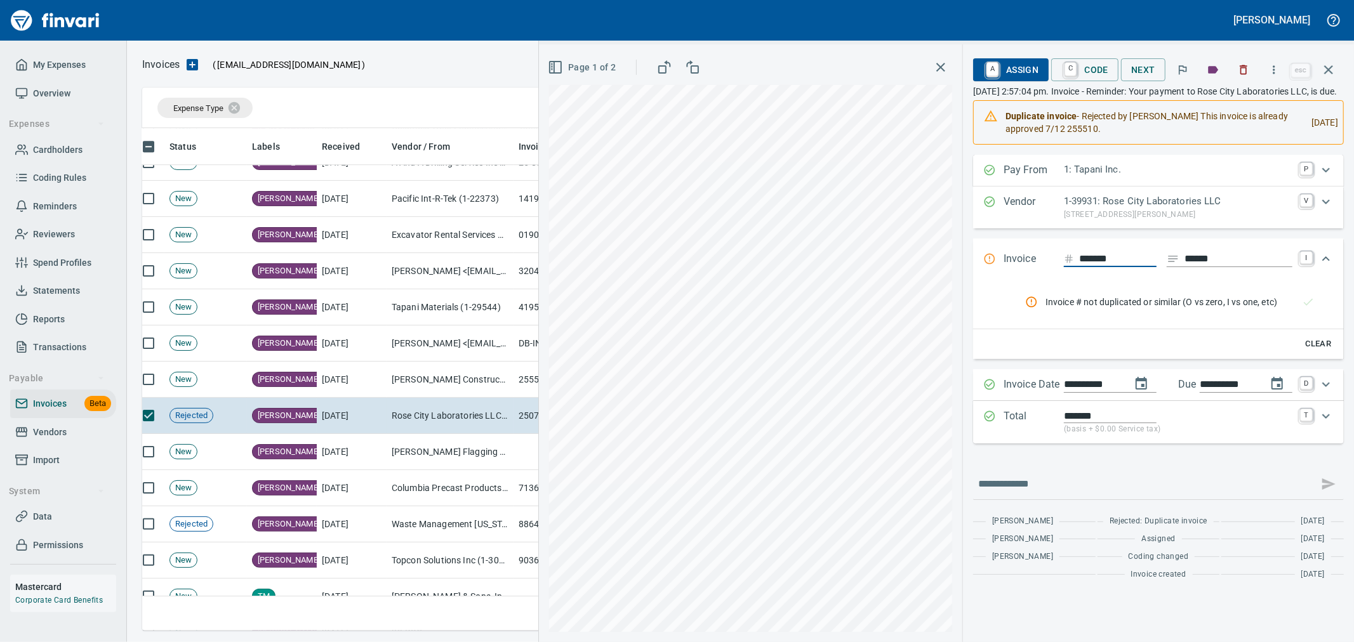
scroll to position [481, 1175]
drag, startPoint x: 1121, startPoint y: 270, endPoint x: 1067, endPoint y: 271, distance: 54.0
click at [1067, 267] on div "*******" at bounding box center [1110, 259] width 93 height 16
click at [1251, 67] on button "button" at bounding box center [1244, 70] width 28 height 28
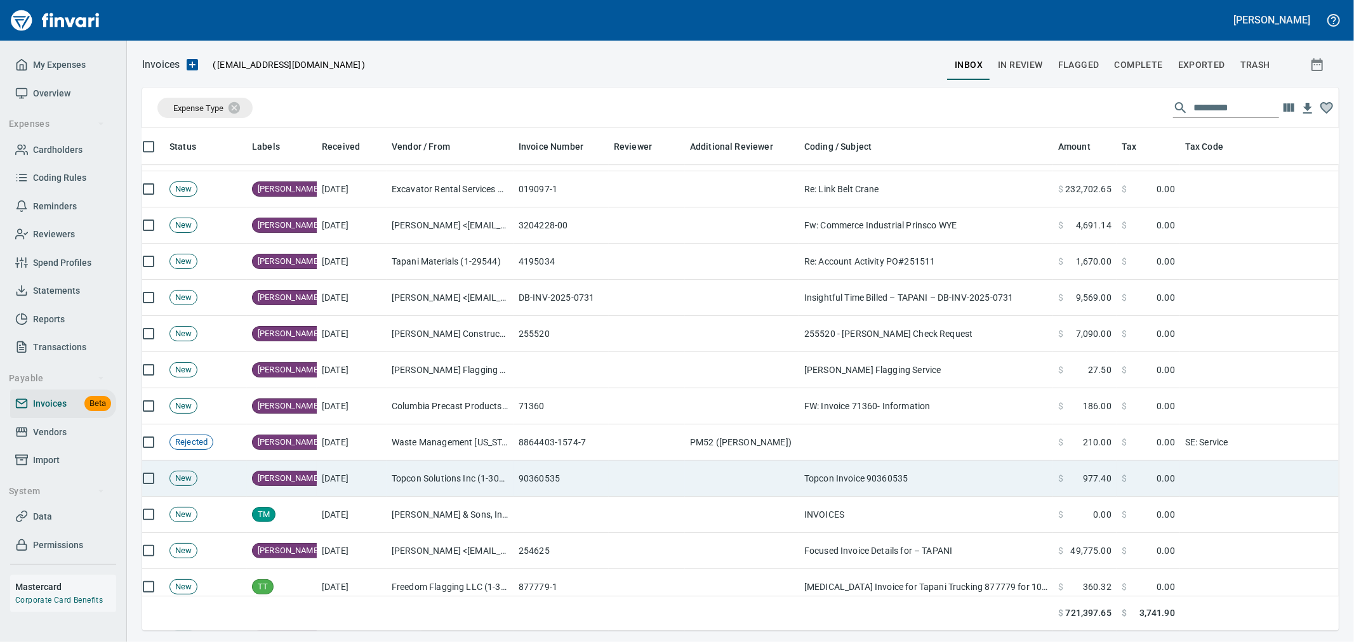
scroll to position [3386, 45]
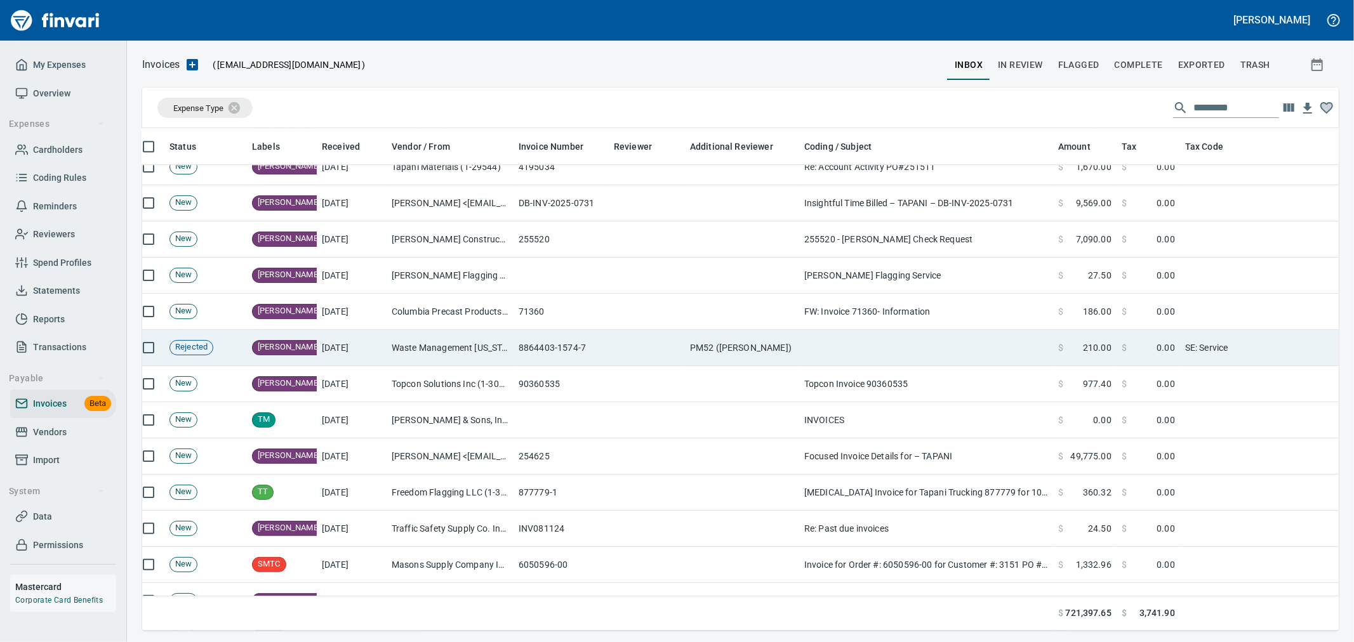
click at [745, 353] on td "PM52 ([PERSON_NAME])" at bounding box center [742, 348] width 114 height 36
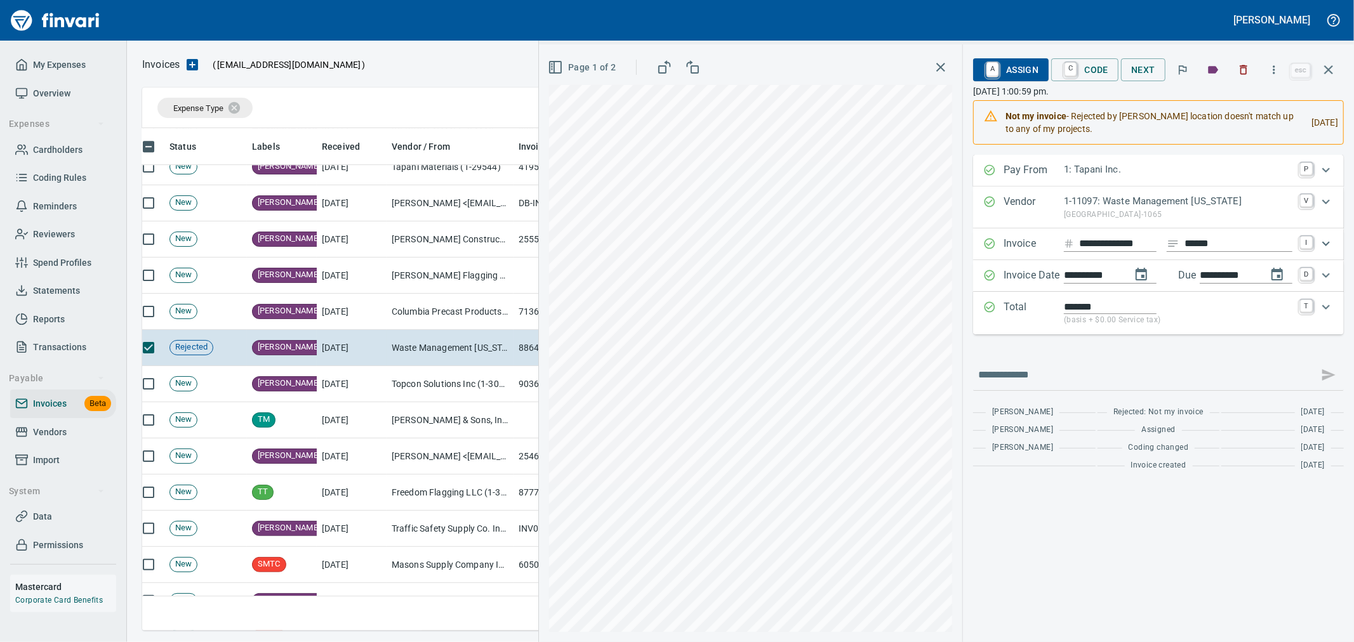
scroll to position [481, 1175]
click at [1336, 61] on button "button" at bounding box center [1329, 70] width 30 height 30
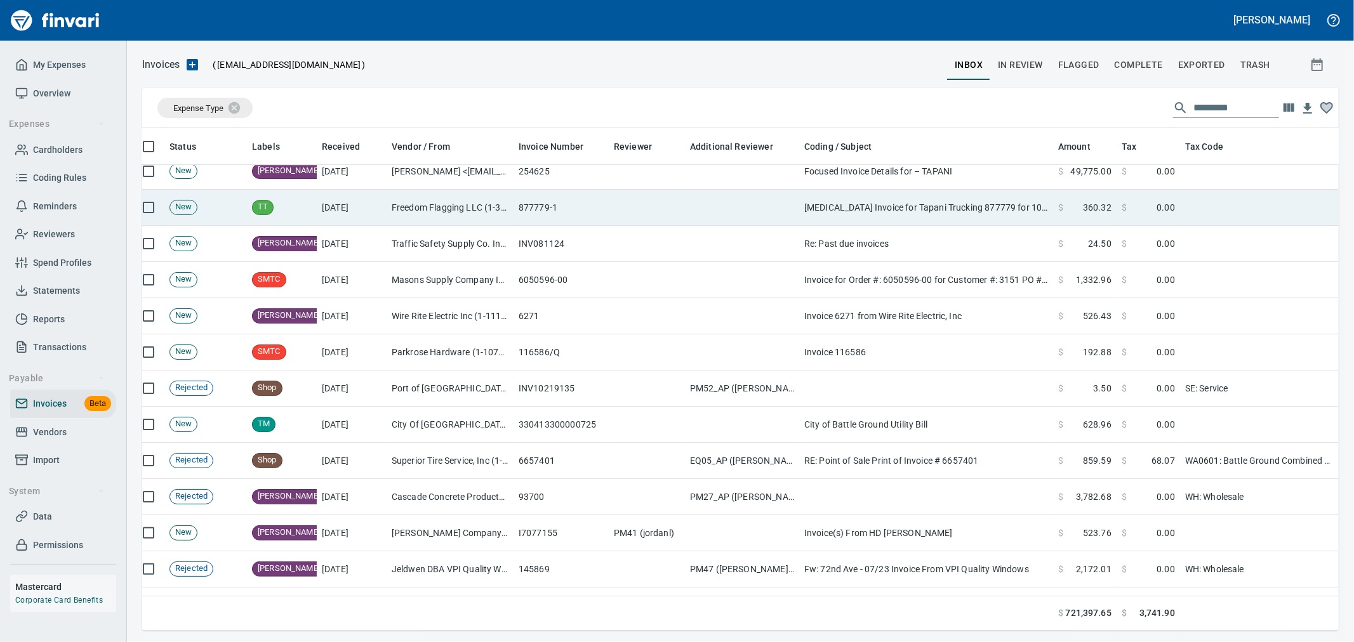
scroll to position [3738, 45]
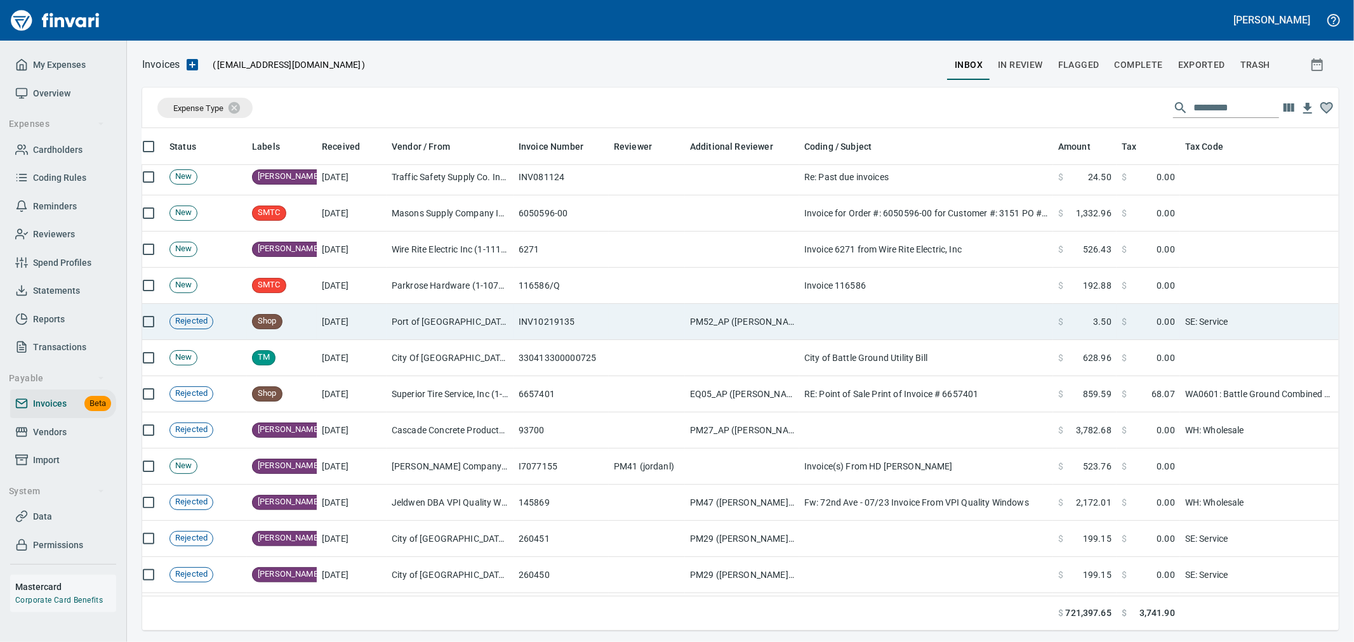
click at [757, 318] on td "PM52_AP ([PERSON_NAME])" at bounding box center [742, 322] width 114 height 36
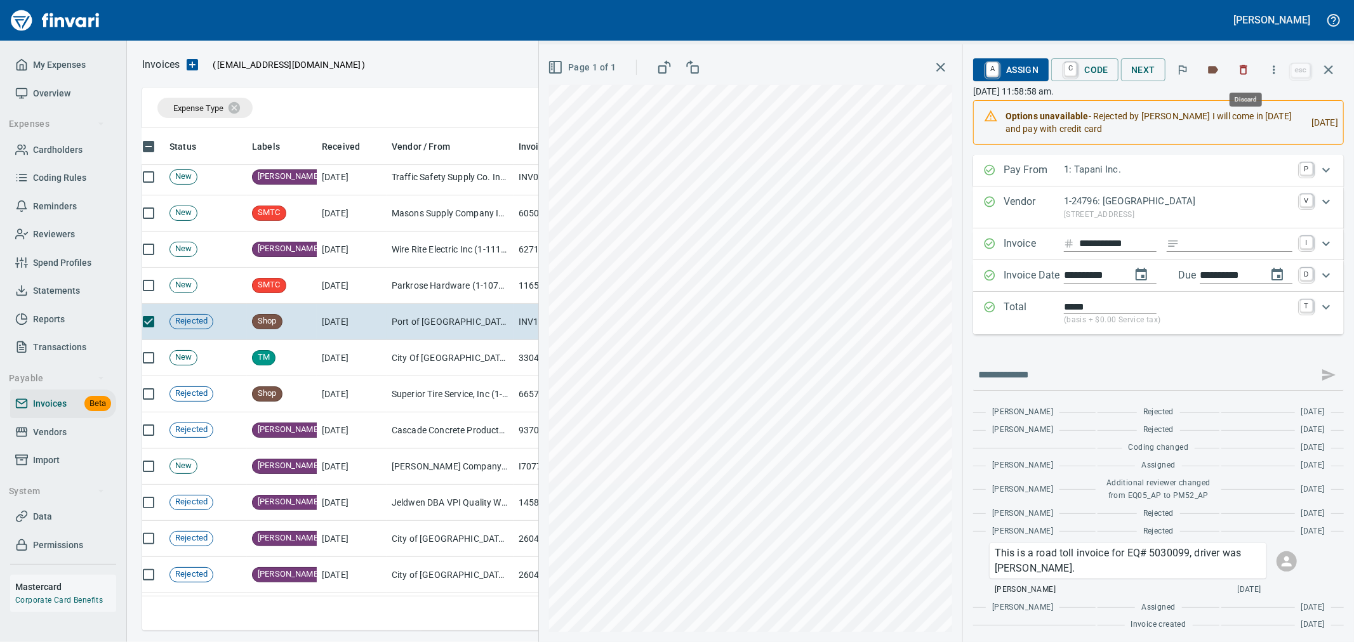
click at [1244, 76] on button "button" at bounding box center [1244, 70] width 28 height 28
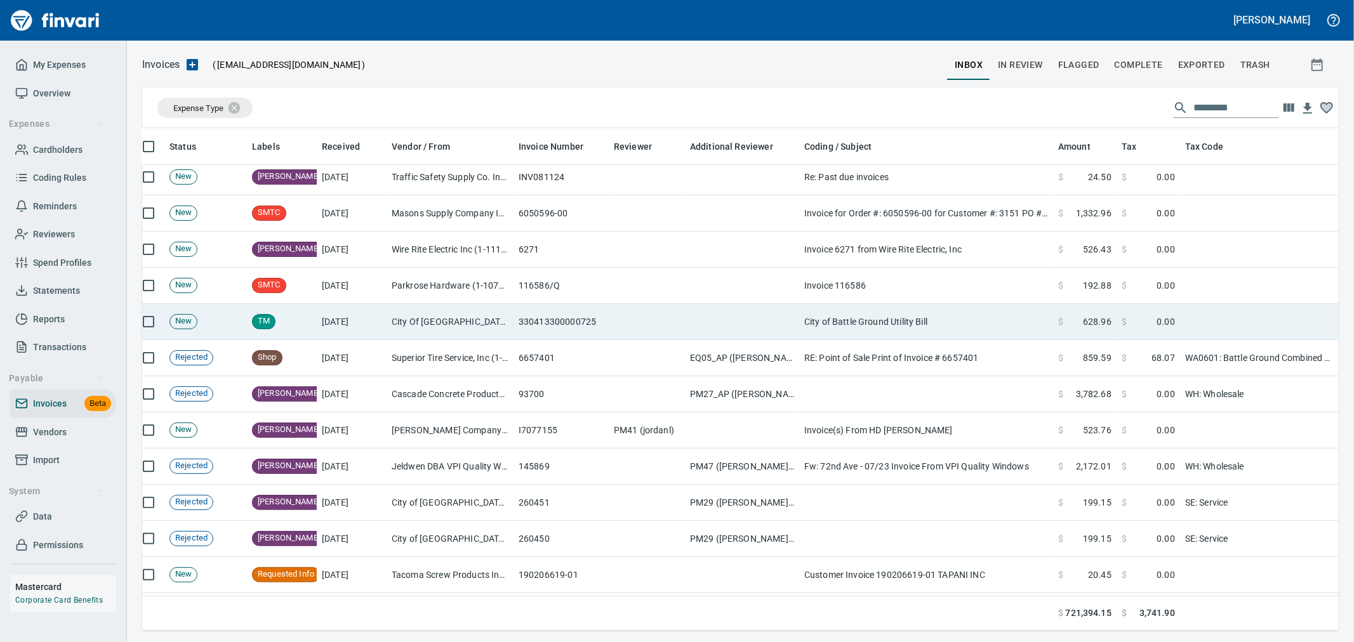
scroll to position [481, 1175]
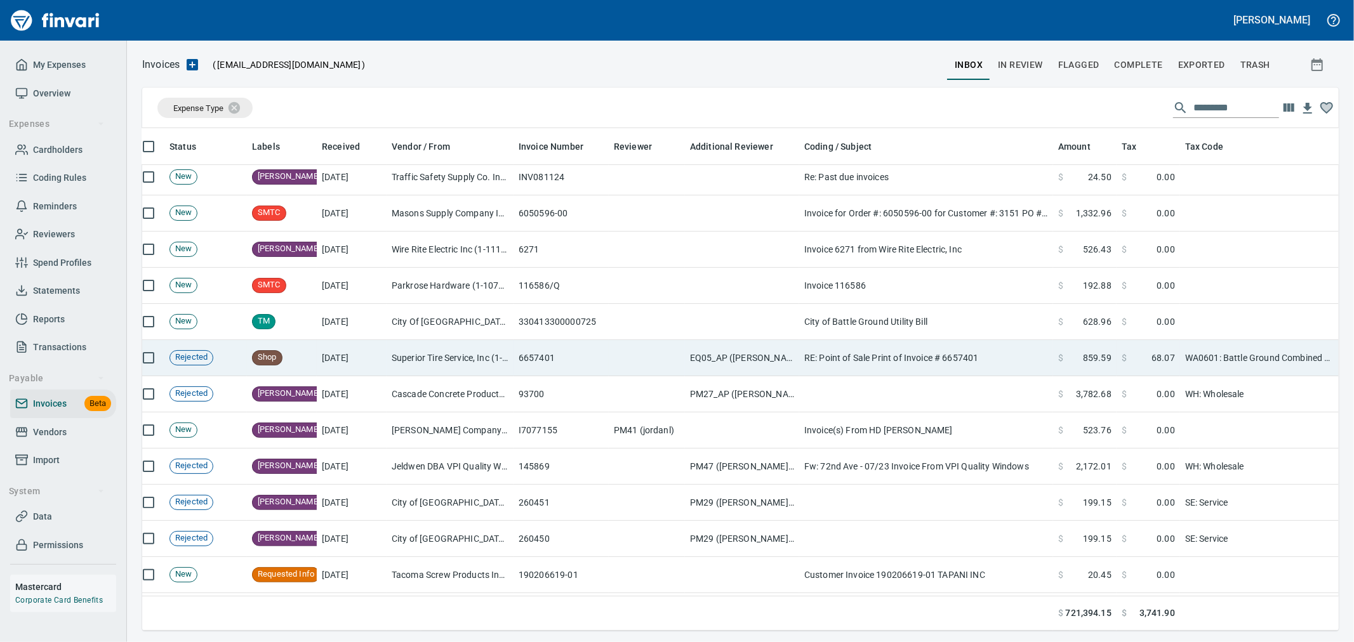
click at [778, 366] on td "EQ05_AP ([PERSON_NAME], [PERSON_NAME], [PERSON_NAME])" at bounding box center [742, 358] width 114 height 36
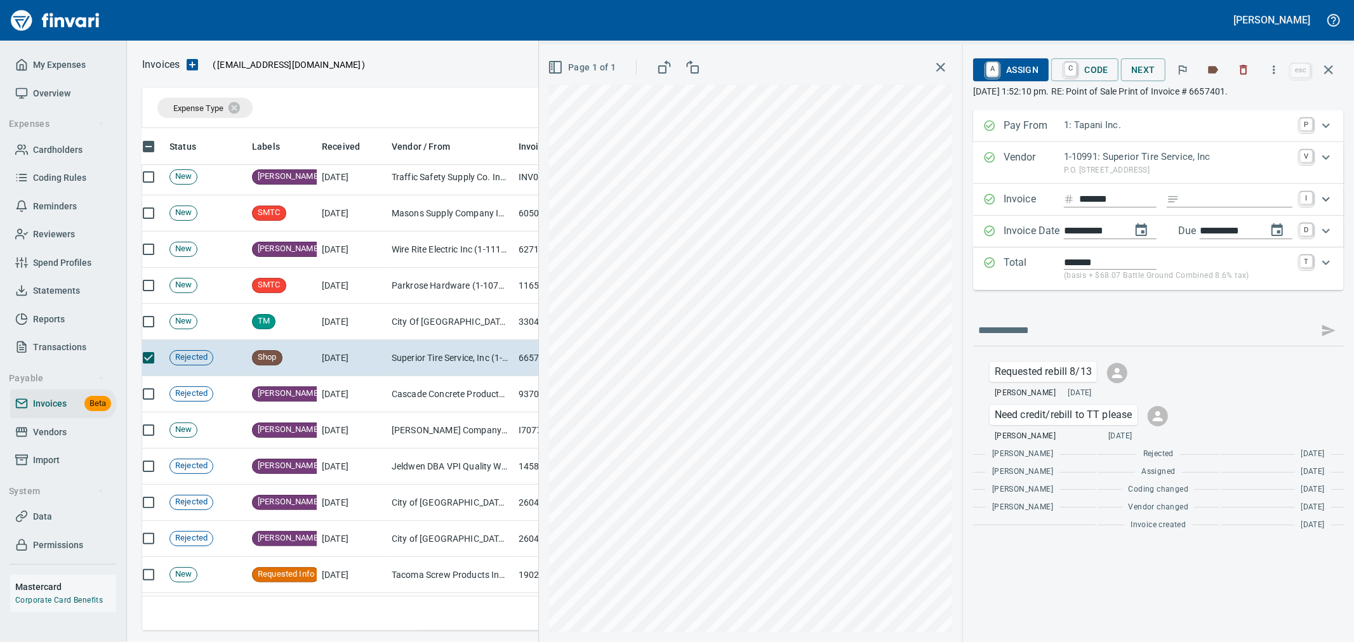
scroll to position [481, 1175]
click at [1325, 70] on icon "button" at bounding box center [1328, 69] width 15 height 15
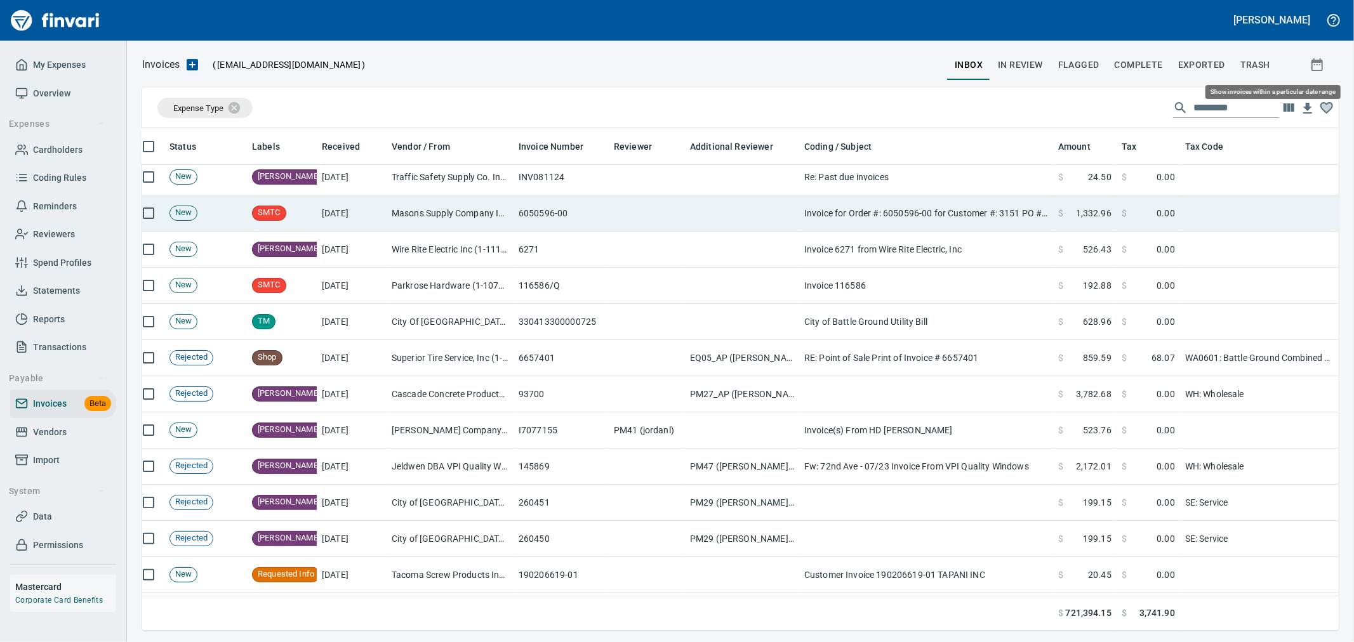
scroll to position [481, 1176]
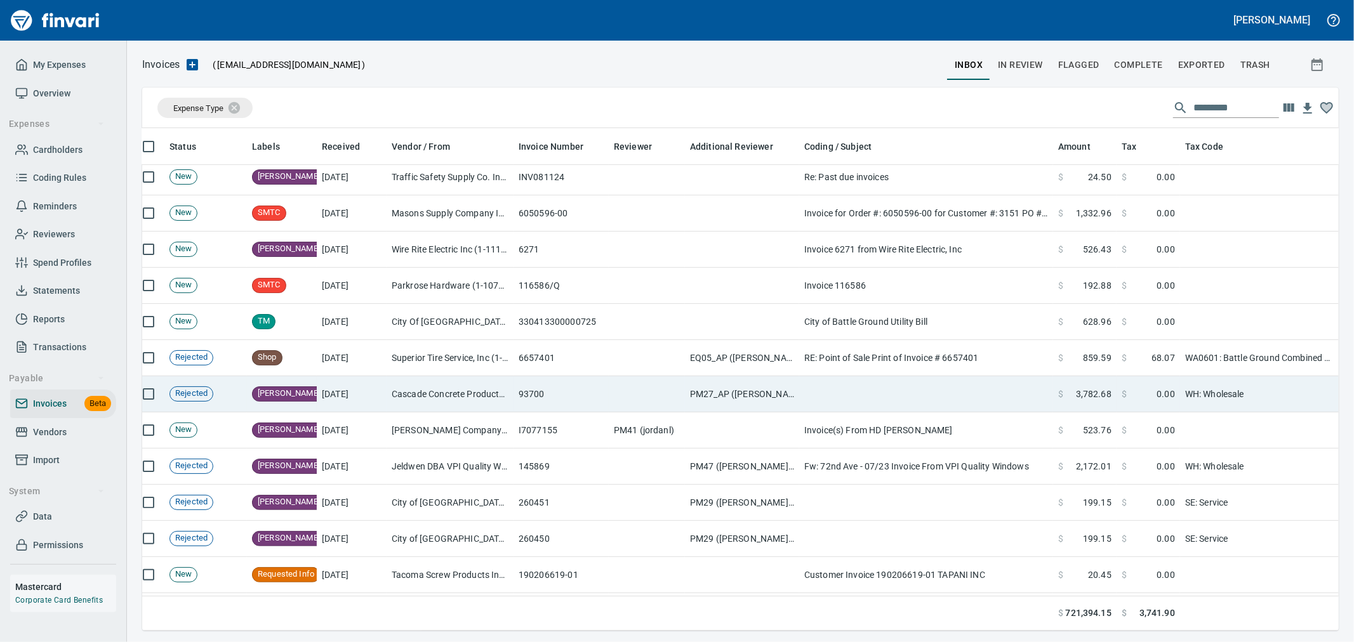
click at [826, 389] on td at bounding box center [926, 394] width 254 height 36
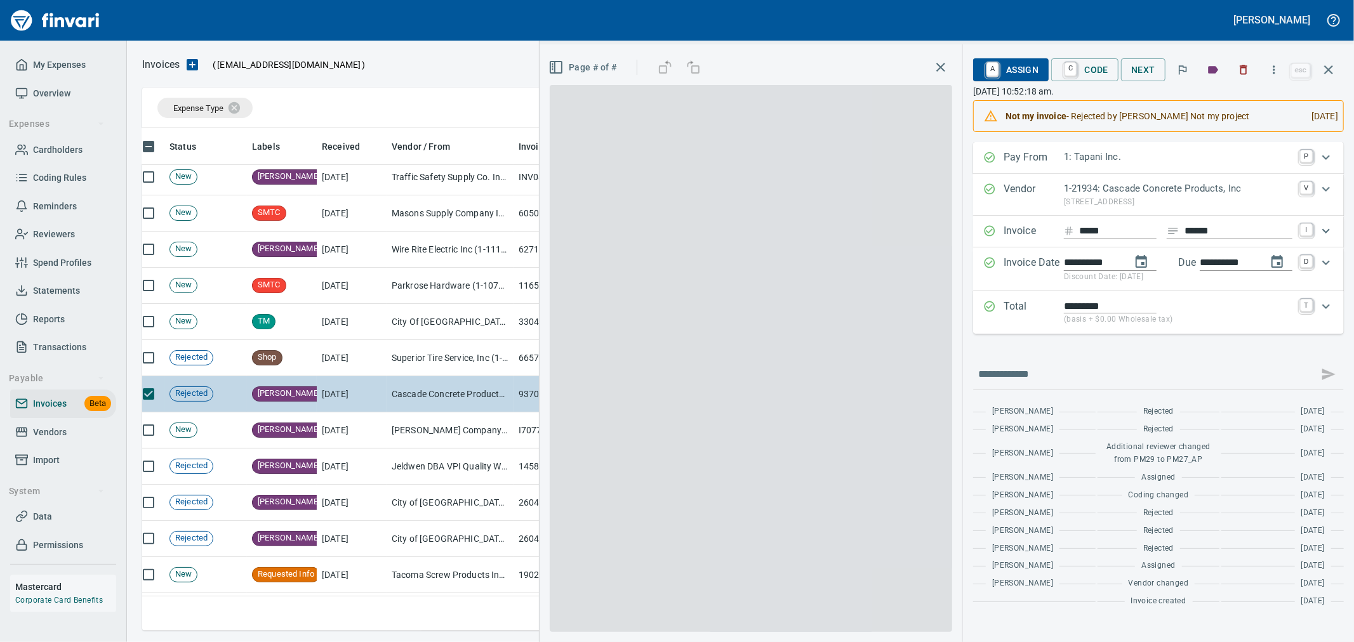
scroll to position [481, 1175]
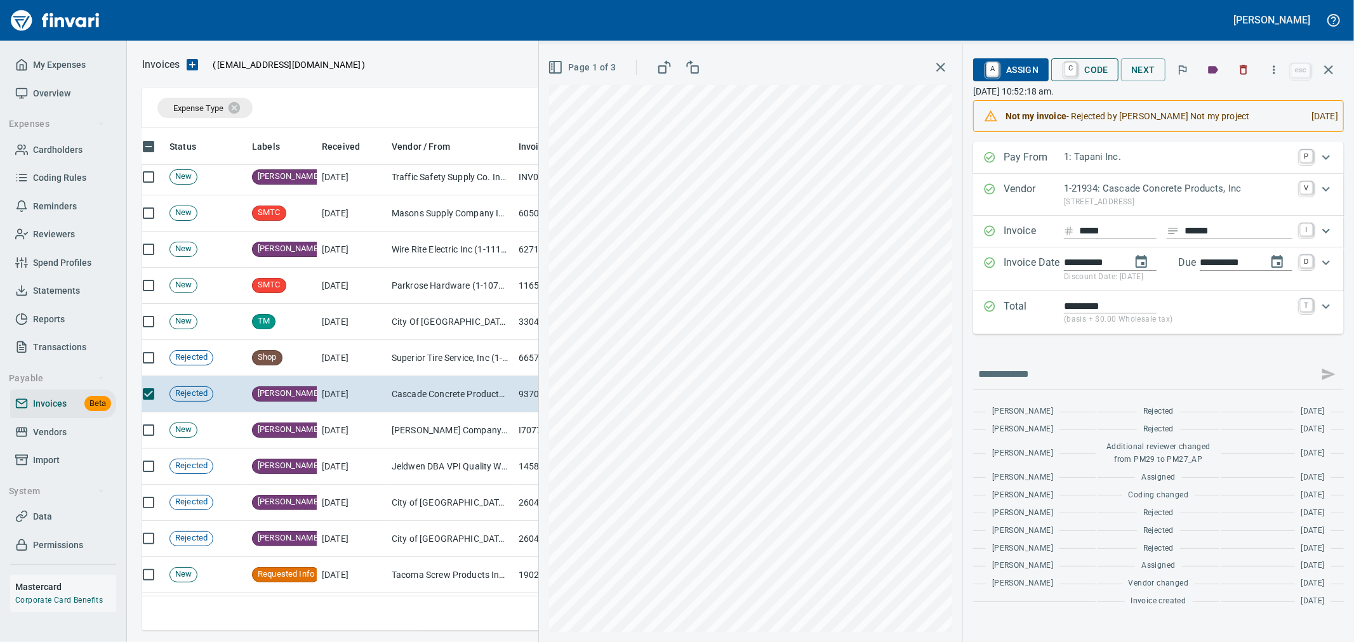
click at [1079, 72] on span "C Code" at bounding box center [1084, 70] width 47 height 22
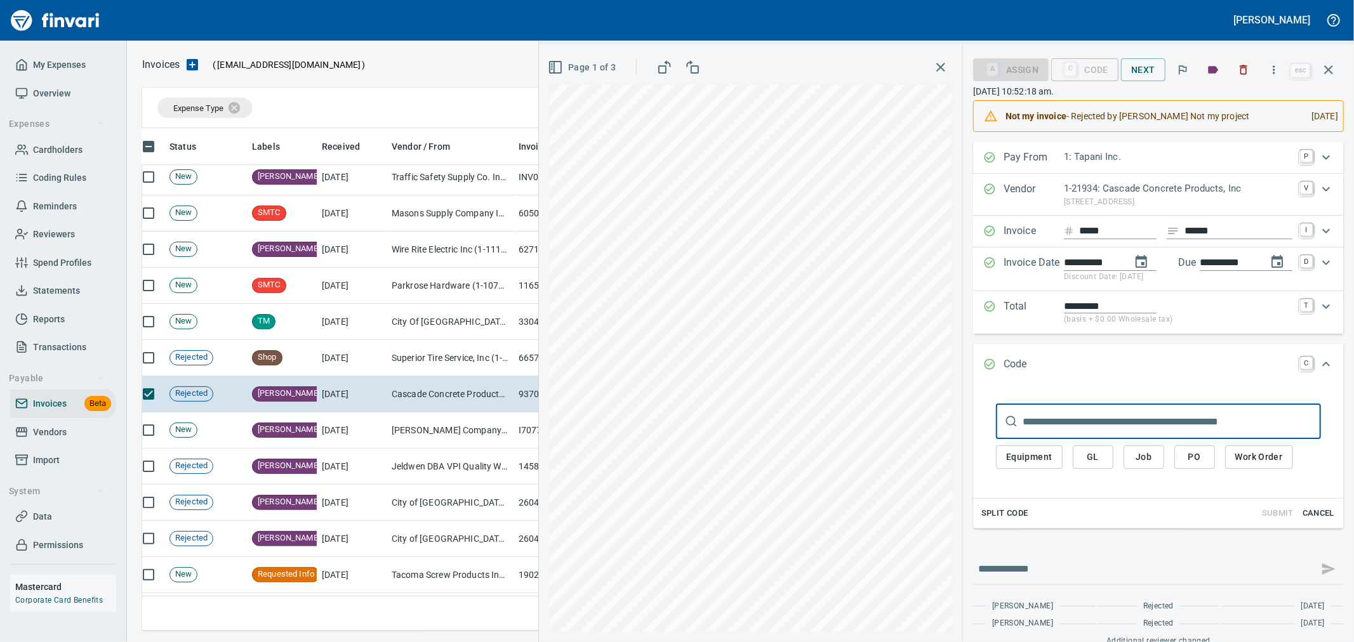
click at [1138, 456] on span "Job" at bounding box center [1144, 457] width 20 height 16
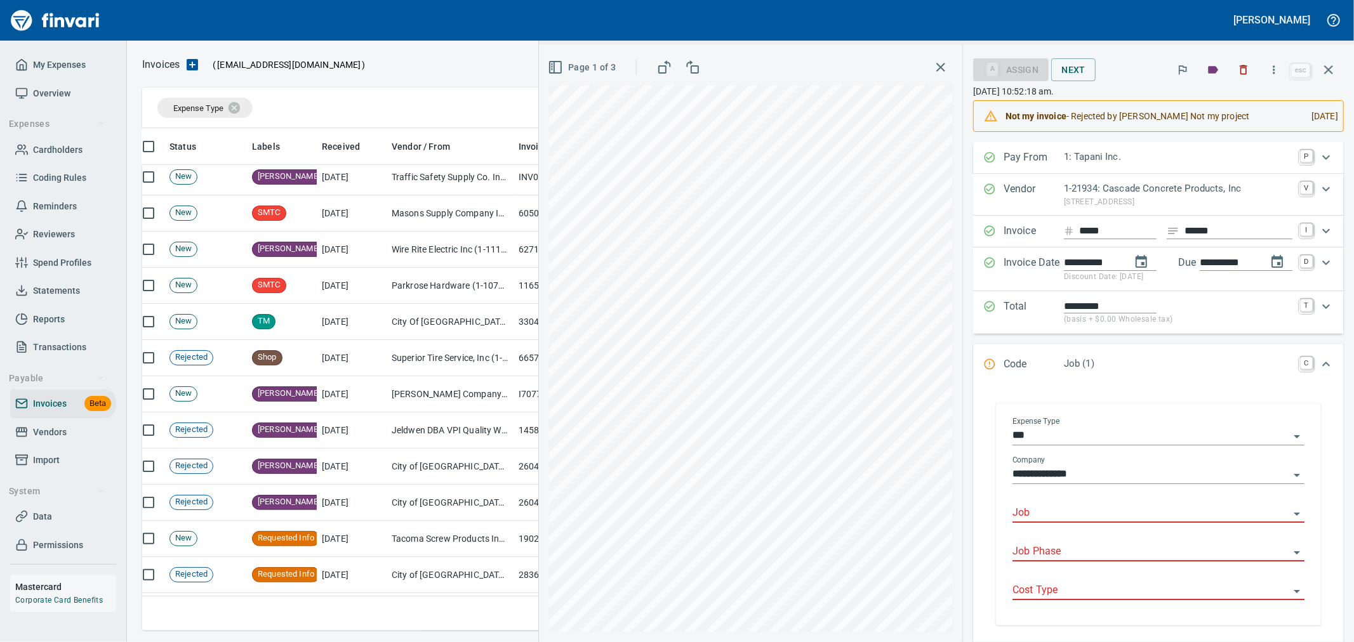
click at [1072, 512] on input "Job" at bounding box center [1151, 514] width 277 height 18
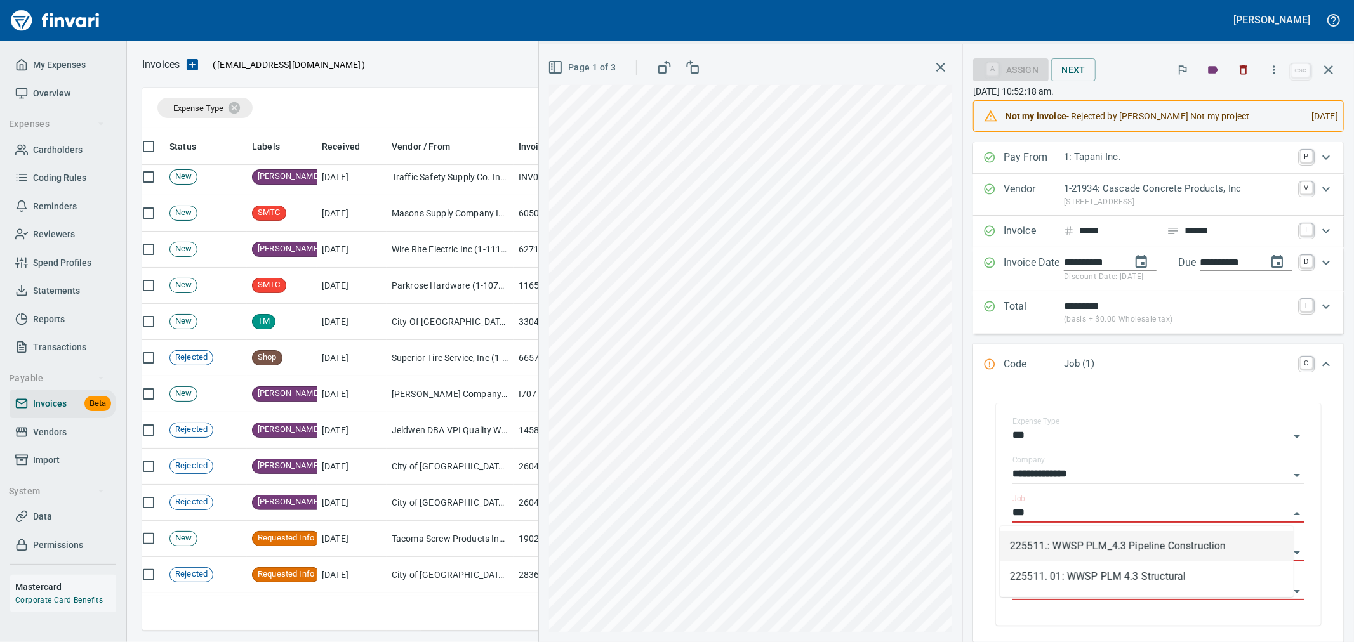
click at [1081, 545] on li "225511.: WWSP PLM_4.3 Pipeline Construction" at bounding box center [1147, 546] width 294 height 30
type input "**********"
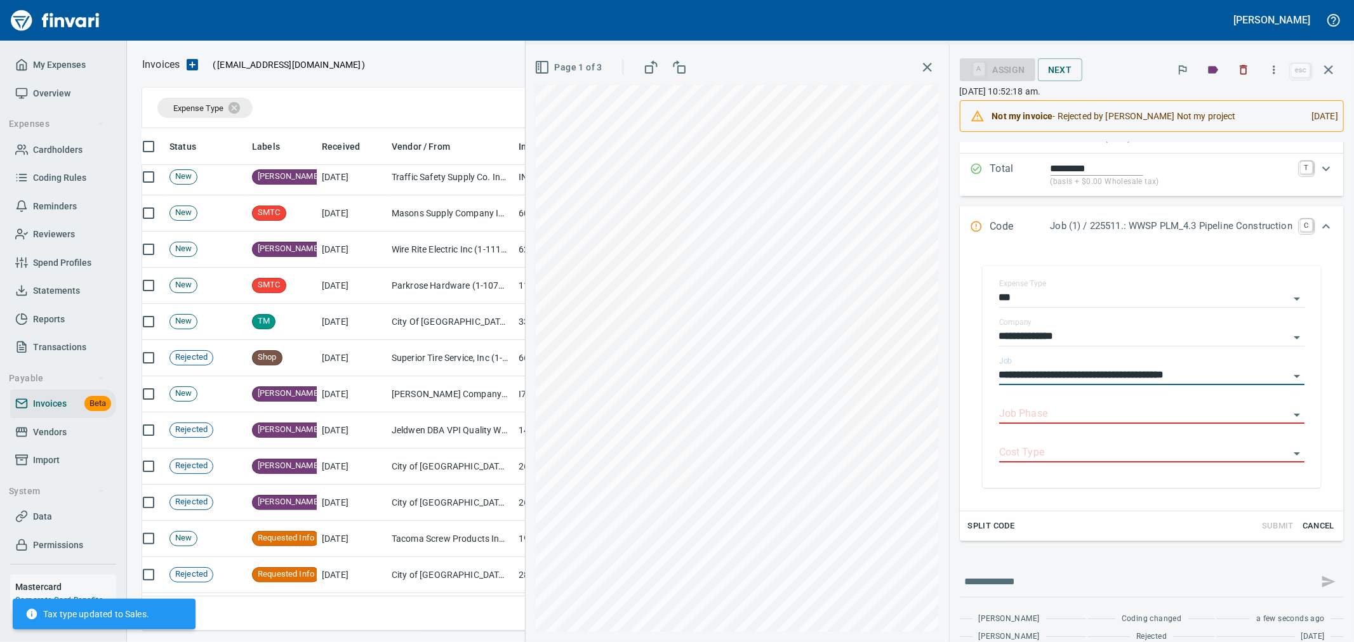
scroll to position [141, 0]
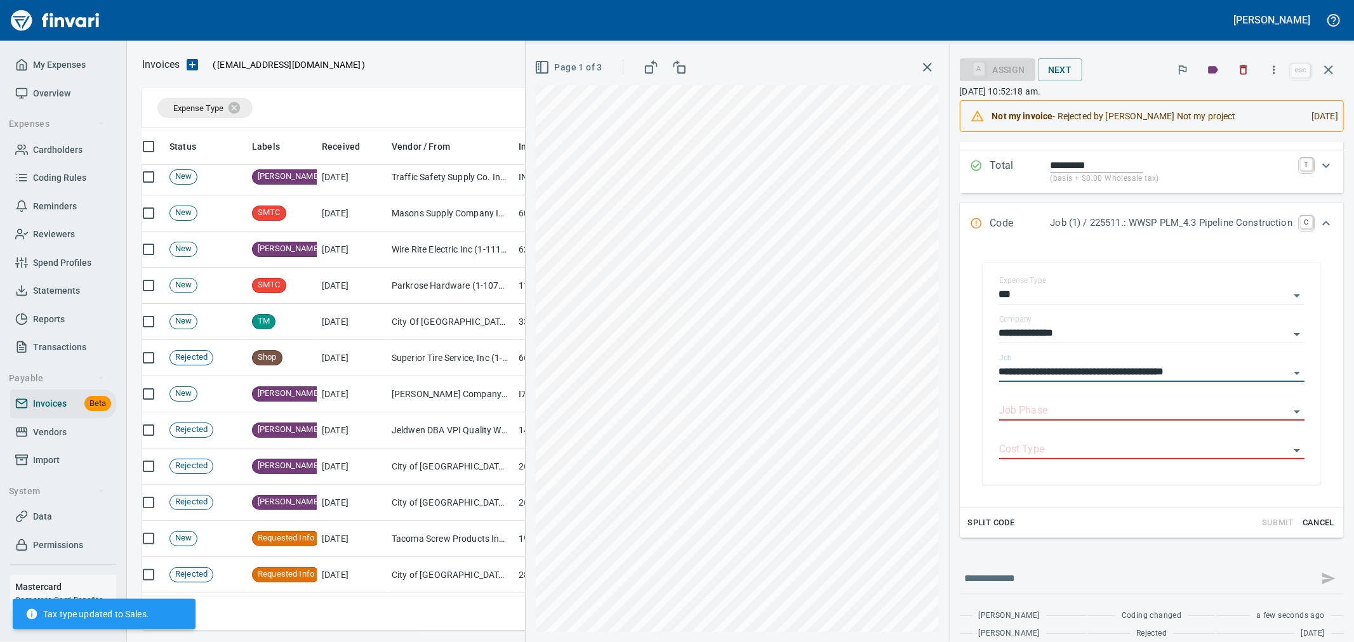
click at [1305, 525] on span "Cancel" at bounding box center [1318, 523] width 34 height 15
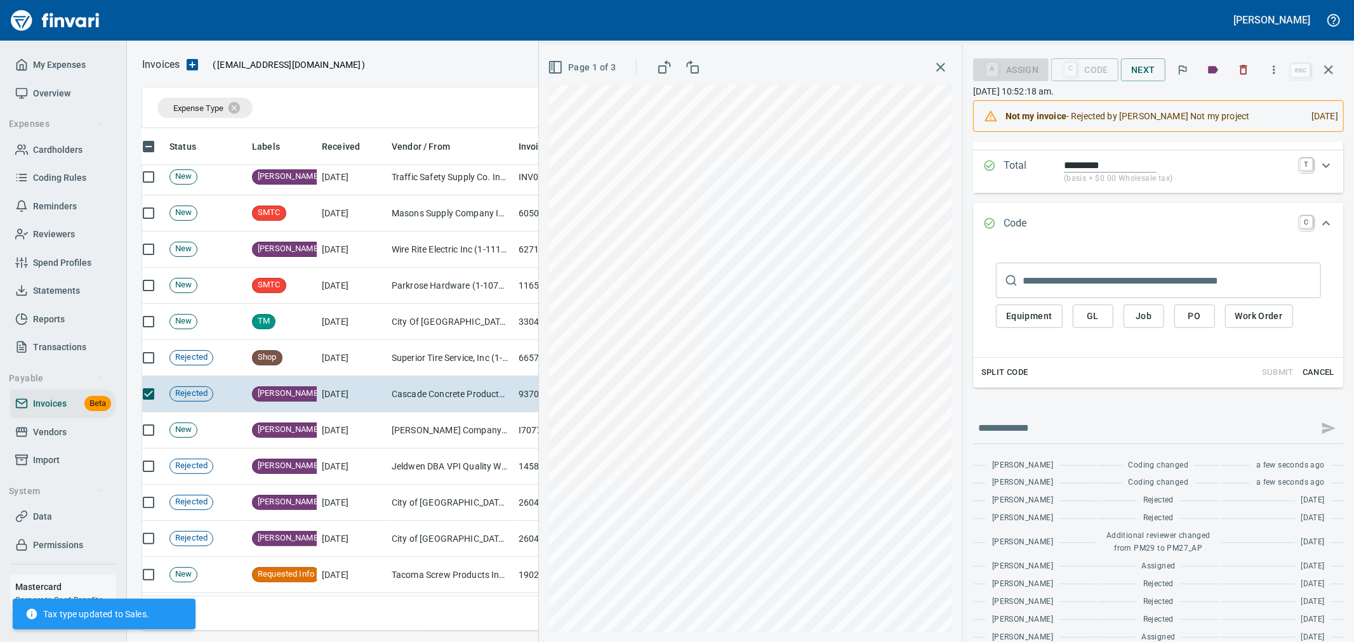
scroll to position [0, 0]
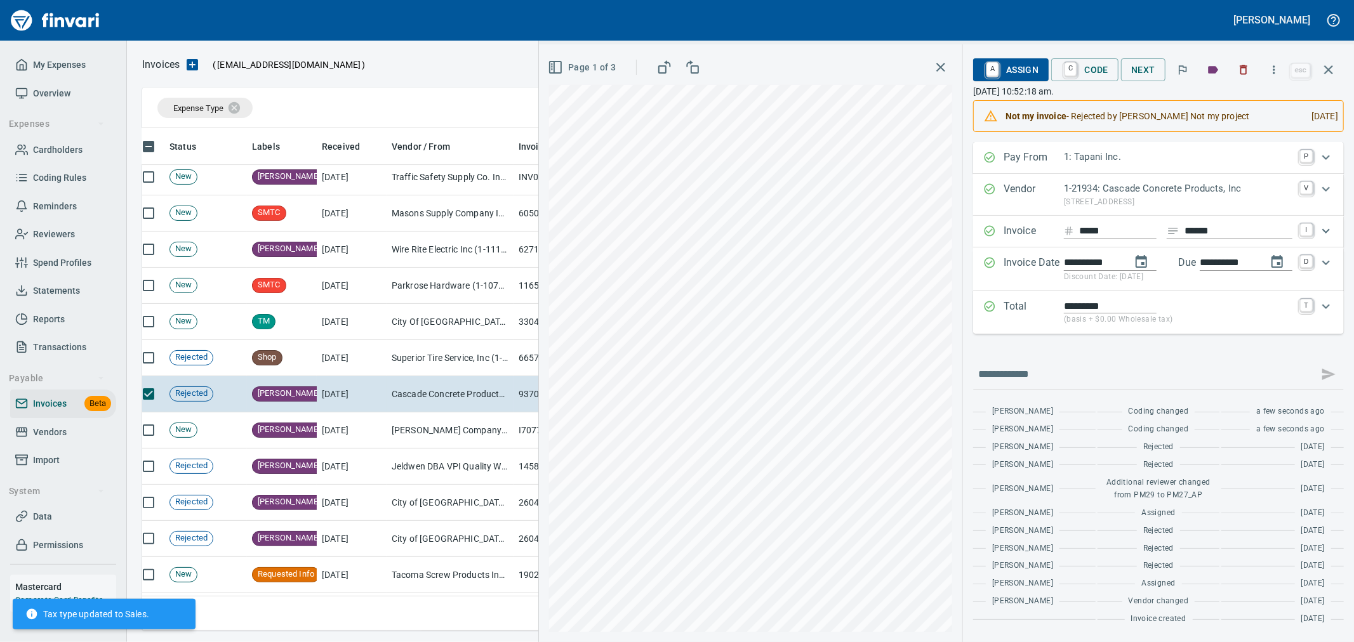
click at [1032, 70] on span "A Assign" at bounding box center [1010, 70] width 55 height 22
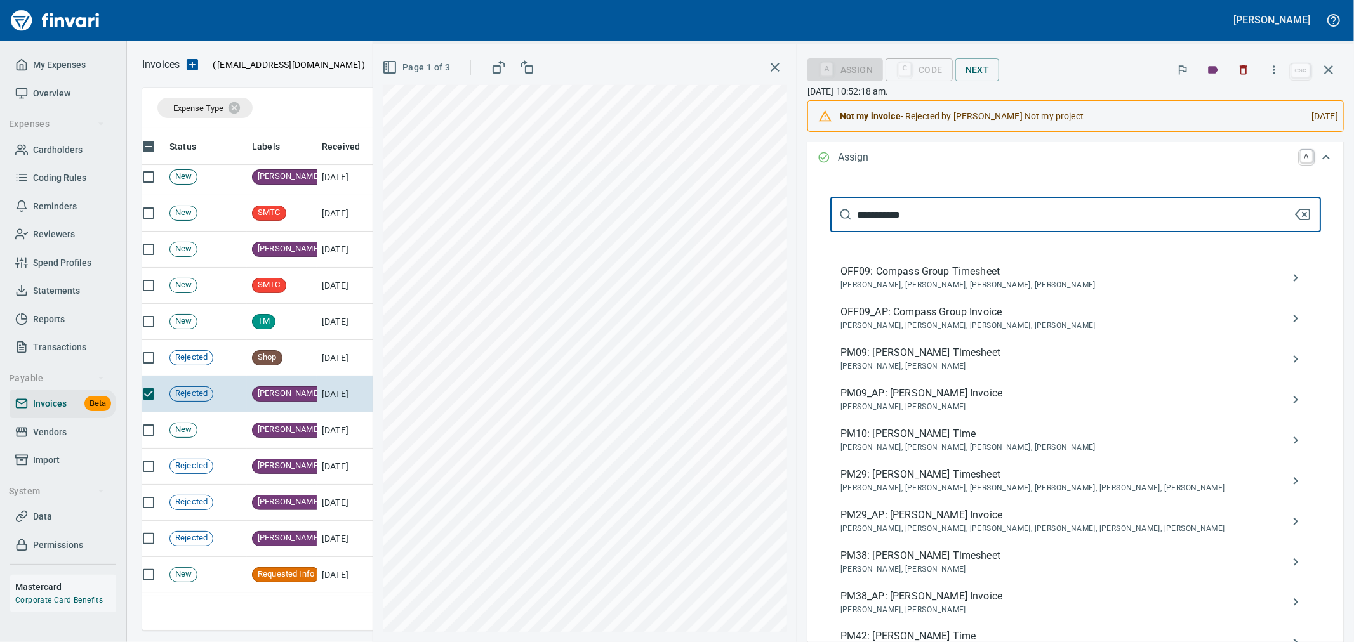
scroll to position [211, 0]
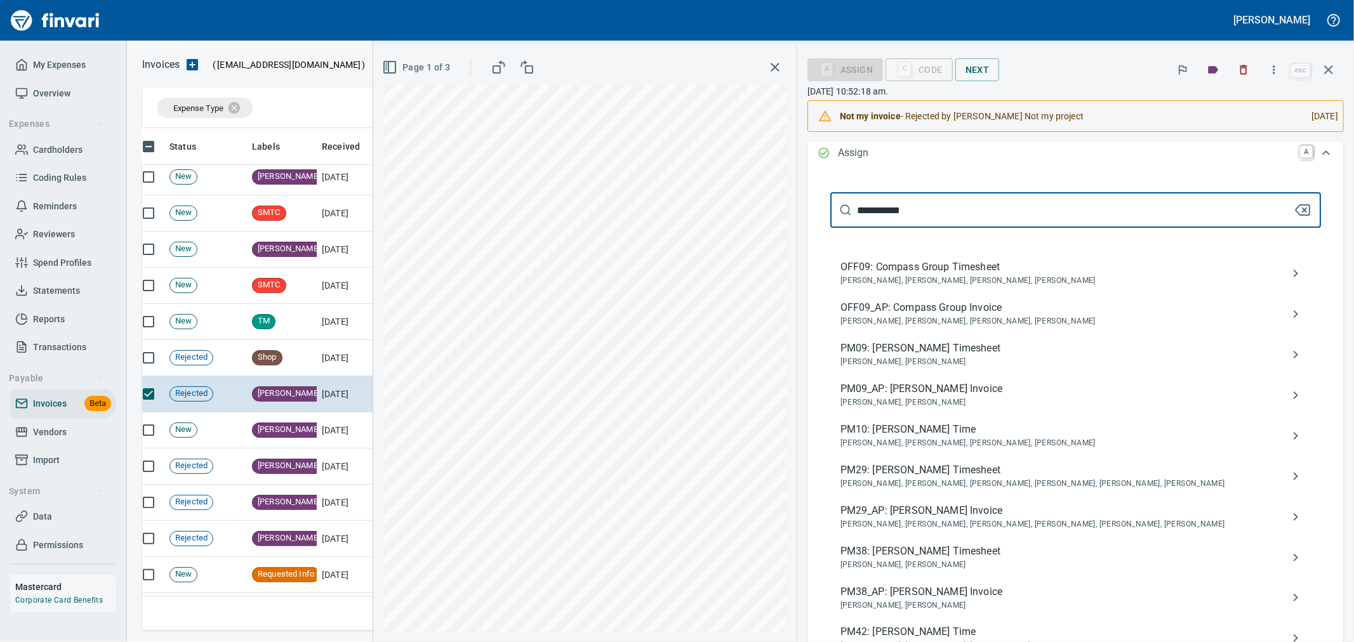
type input "**********"
click at [1005, 513] on span "PM29_AP: [PERSON_NAME] Invoice" at bounding box center [1066, 510] width 450 height 15
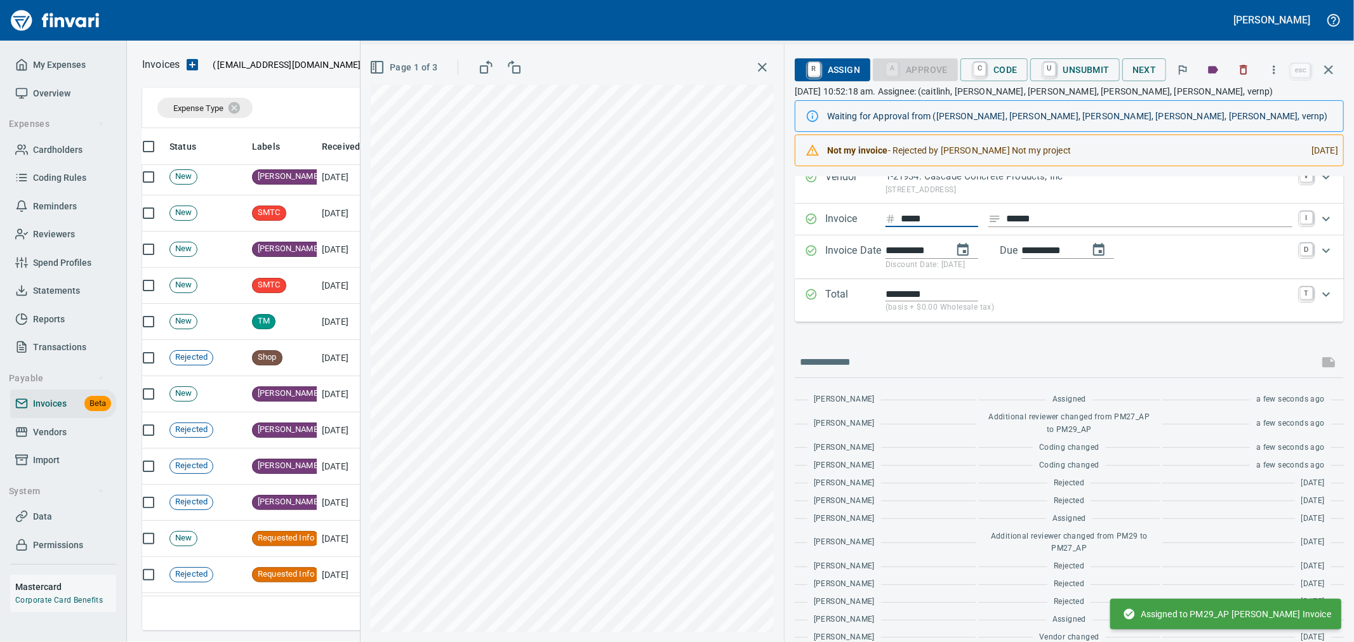
scroll to position [25, 0]
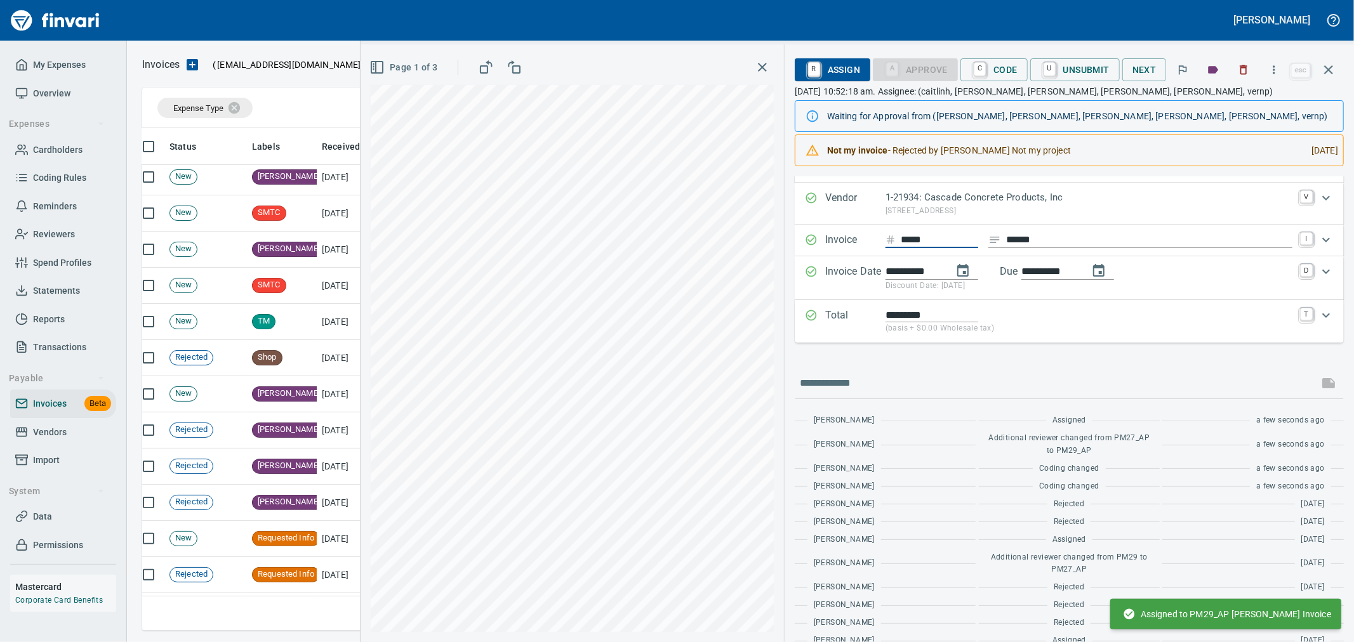
drag, startPoint x: 935, startPoint y: 183, endPoint x: 883, endPoint y: 186, distance: 52.2
click at [883, 186] on div "**********" at bounding box center [1069, 247] width 549 height 192
click at [1332, 71] on icon "button" at bounding box center [1328, 69] width 15 height 15
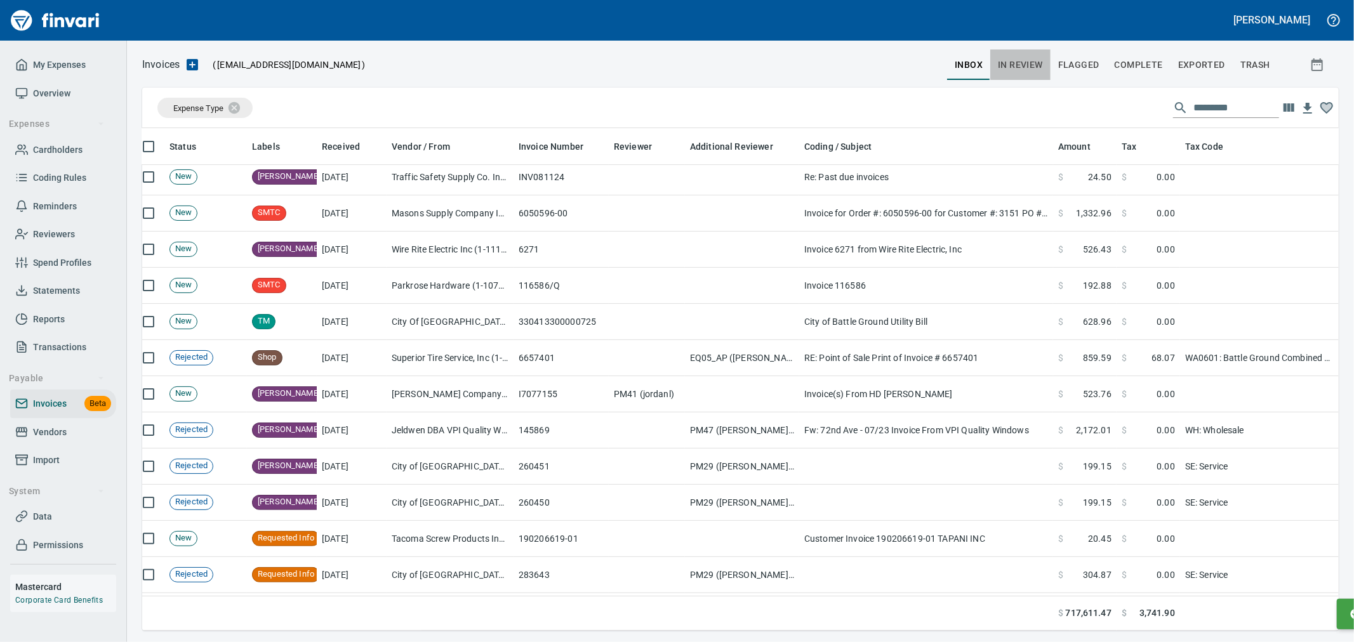
click at [1028, 64] on span "In Review" at bounding box center [1020, 65] width 45 height 16
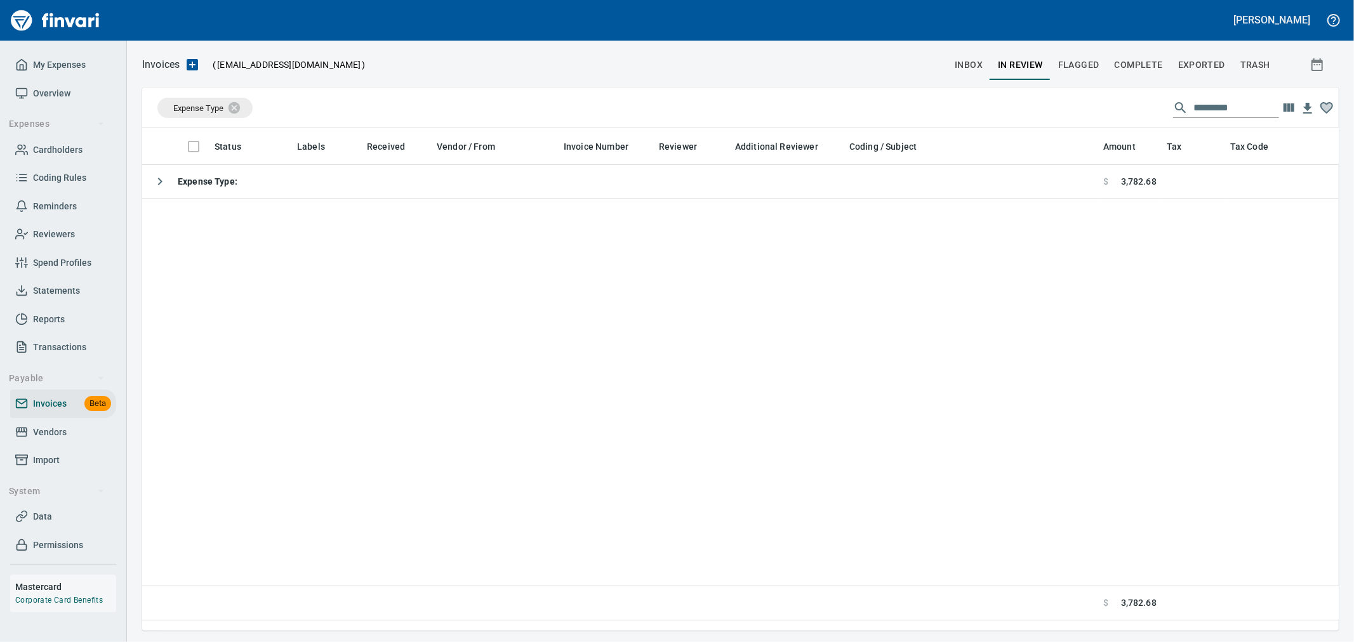
scroll to position [481, 1186]
click at [1208, 109] on input "text" at bounding box center [1237, 108] width 86 height 20
paste input "*****"
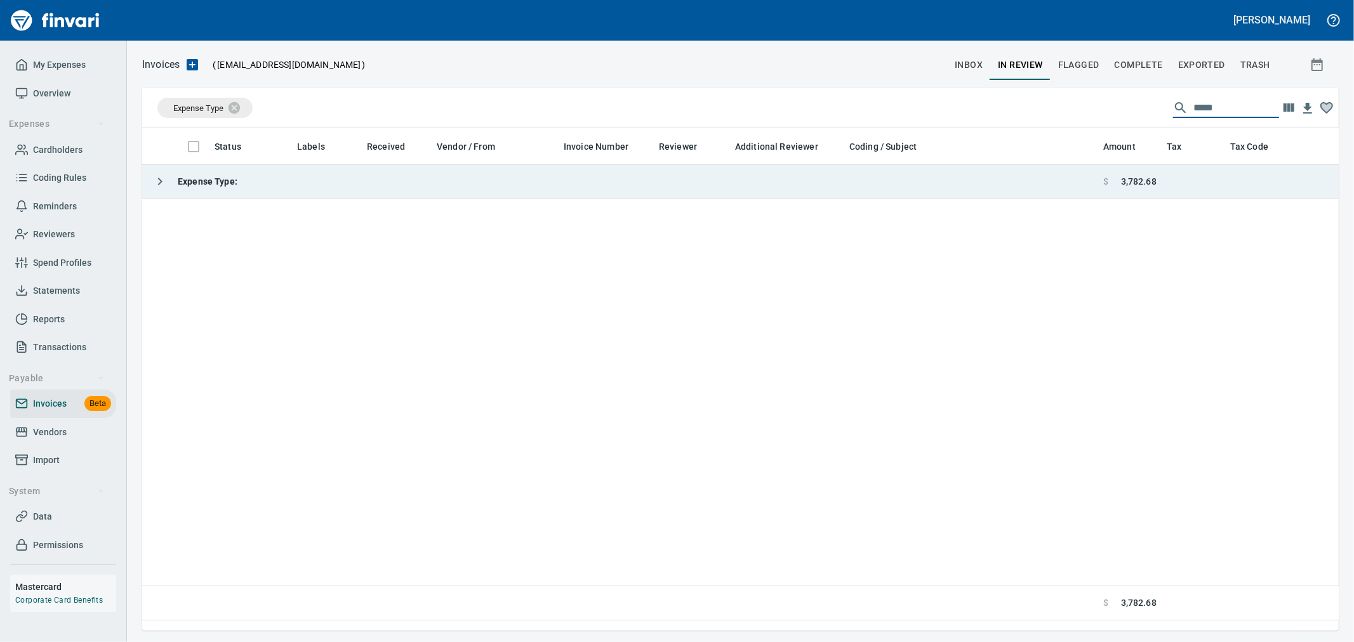
type input "*****"
click at [156, 185] on icon "button" at bounding box center [159, 181] width 15 height 15
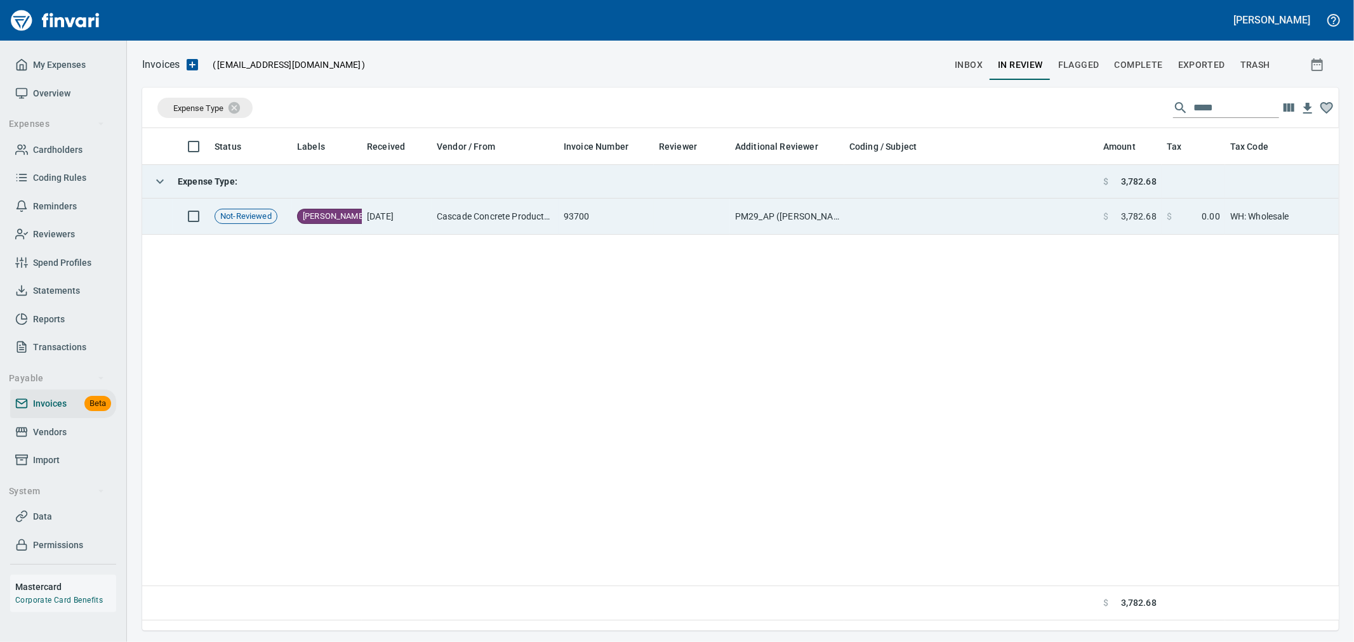
click at [477, 222] on td "Cascade Concrete Products, Inc (1-21934)" at bounding box center [495, 217] width 127 height 36
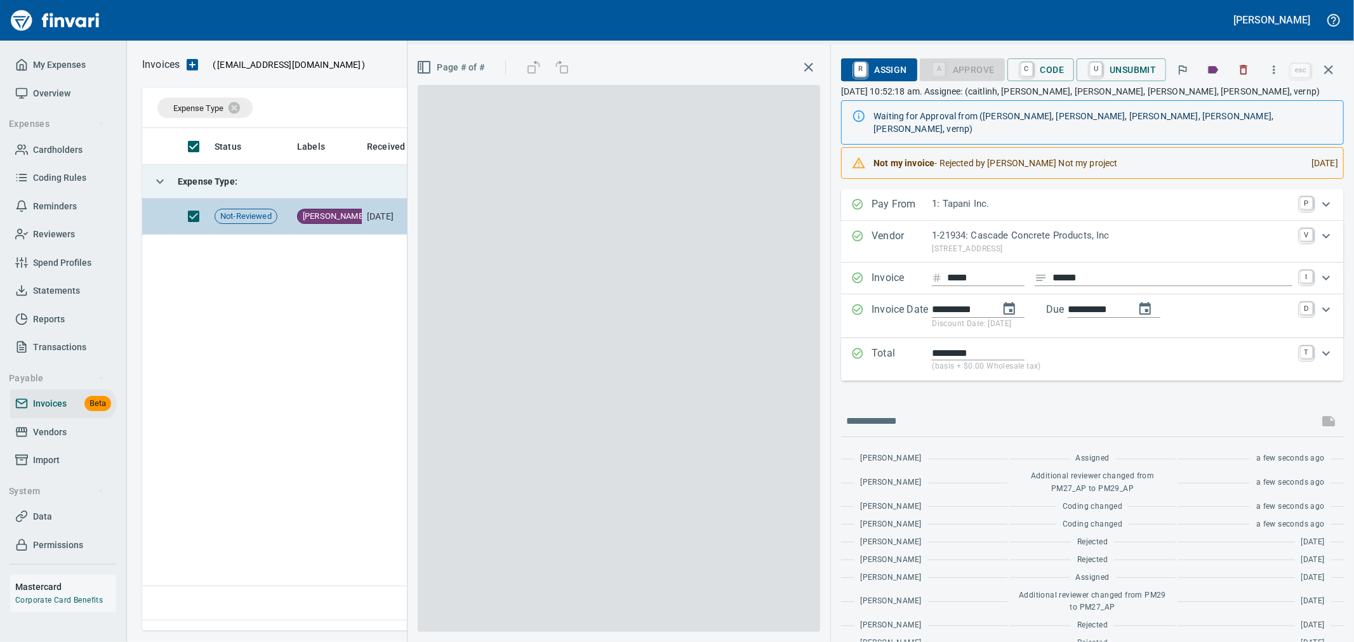
scroll to position [481, 1185]
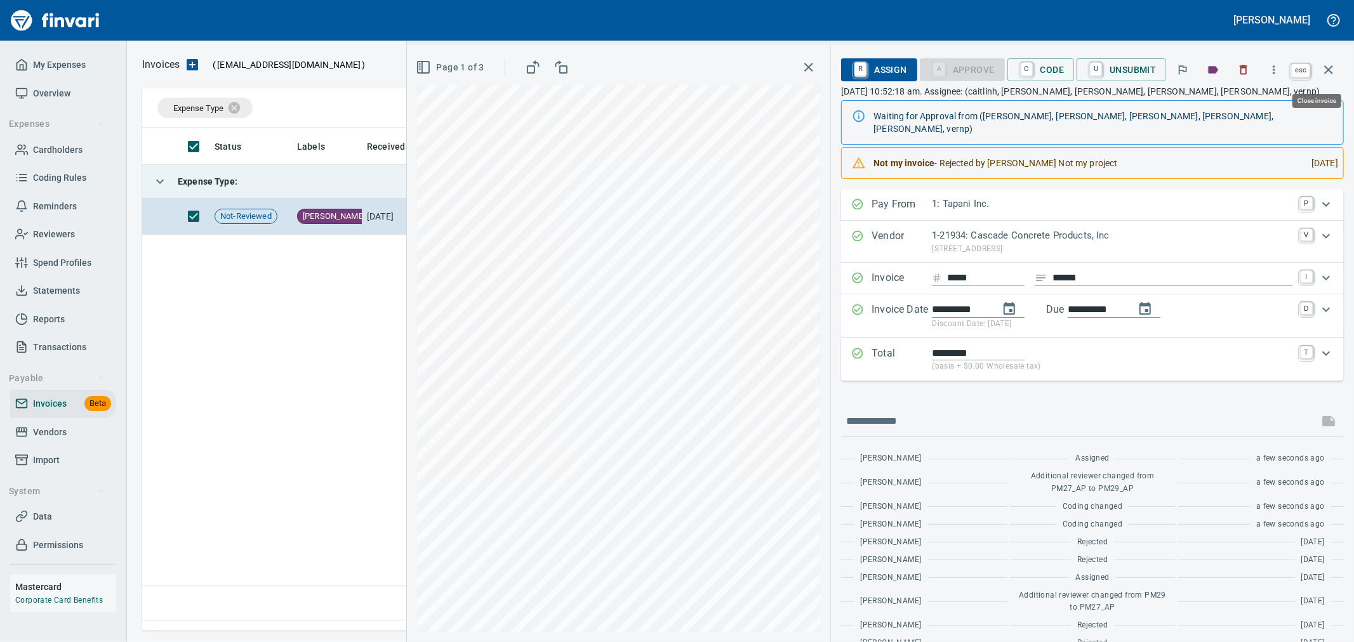
click at [1329, 71] on icon "button" at bounding box center [1328, 69] width 9 height 9
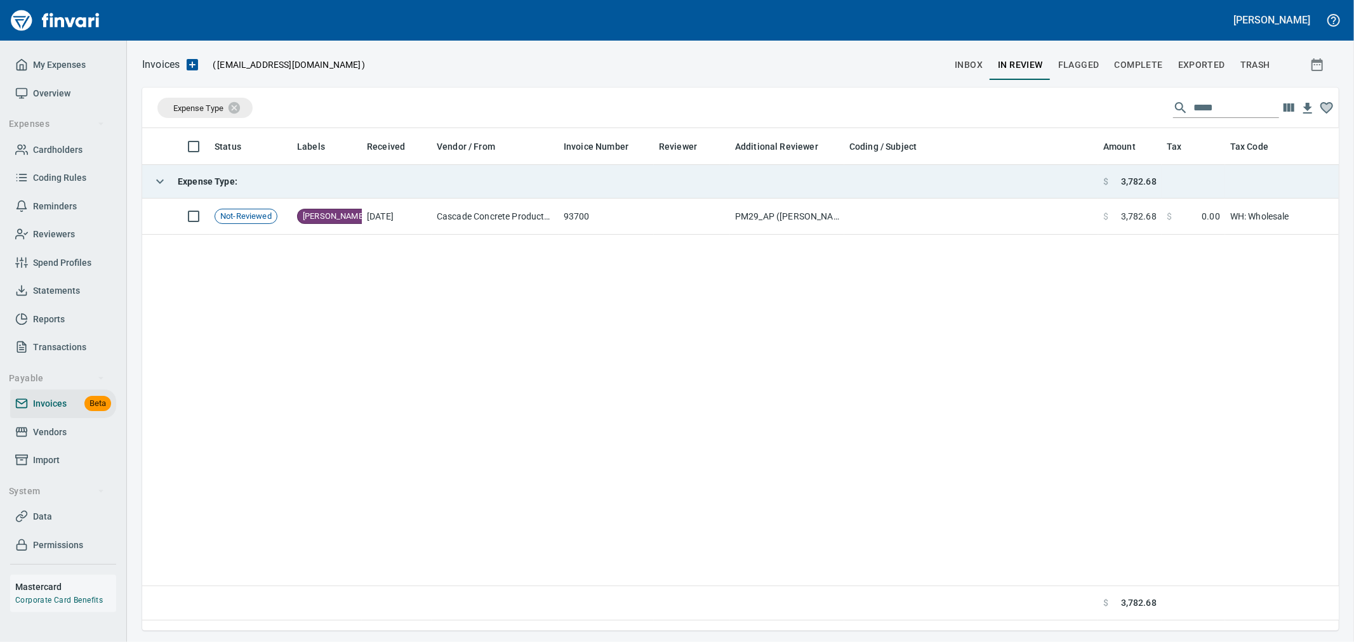
scroll to position [481, 1185]
click at [974, 64] on span "inbox" at bounding box center [969, 65] width 28 height 16
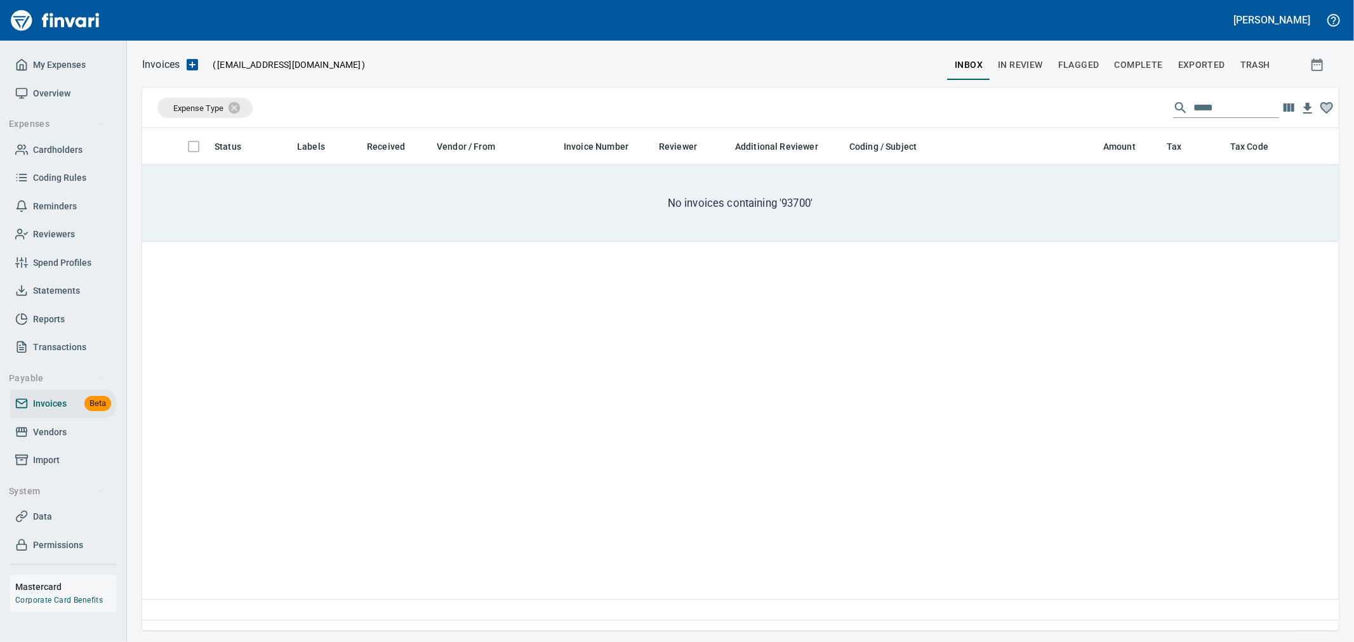
scroll to position [481, 1186]
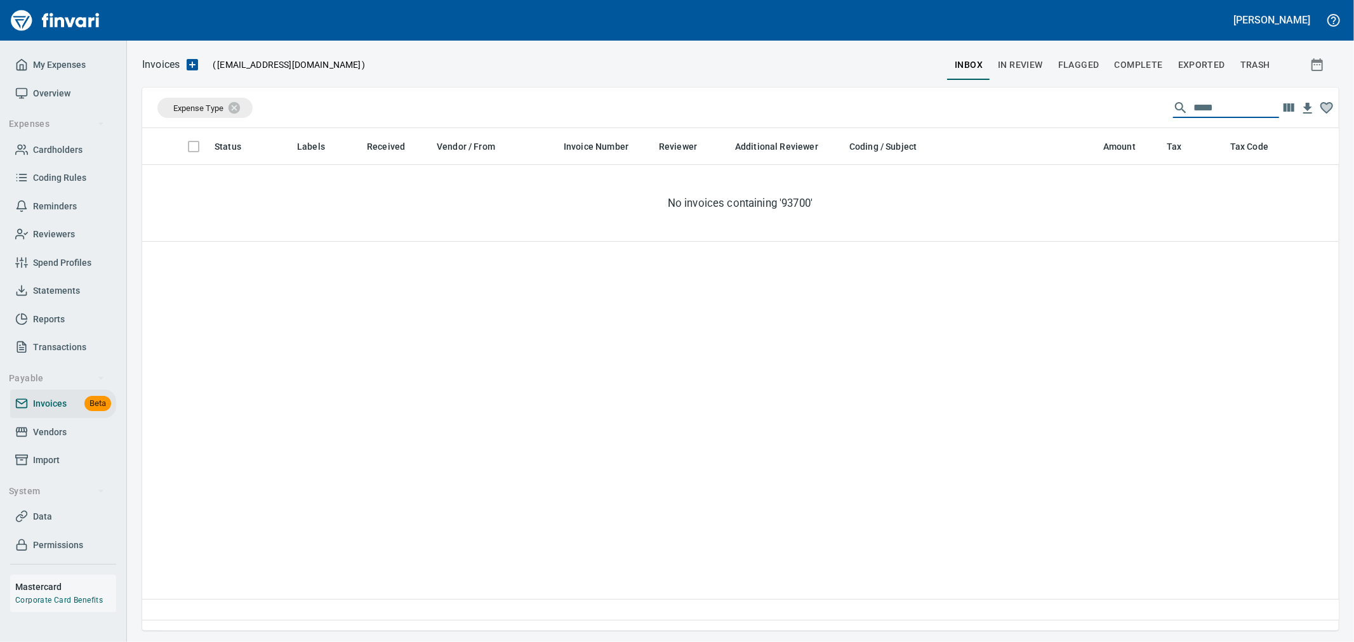
drag, startPoint x: 1220, startPoint y: 114, endPoint x: 1096, endPoint y: 112, distance: 124.4
click at [1096, 112] on div "Expense Type *****" at bounding box center [740, 108] width 1197 height 41
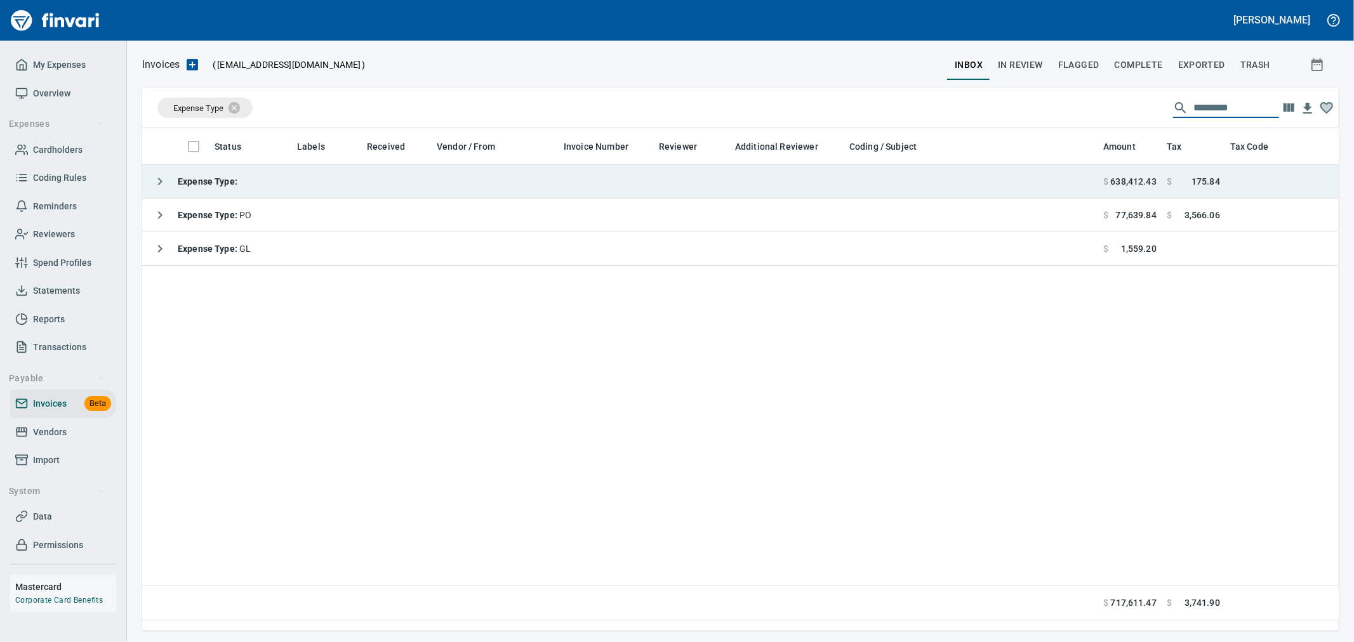
click at [220, 192] on div "Expense Type :" at bounding box center [192, 181] width 90 height 25
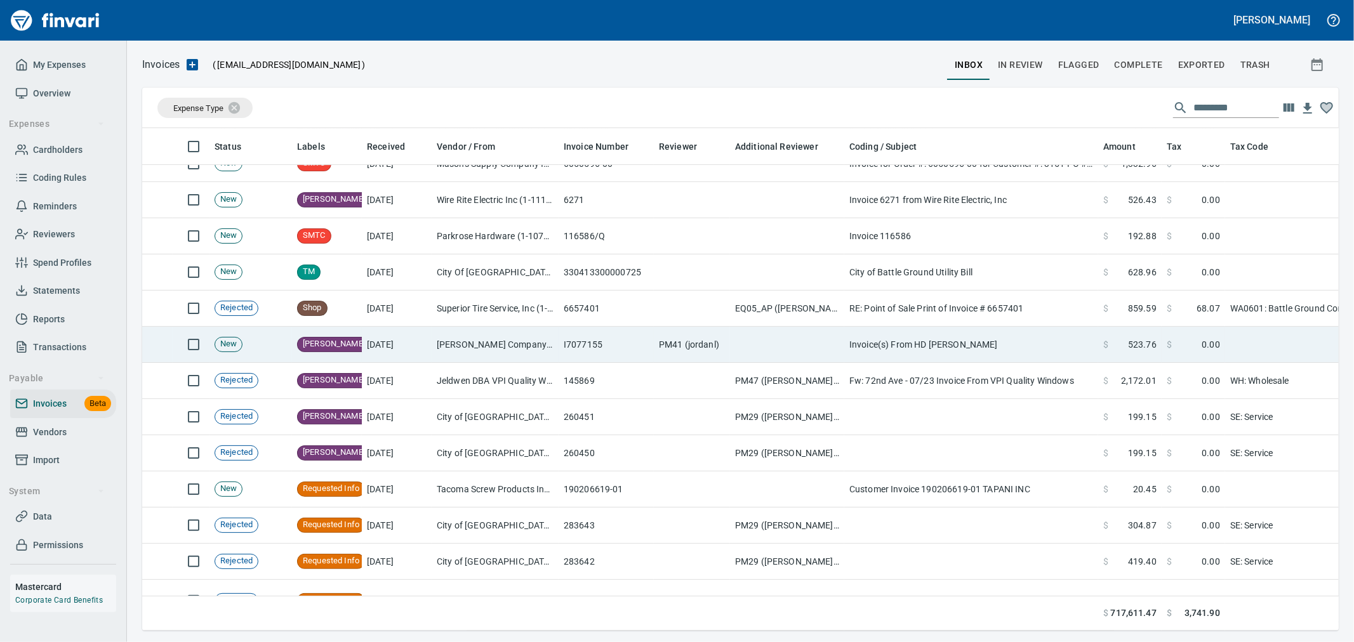
scroll to position [3809, 0]
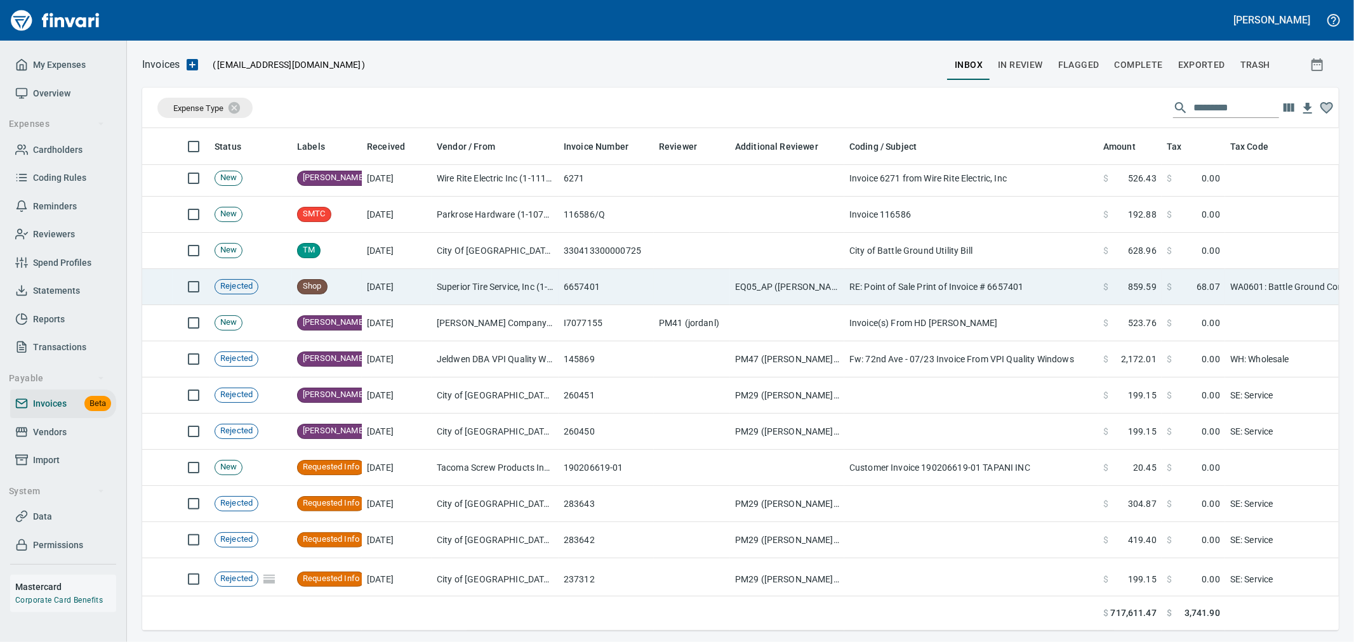
click at [776, 293] on td "EQ05_AP ([PERSON_NAME], [PERSON_NAME], [PERSON_NAME])" at bounding box center [787, 287] width 114 height 36
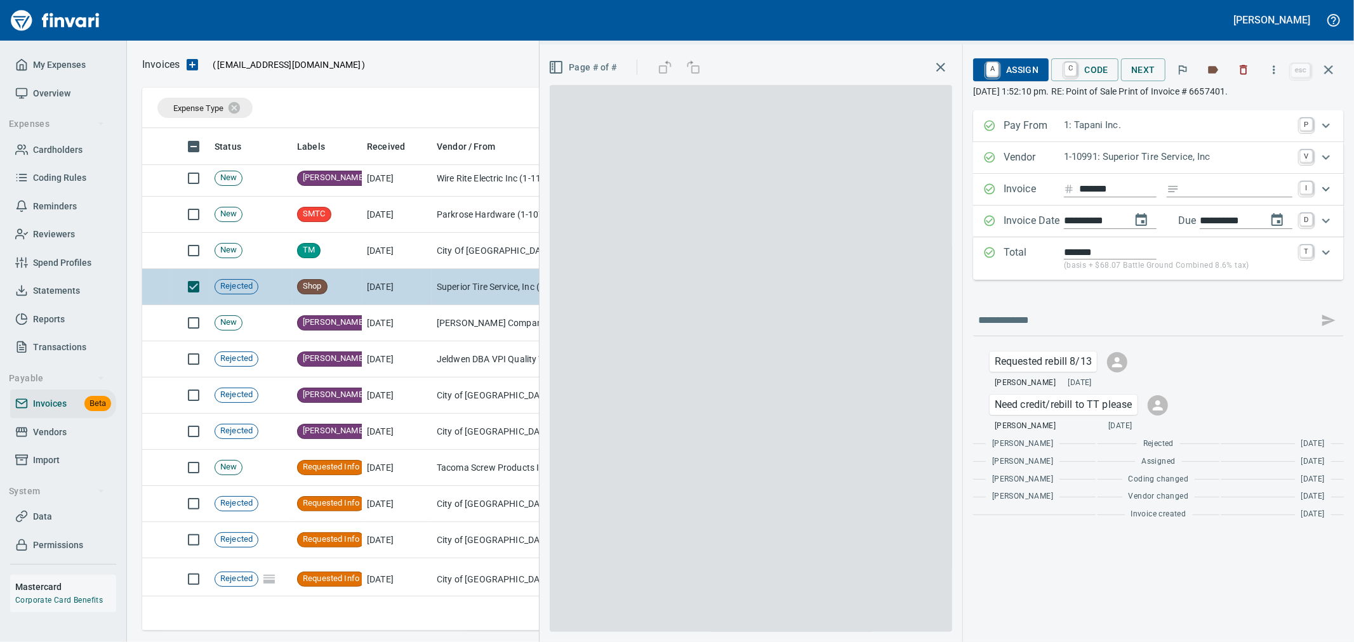
scroll to position [481, 1175]
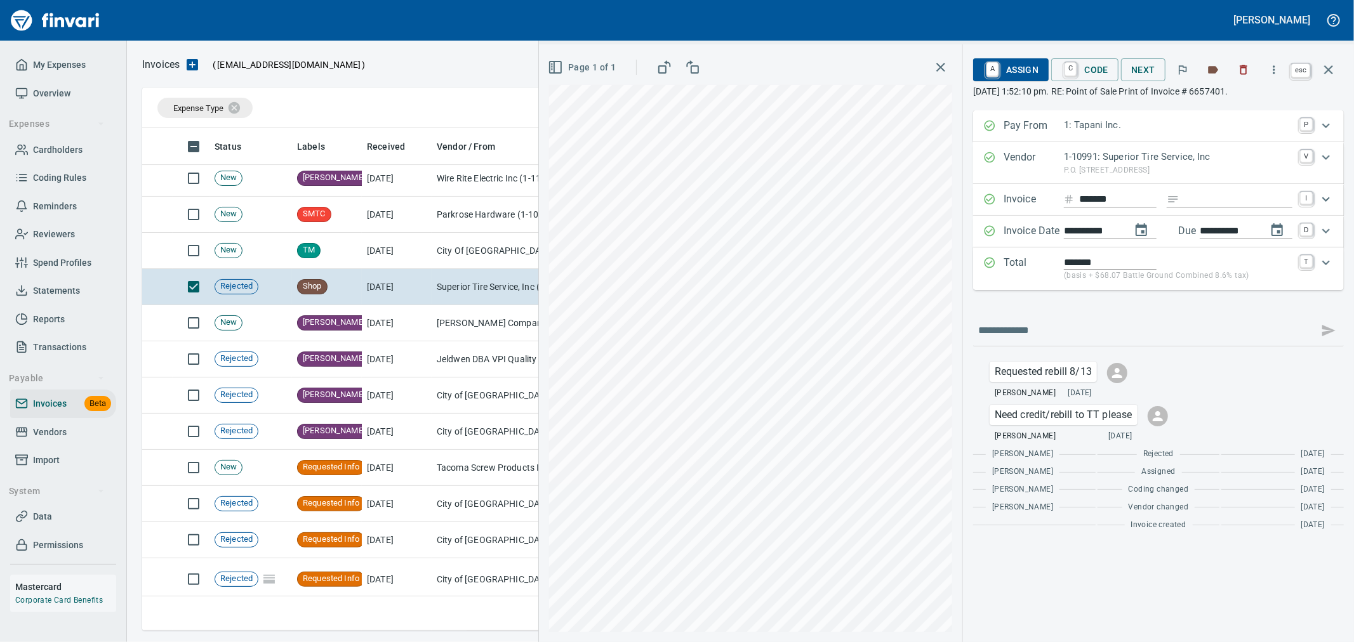
click at [1322, 74] on icon "button" at bounding box center [1328, 69] width 15 height 15
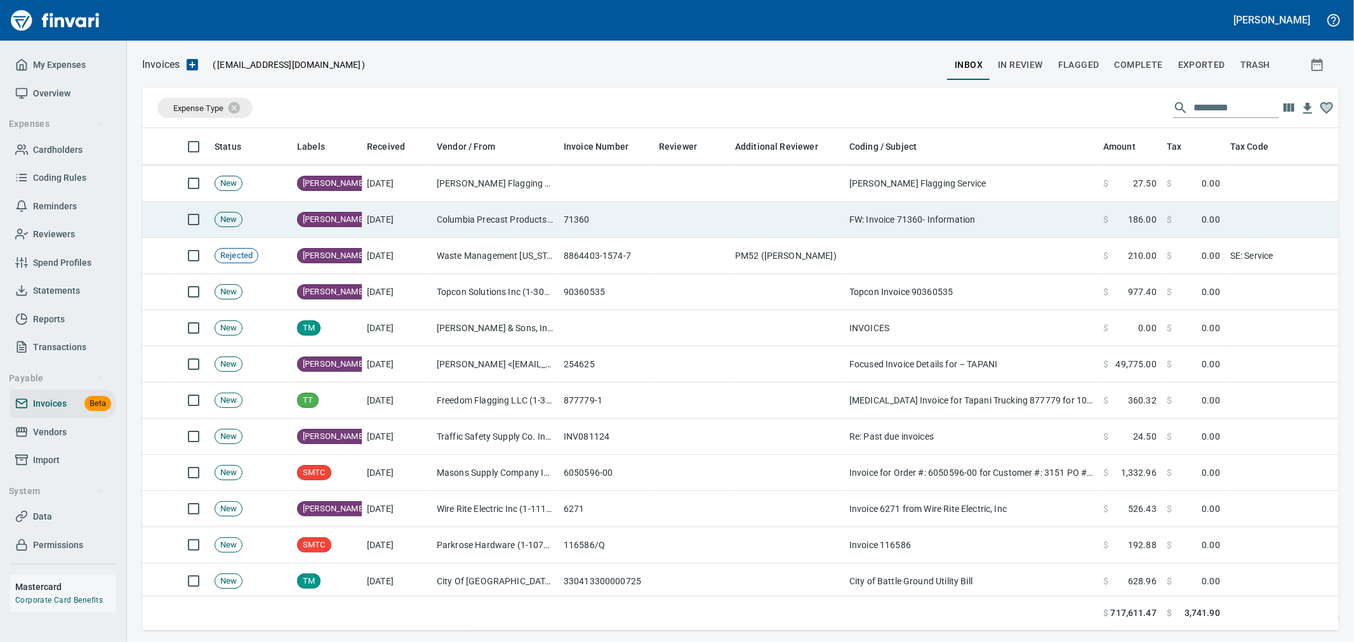
scroll to position [3456, 0]
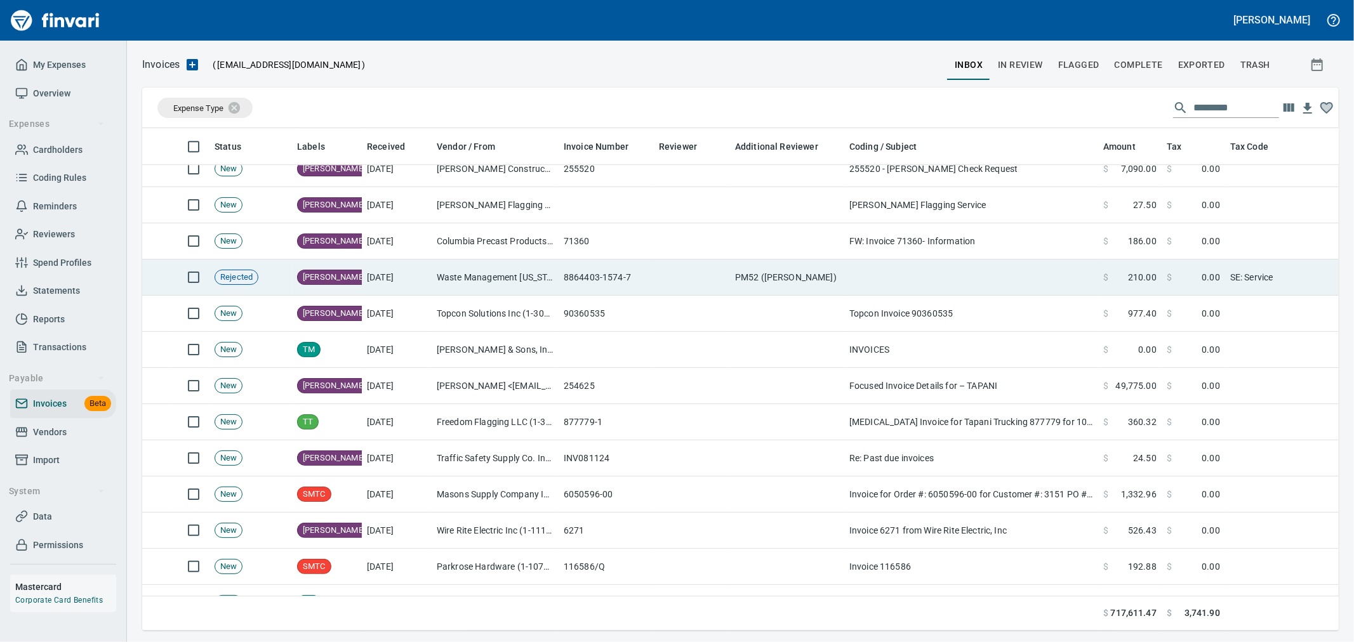
click at [769, 272] on td "PM52 ([PERSON_NAME])" at bounding box center [787, 278] width 114 height 36
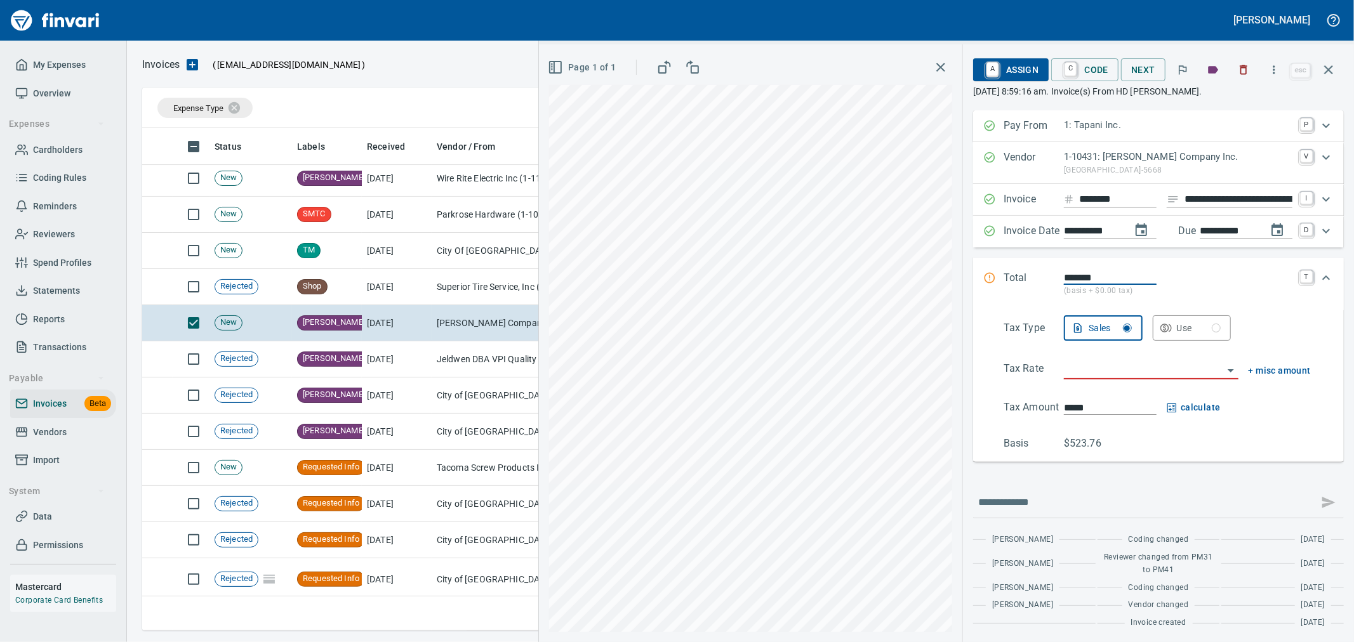
scroll to position [3, 0]
click at [1079, 367] on input "search" at bounding box center [1143, 368] width 159 height 18
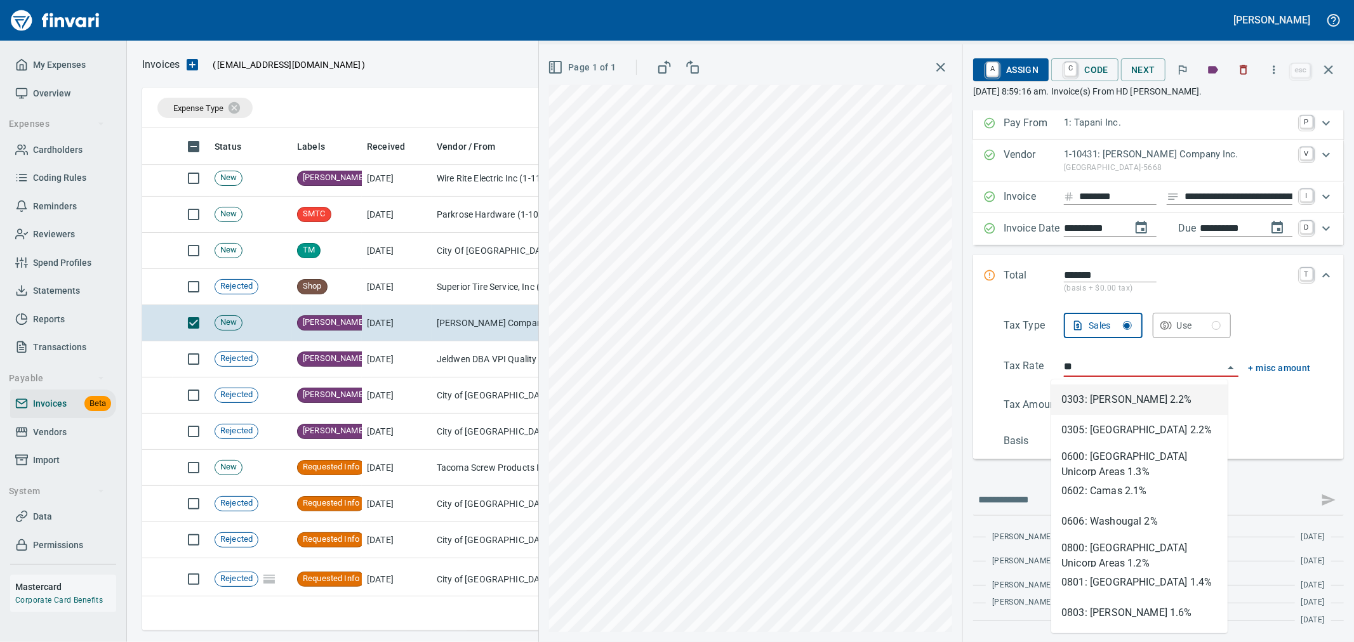
scroll to position [481, 1175]
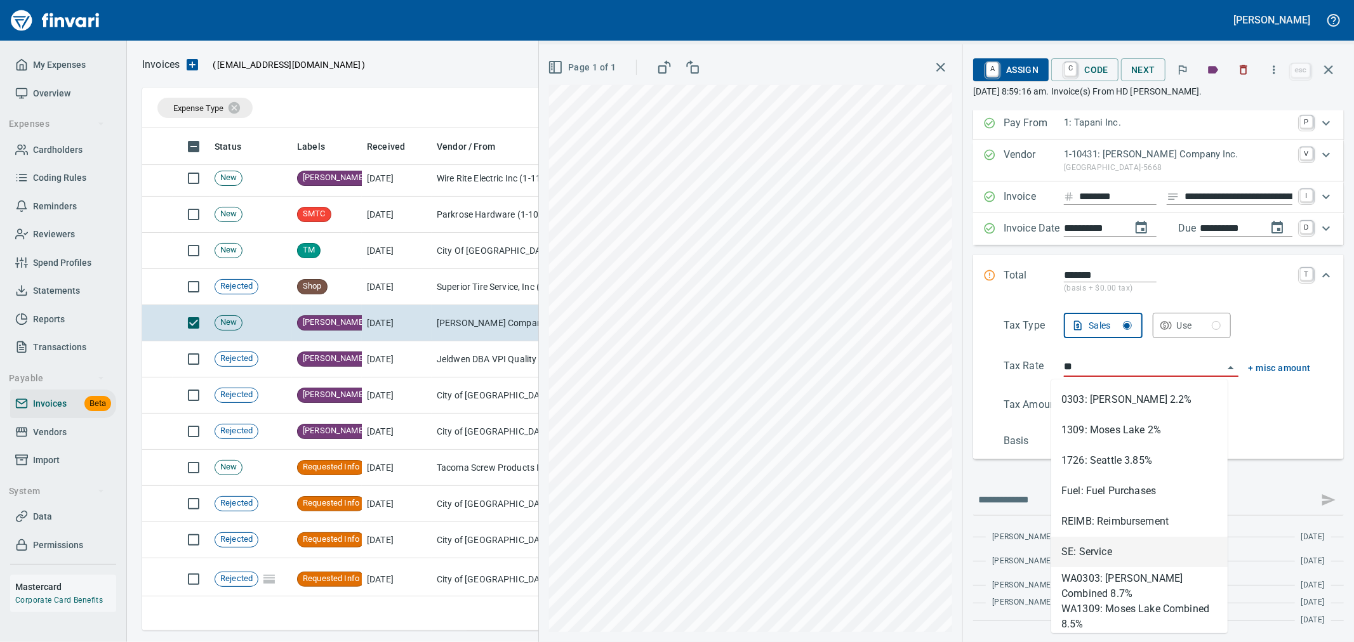
click at [1113, 550] on li "SE: Service" at bounding box center [1139, 552] width 176 height 30
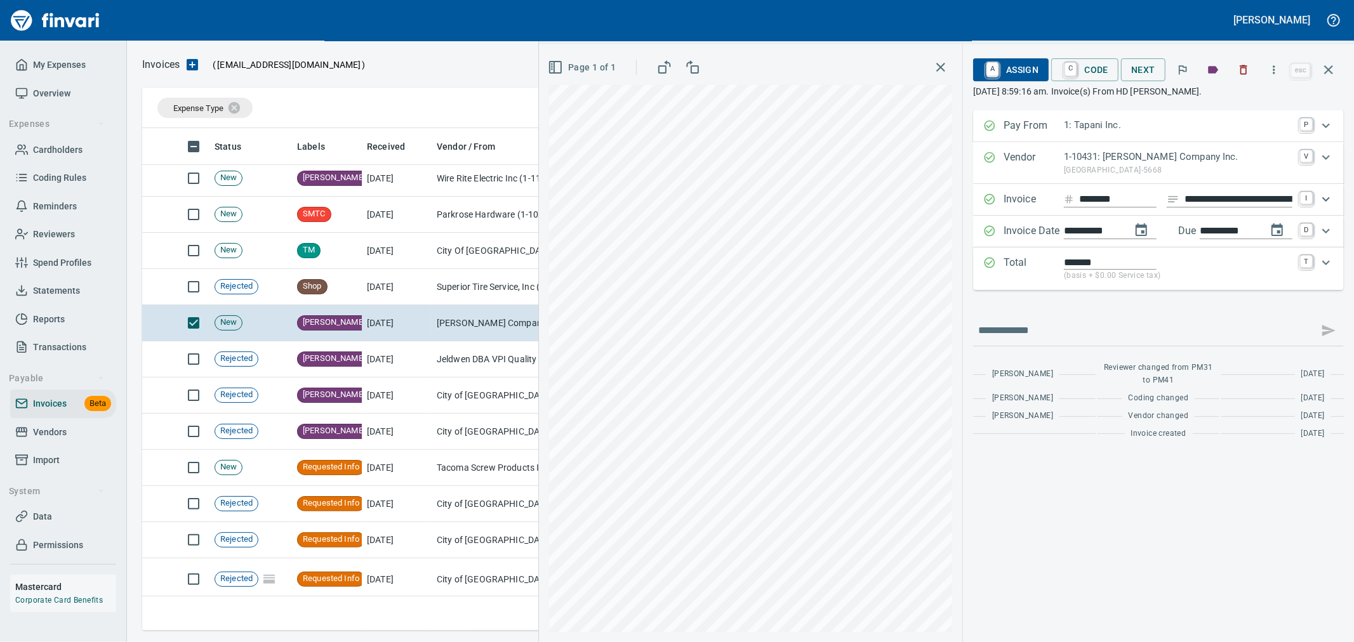
scroll to position [0, 0]
type input "**********"
click at [1325, 71] on icon "button" at bounding box center [1328, 69] width 15 height 15
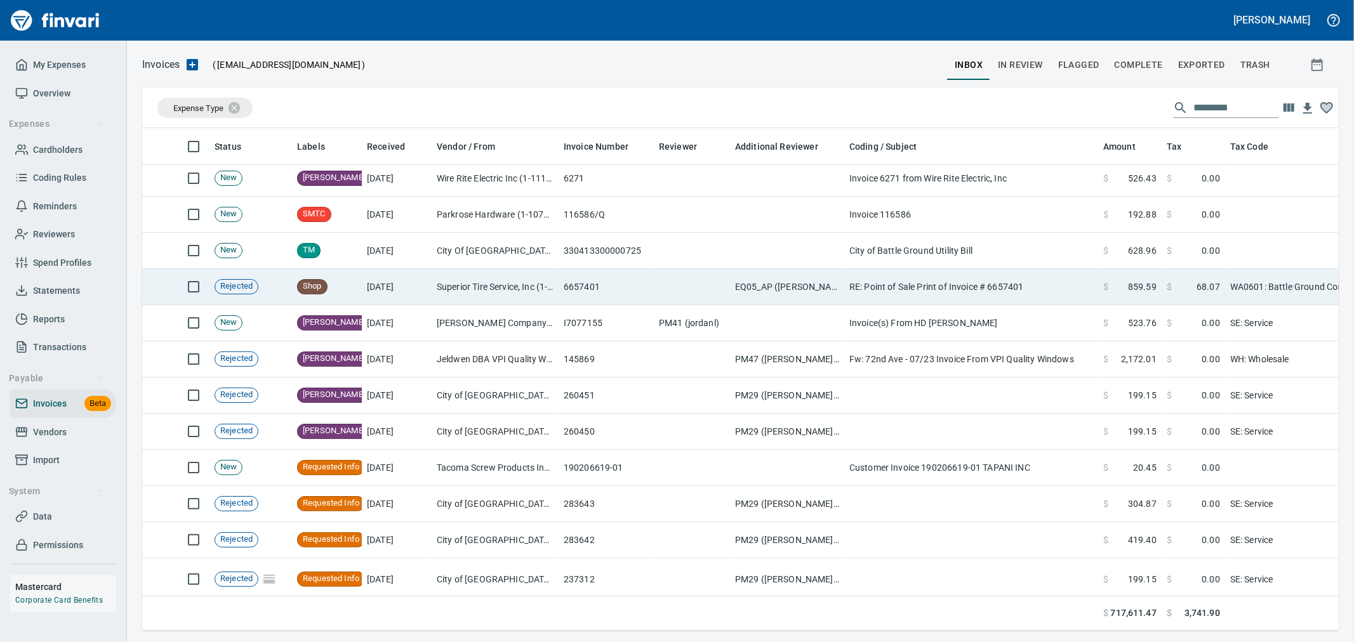
scroll to position [481, 1175]
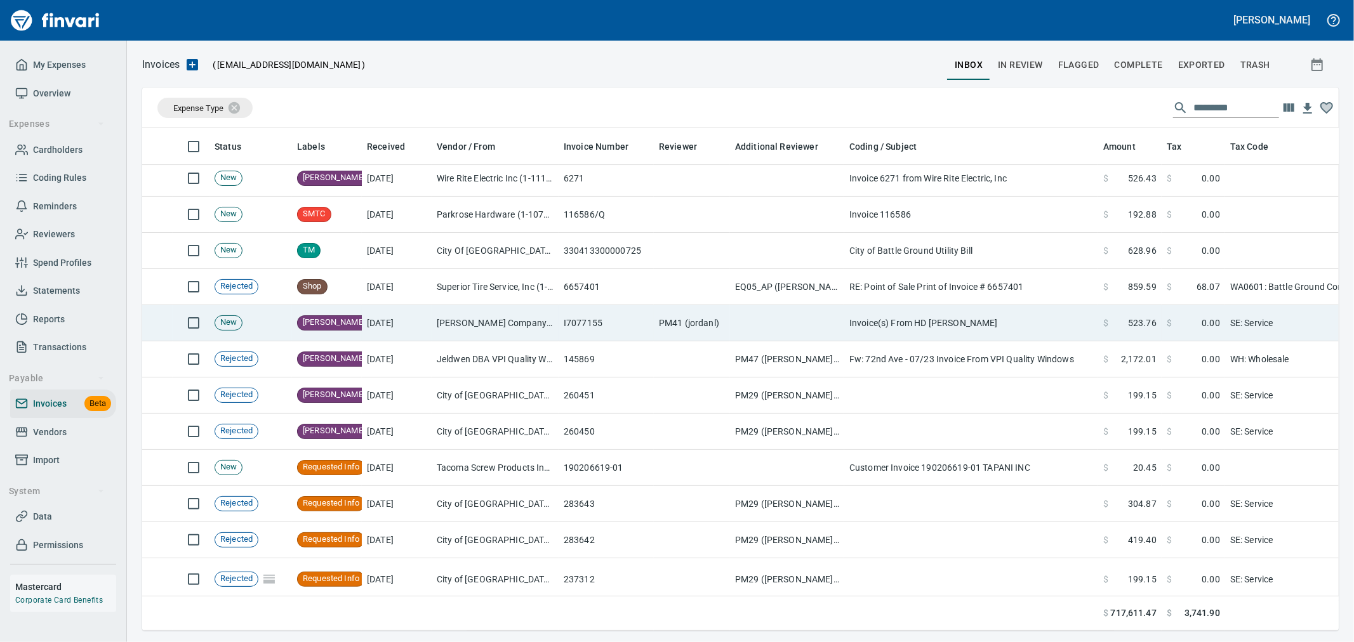
click at [828, 330] on td at bounding box center [787, 323] width 114 height 36
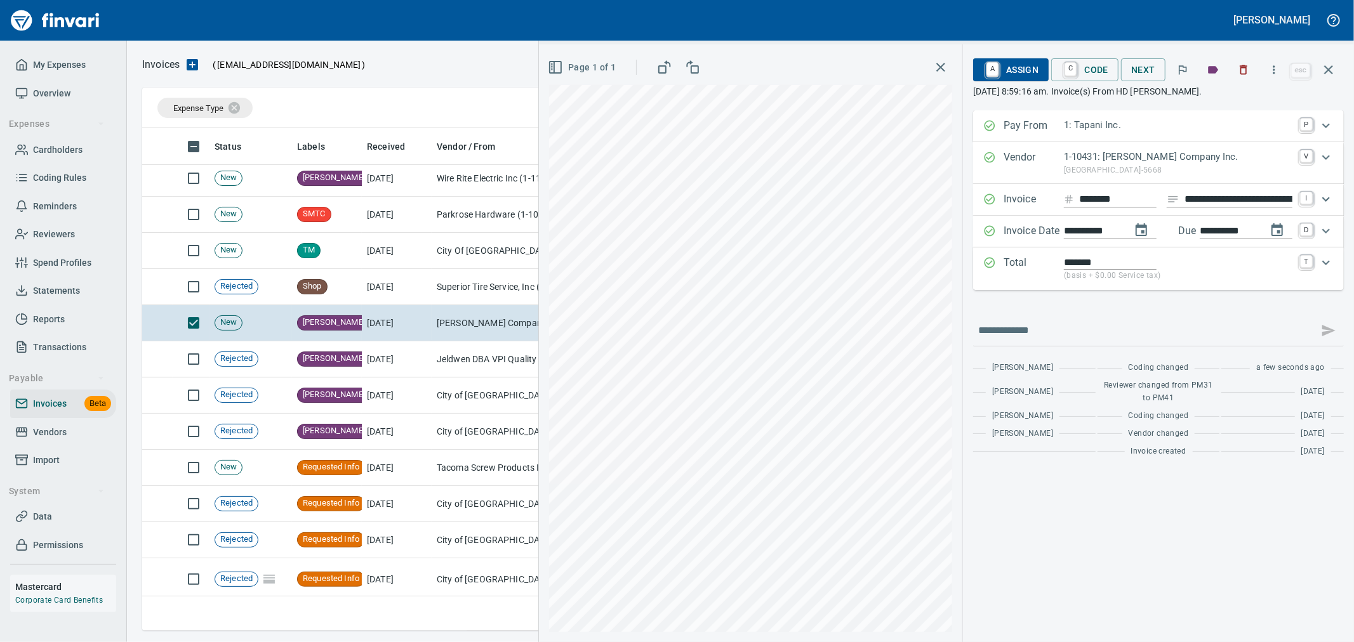
click at [1018, 70] on span "A Assign" at bounding box center [1010, 70] width 55 height 22
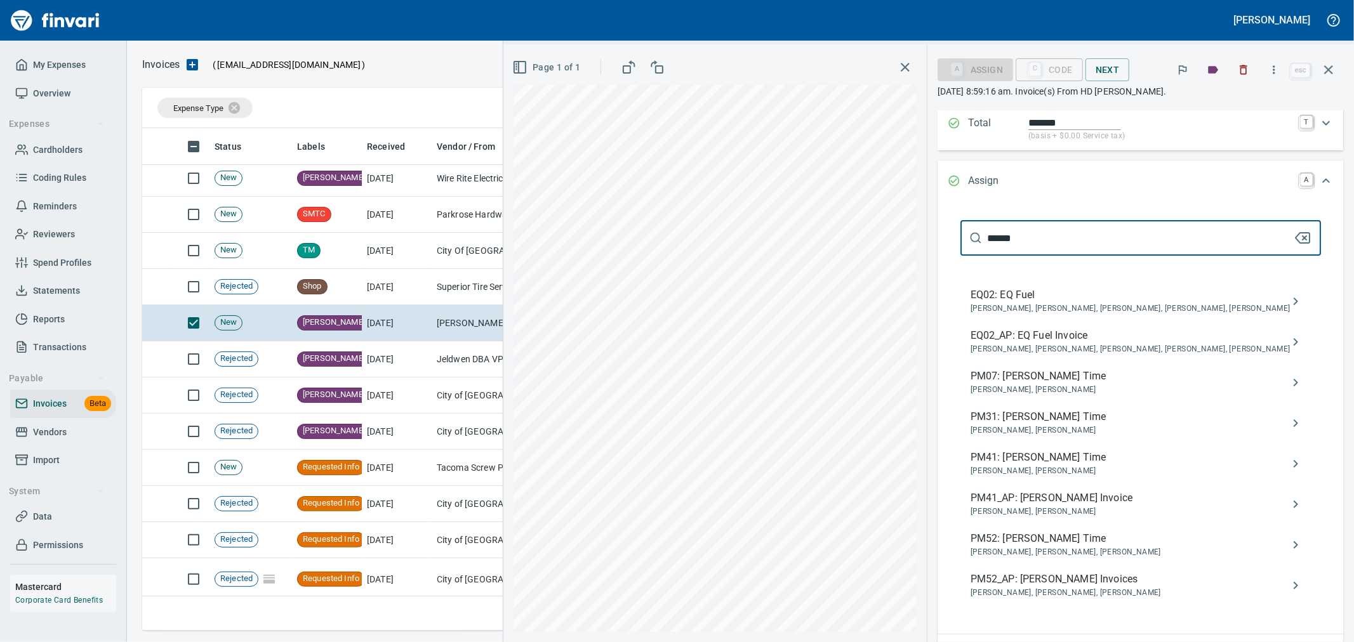
scroll to position [141, 0]
type input "******"
click at [1115, 580] on span "PM52_AP: Dustin Nelson Invoices" at bounding box center [1131, 578] width 320 height 15
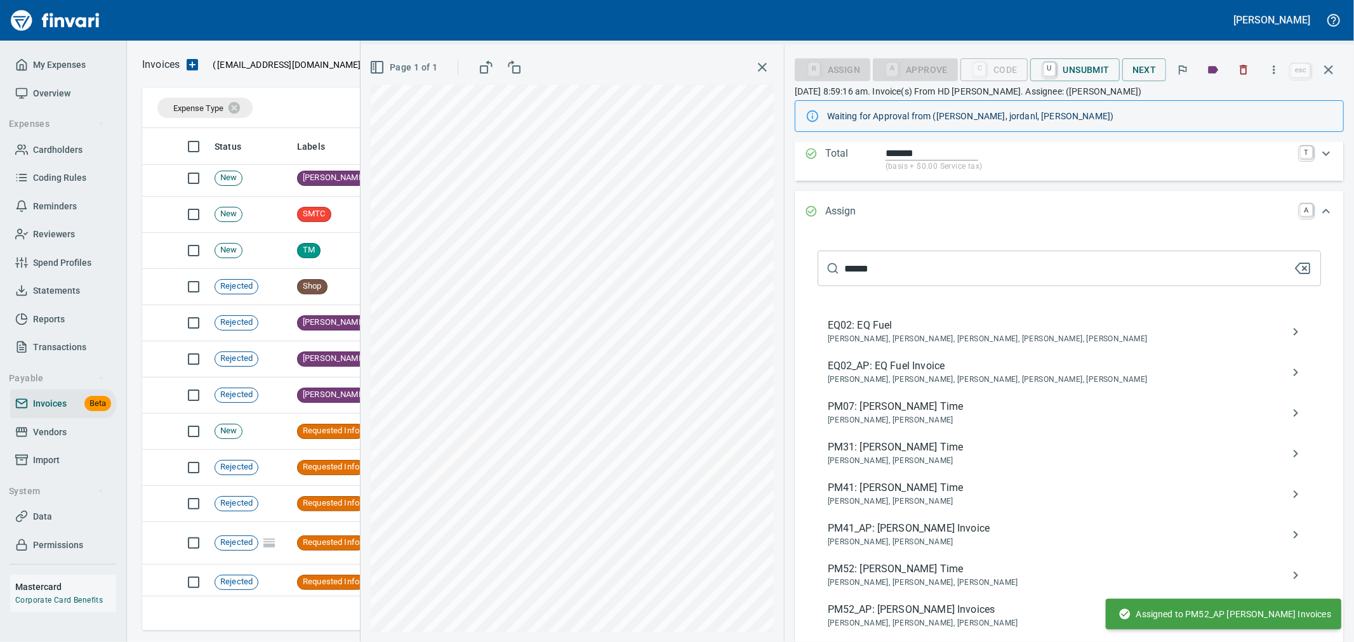
scroll to position [0, 0]
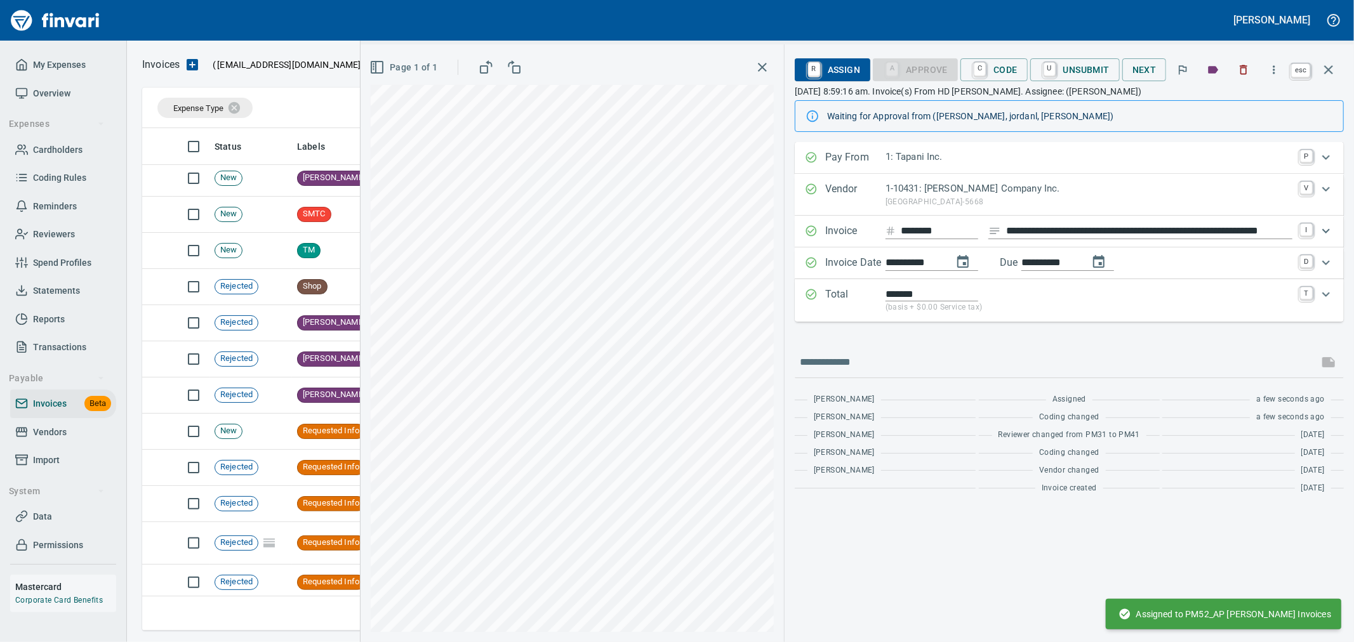
click at [1325, 72] on icon "button" at bounding box center [1328, 69] width 9 height 9
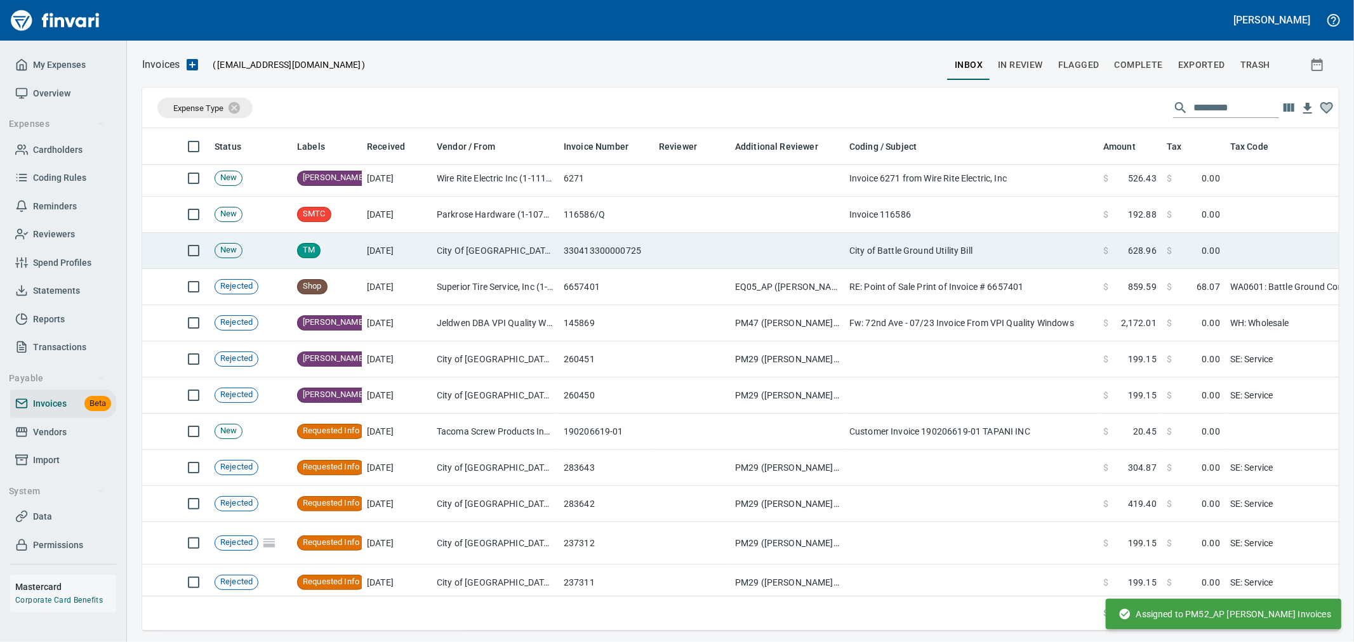
scroll to position [481, 1175]
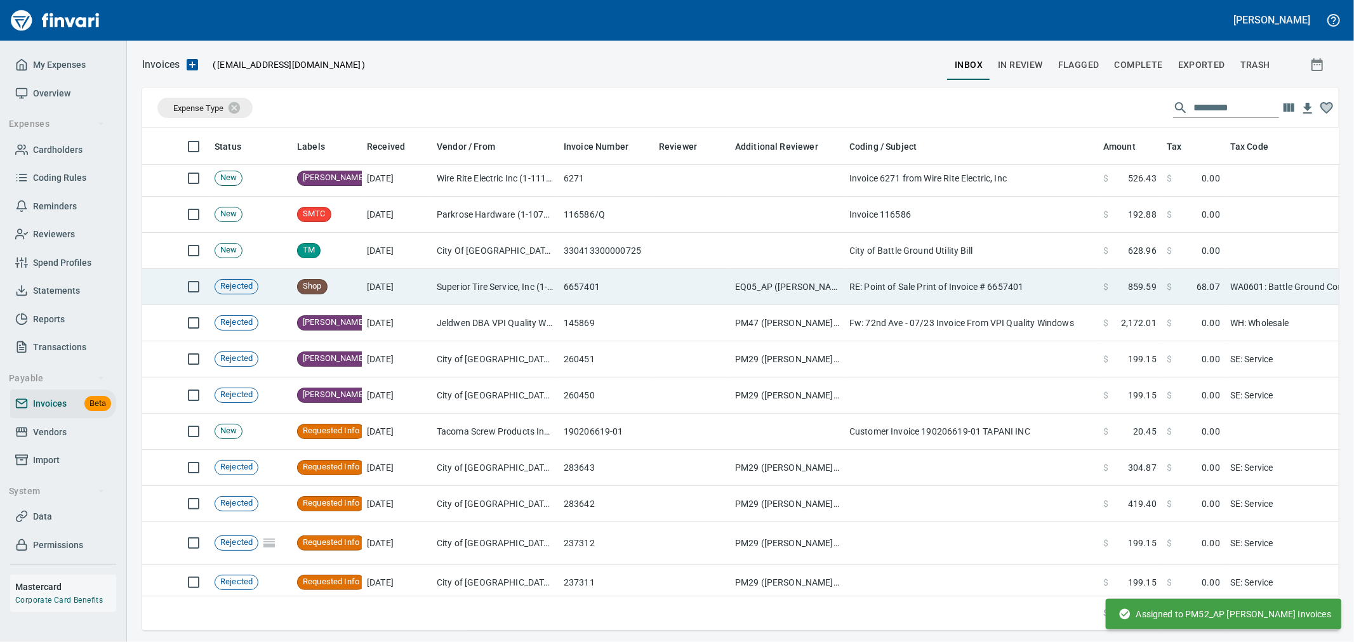
click at [801, 293] on td "EQ05_AP ([PERSON_NAME], [PERSON_NAME], [PERSON_NAME])" at bounding box center [787, 287] width 114 height 36
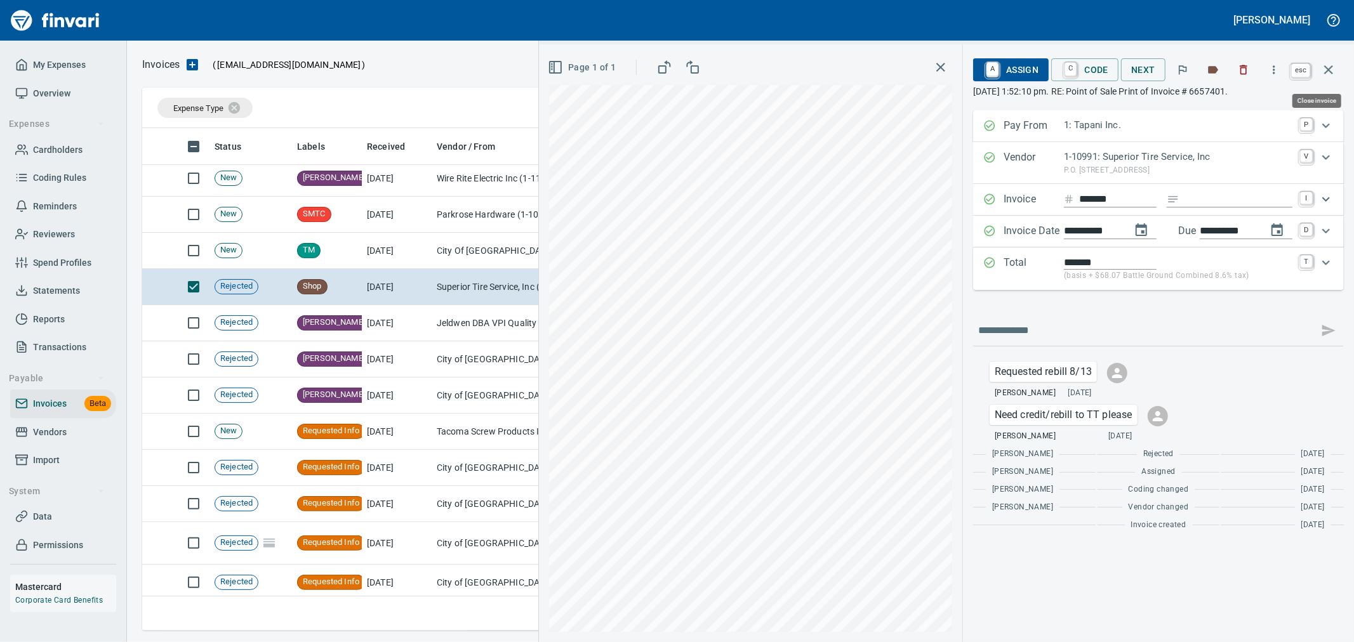
click at [1324, 72] on icon "button" at bounding box center [1328, 69] width 15 height 15
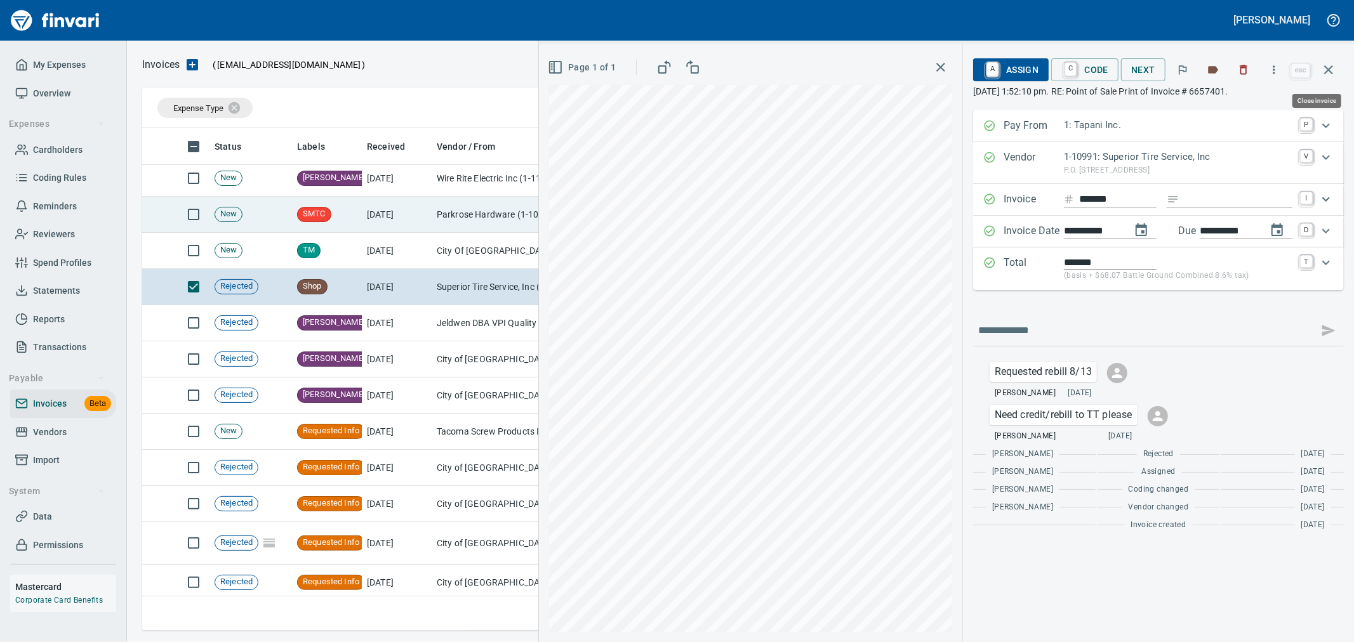
scroll to position [481, 1175]
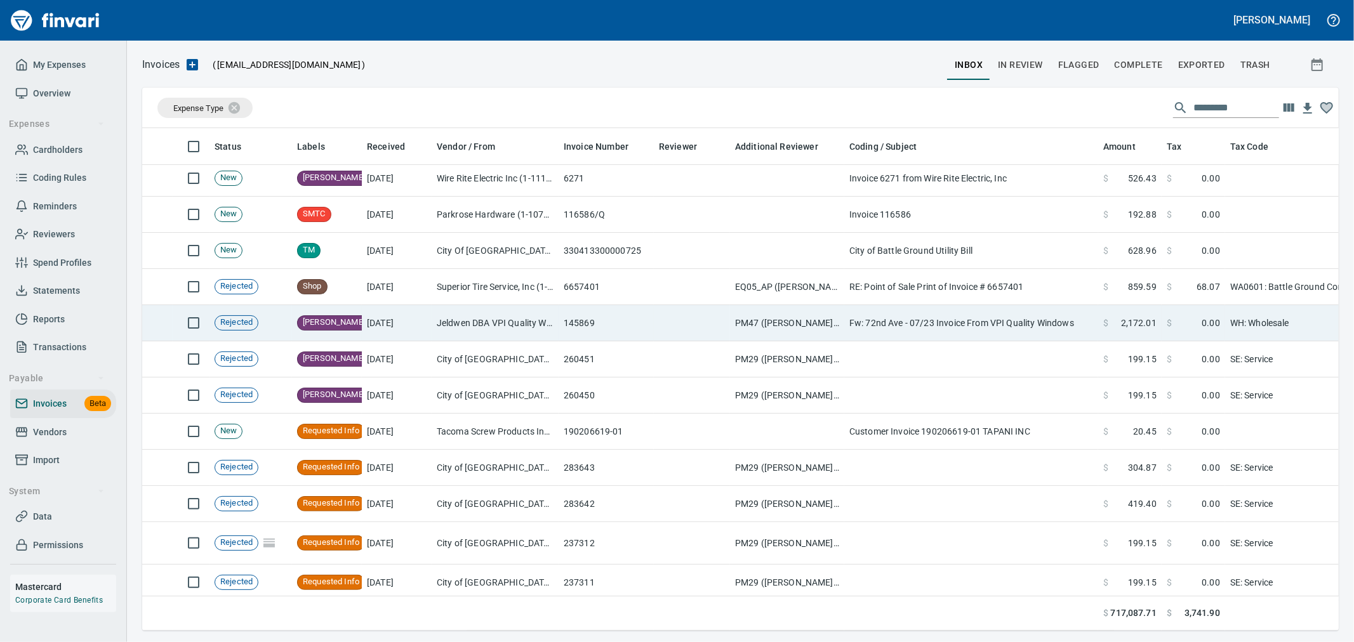
click at [768, 319] on td "PM47 ([PERSON_NAME], raleight, staceyp)" at bounding box center [787, 323] width 114 height 36
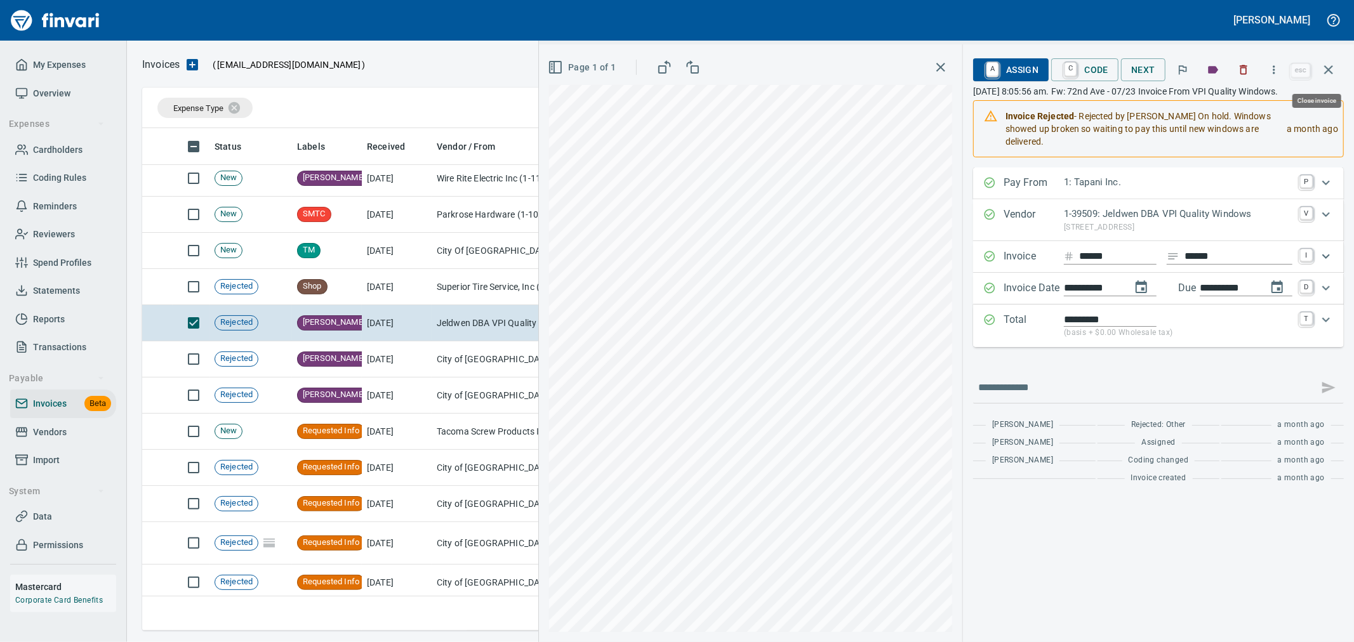
click at [1327, 69] on icon "button" at bounding box center [1328, 69] width 9 height 9
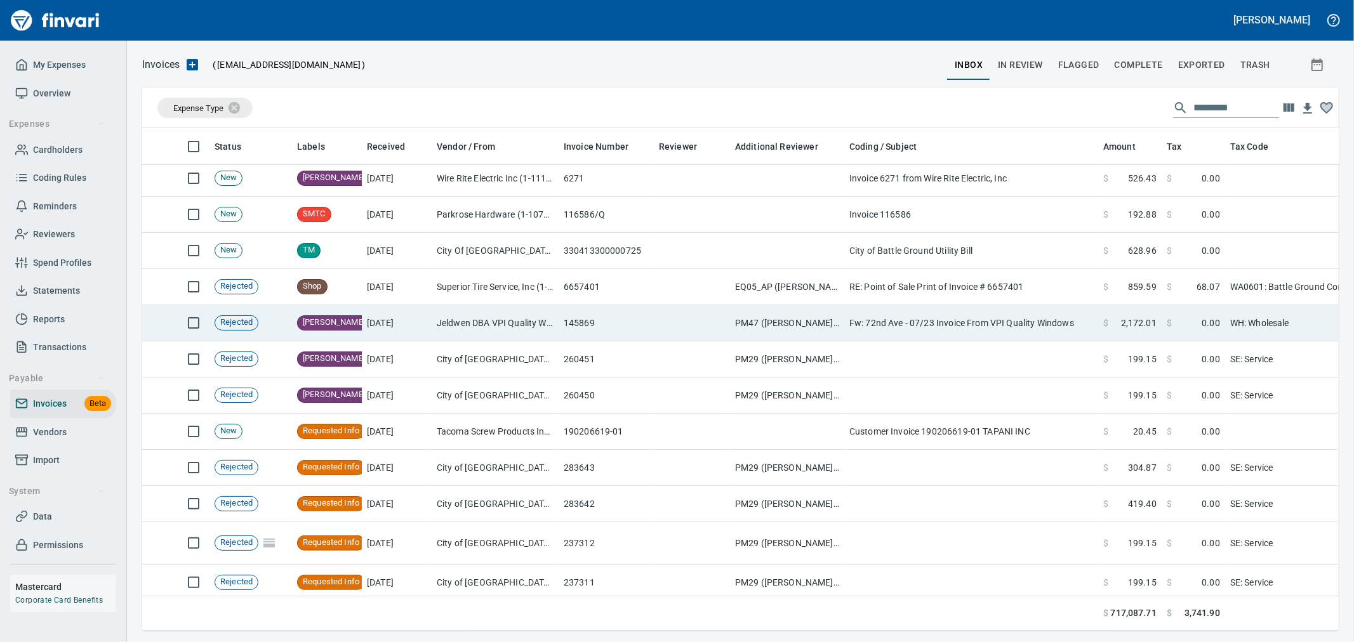
scroll to position [481, 1175]
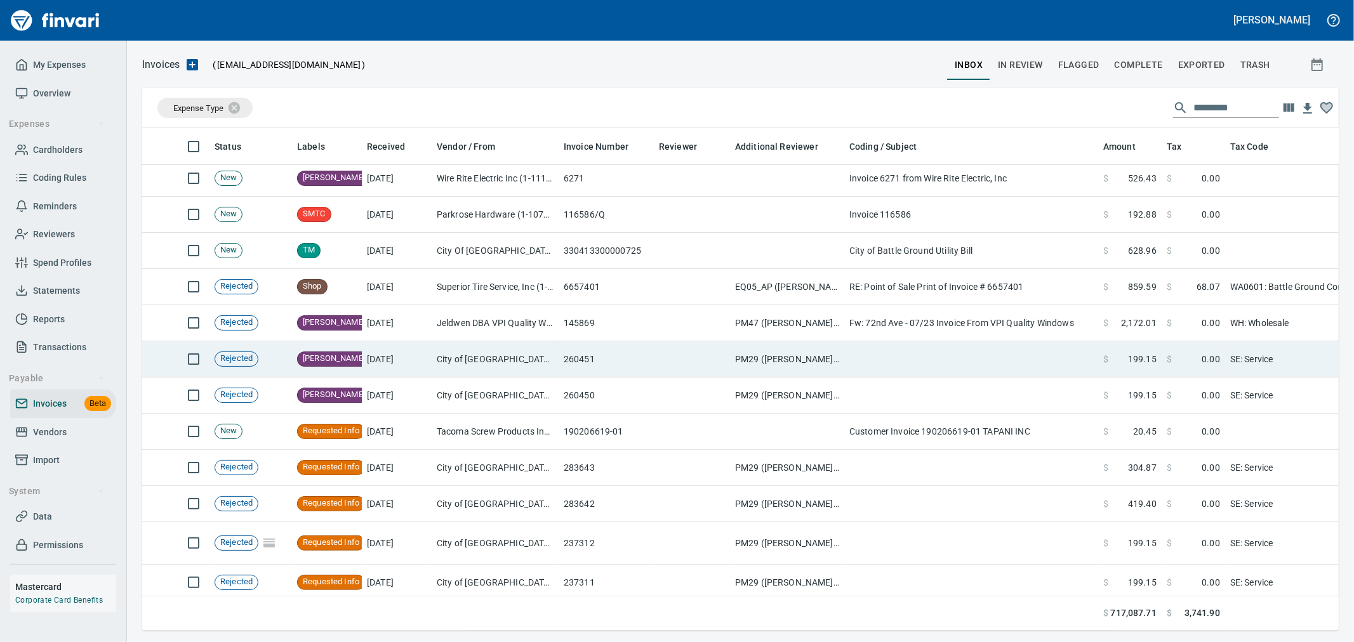
click at [783, 362] on td "PM29 ([PERSON_NAME], [PERSON_NAME], [PERSON_NAME], [PERSON_NAME], vernp)" at bounding box center [787, 360] width 114 height 36
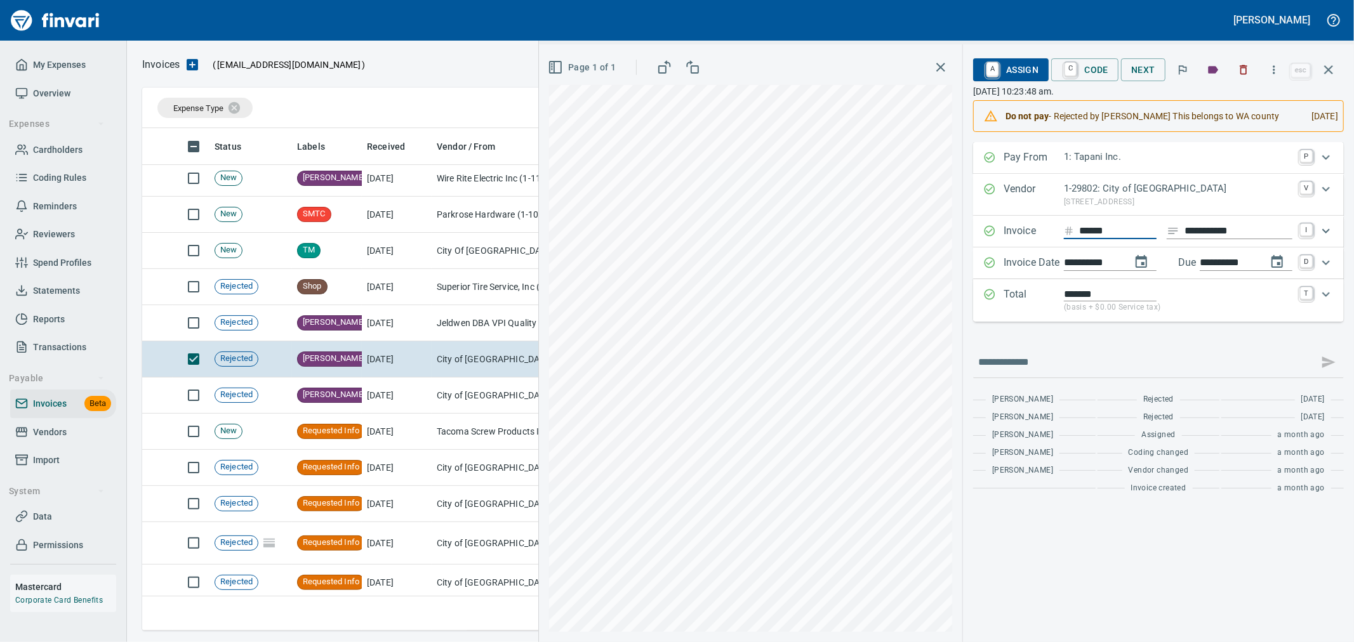
drag, startPoint x: 1119, startPoint y: 234, endPoint x: 1050, endPoint y: 235, distance: 69.2
click at [1050, 235] on div "**********" at bounding box center [1147, 231] width 328 height 17
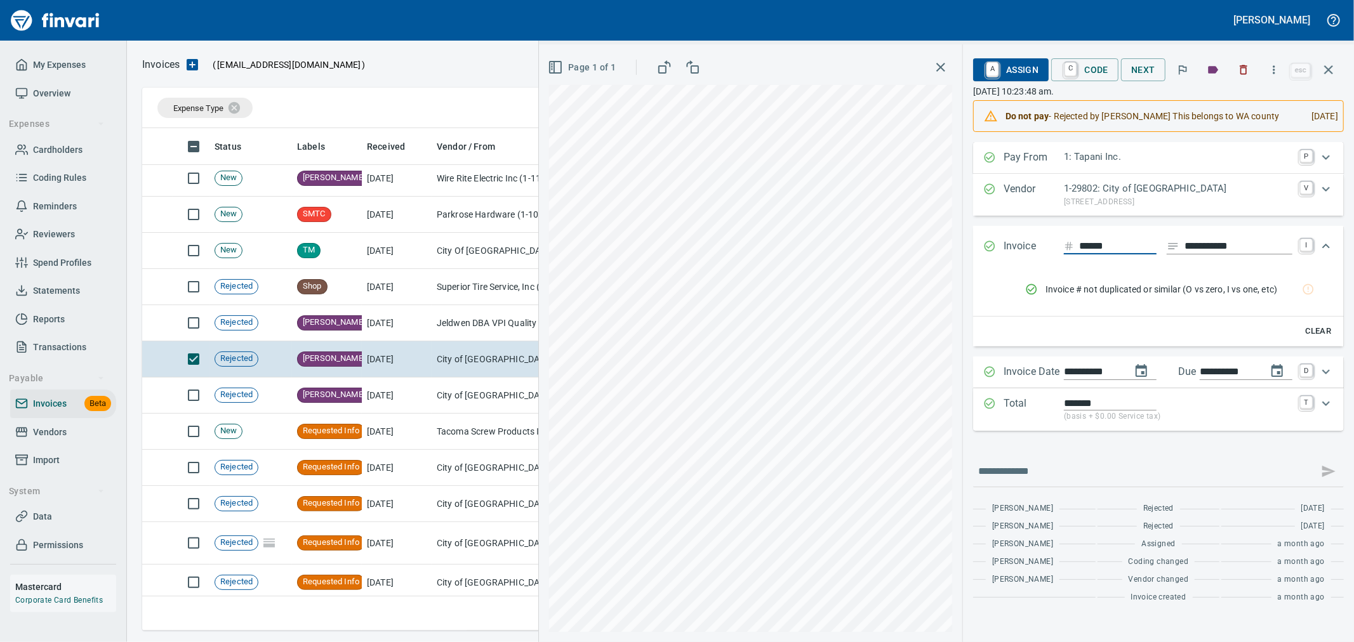
click at [1020, 74] on span "A Assign" at bounding box center [1010, 70] width 55 height 22
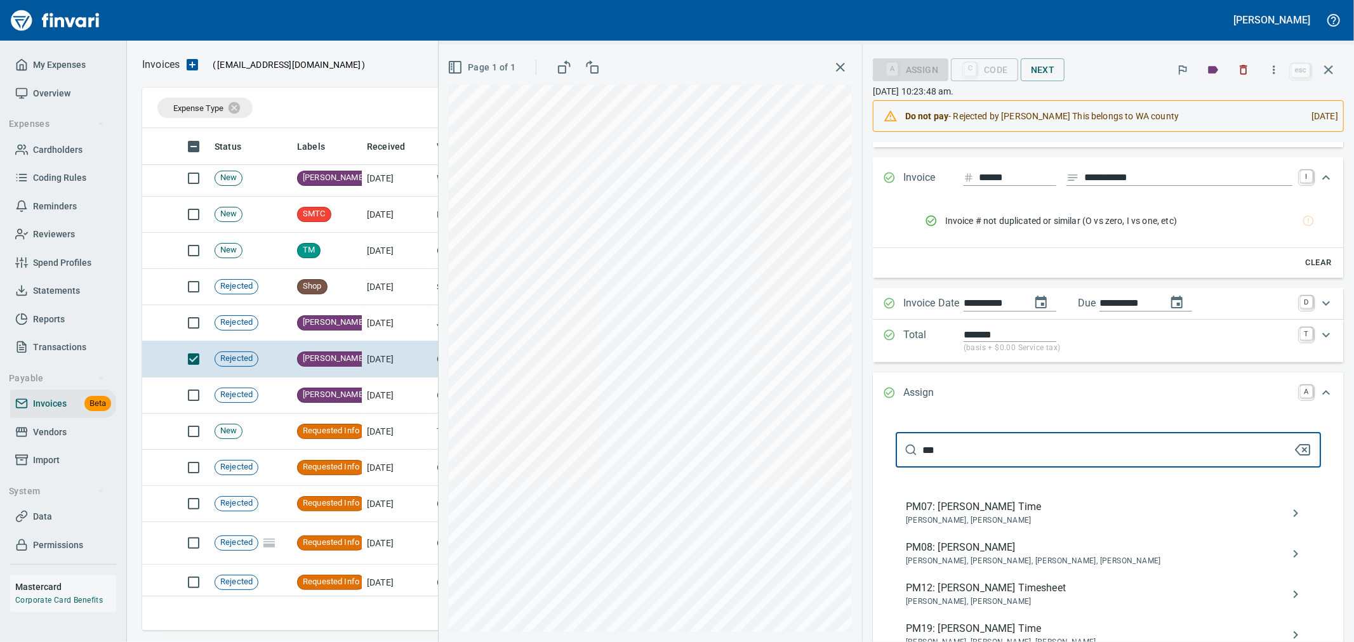
scroll to position [282, 0]
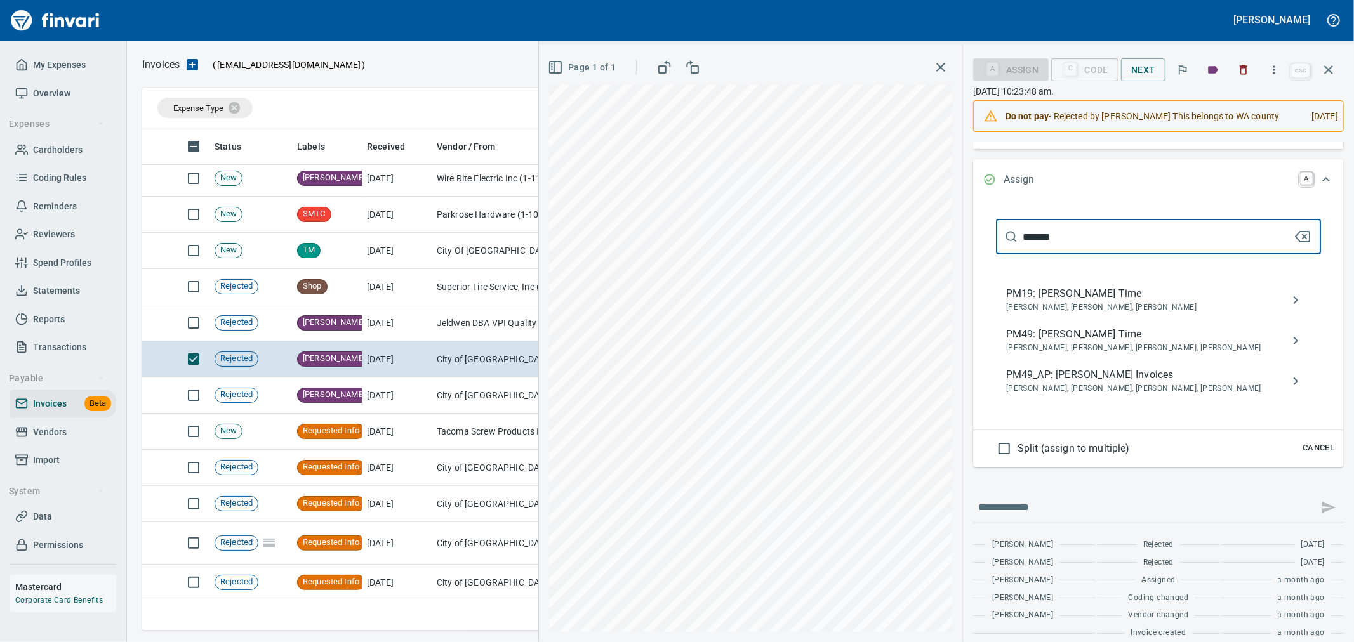
type input "*******"
click at [1138, 380] on span "PM49_AP: Patrick Herz Invoices" at bounding box center [1148, 375] width 284 height 15
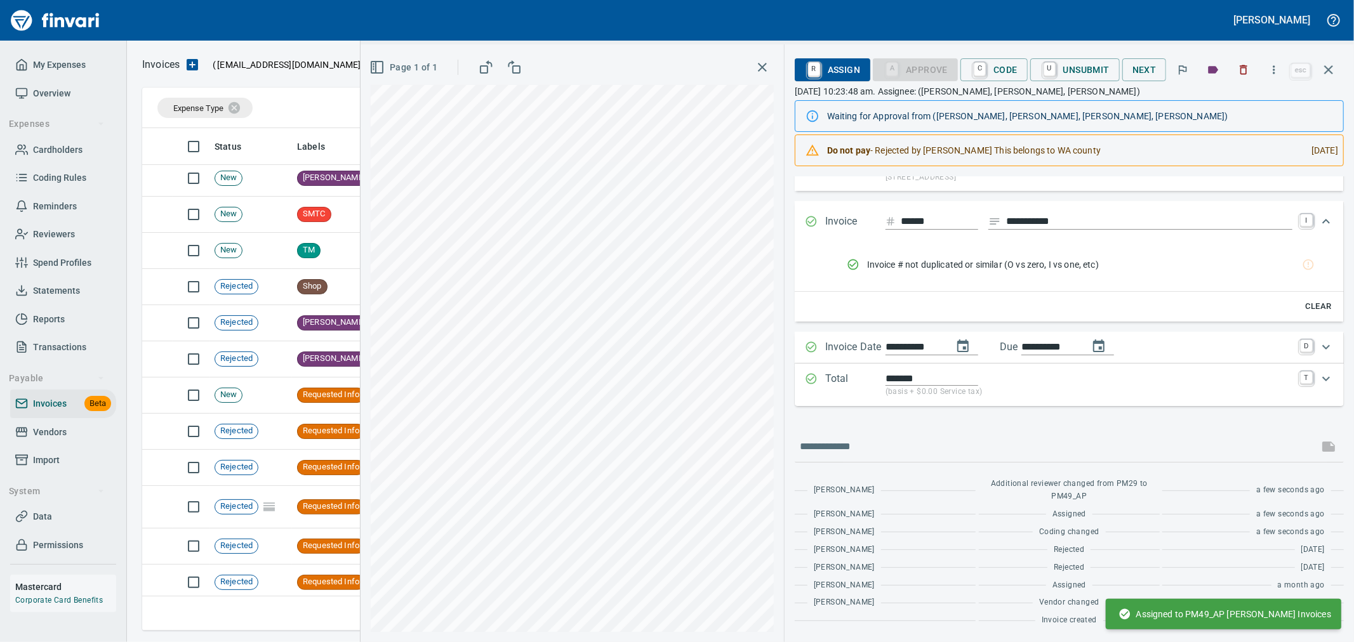
scroll to position [60, 0]
click at [1329, 75] on icon "button" at bounding box center [1328, 69] width 15 height 15
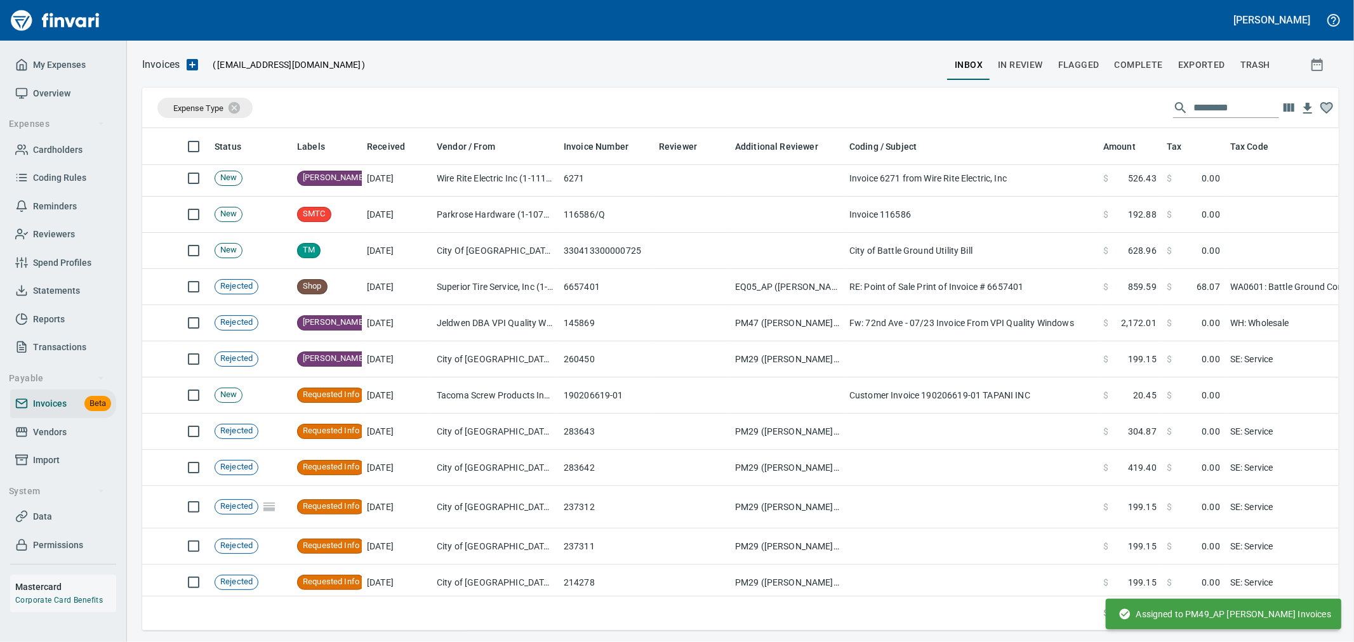
scroll to position [481, 1175]
click at [1033, 65] on span "In Review" at bounding box center [1020, 65] width 45 height 16
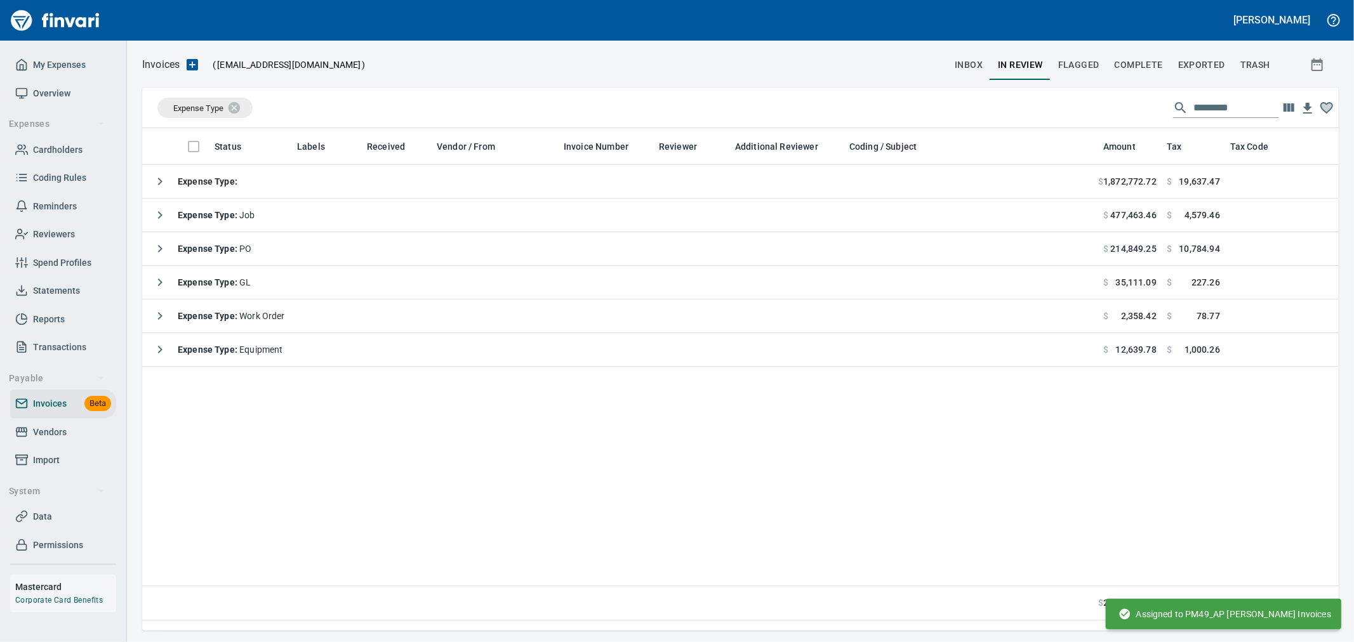
scroll to position [481, 1186]
click at [1194, 109] on input "text" at bounding box center [1237, 108] width 86 height 20
paste input "******"
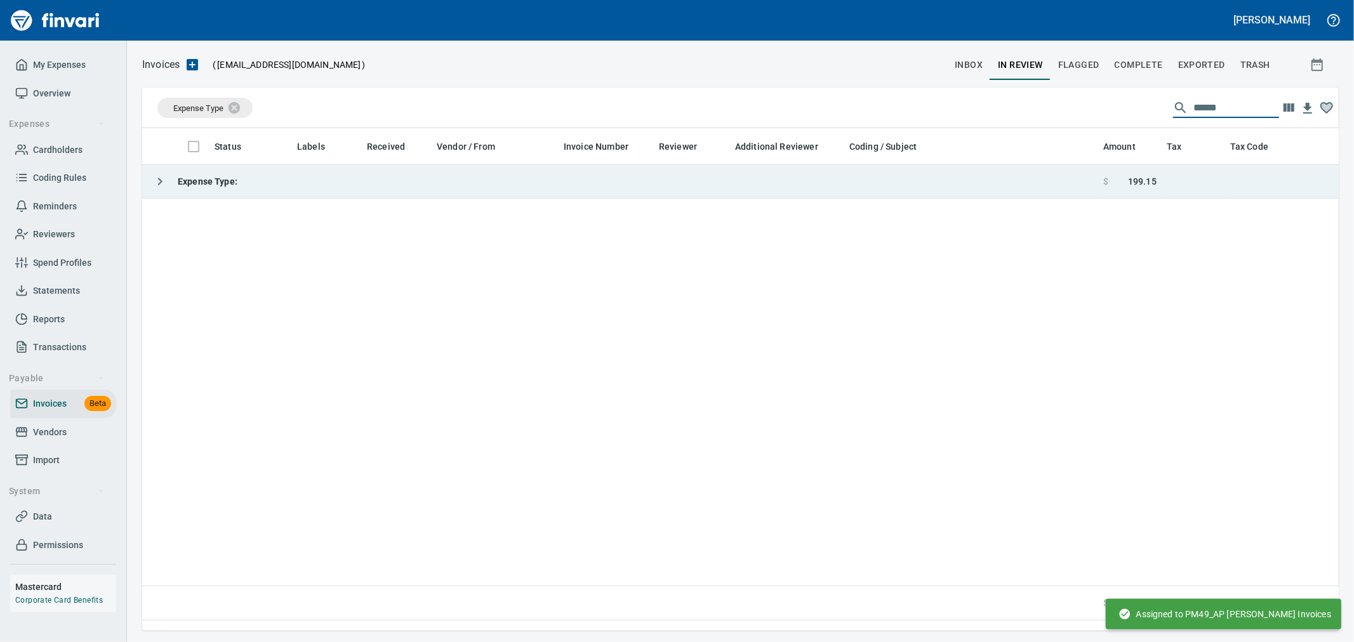
type input "******"
click at [1037, 187] on td "Expense Type :" at bounding box center [620, 182] width 956 height 34
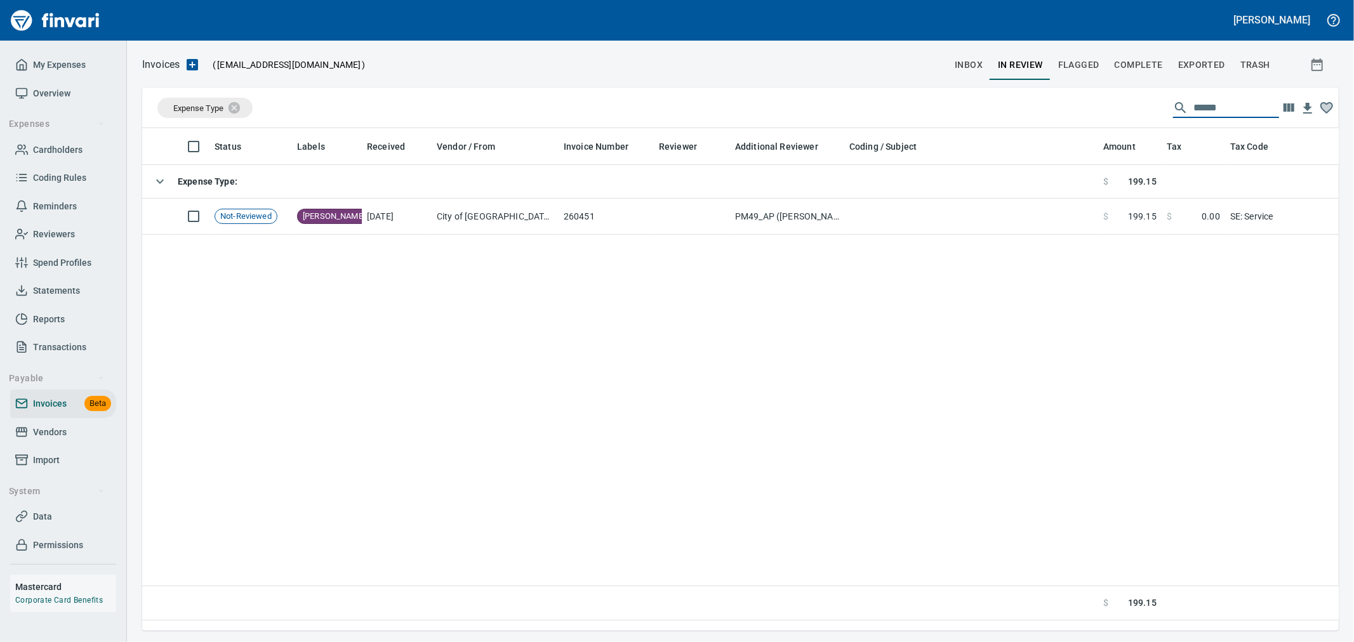
drag, startPoint x: 1226, startPoint y: 105, endPoint x: 1106, endPoint y: 103, distance: 120.0
click at [1106, 103] on div "Expense Type ******" at bounding box center [740, 108] width 1197 height 41
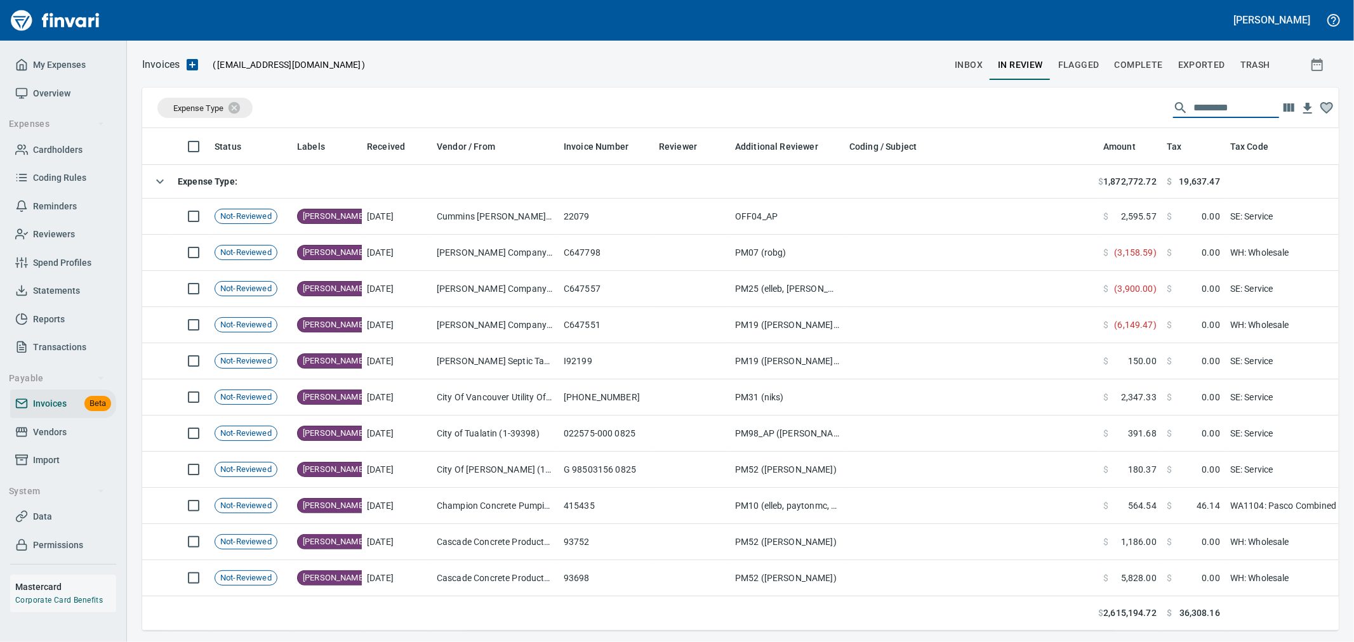
click at [967, 64] on span "inbox" at bounding box center [969, 65] width 28 height 16
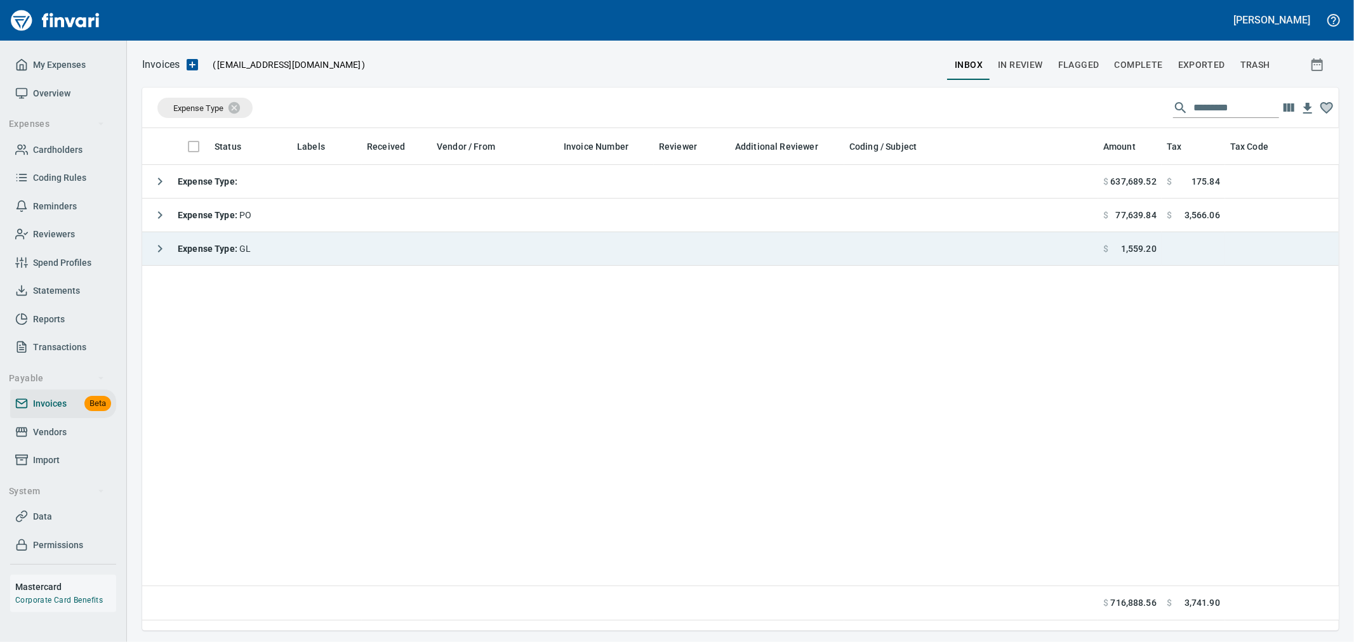
scroll to position [481, 1186]
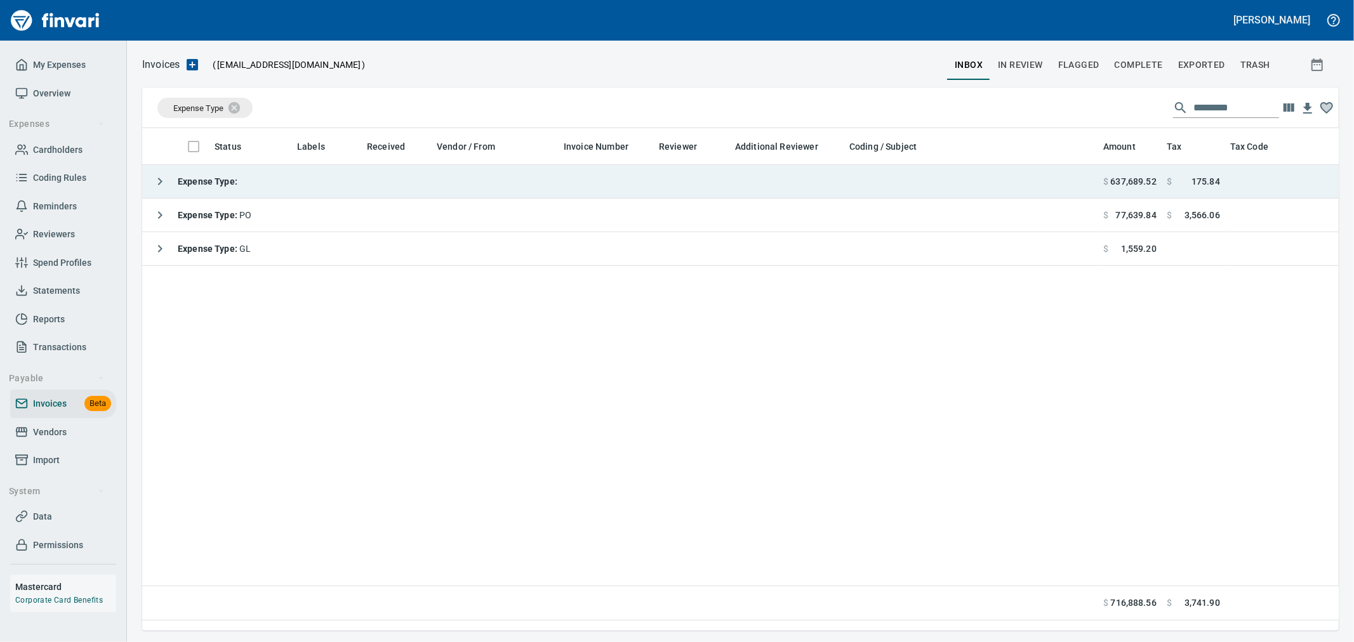
click at [426, 194] on td "Expense Type :" at bounding box center [620, 182] width 956 height 34
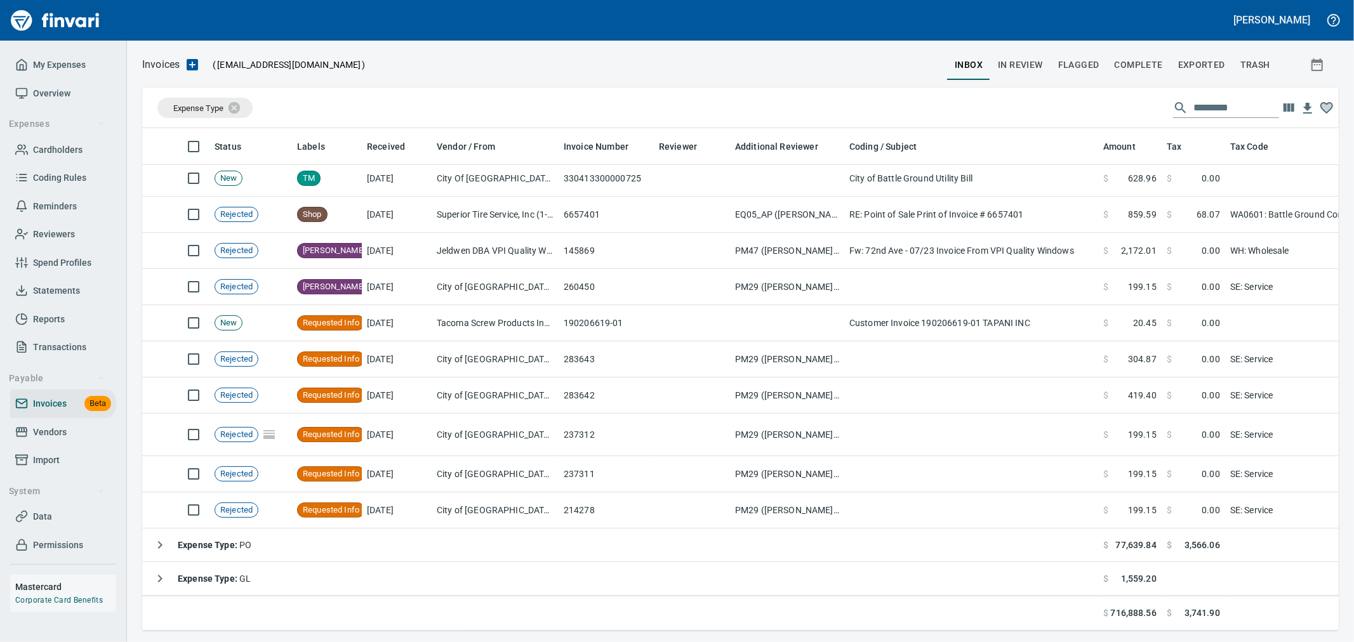
scroll to position [3892, 0]
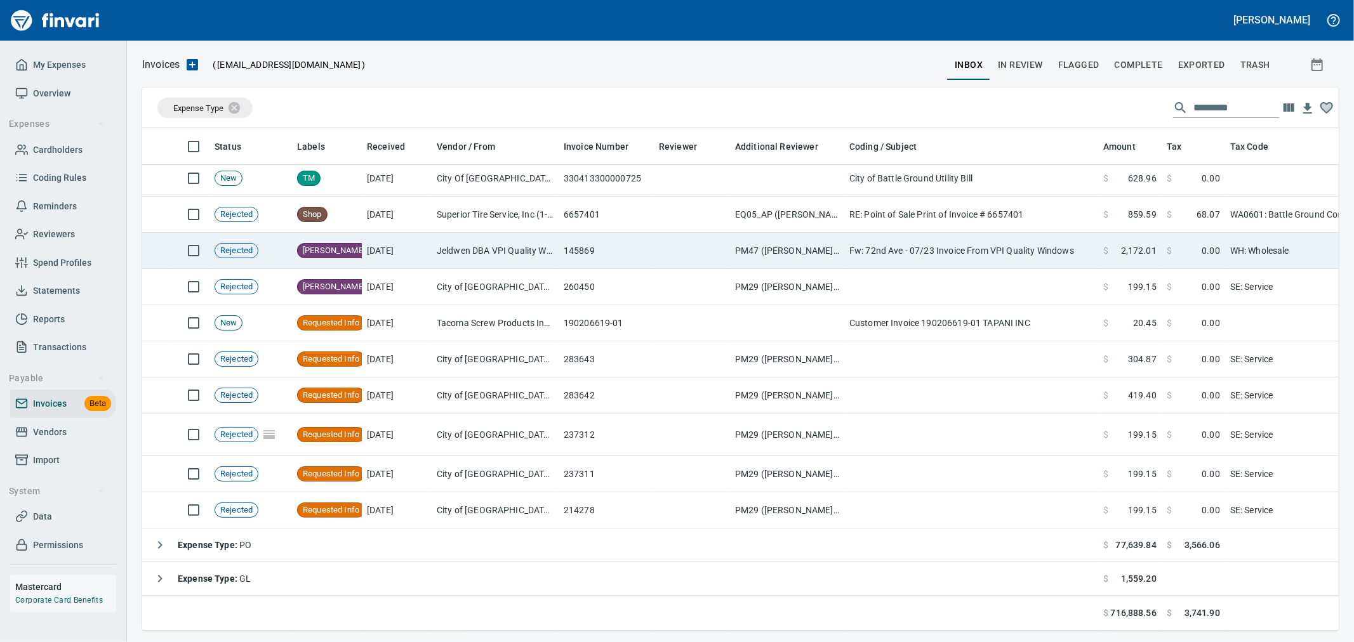
click at [790, 249] on td "PM47 ([PERSON_NAME], raleight, staceyp)" at bounding box center [787, 251] width 114 height 36
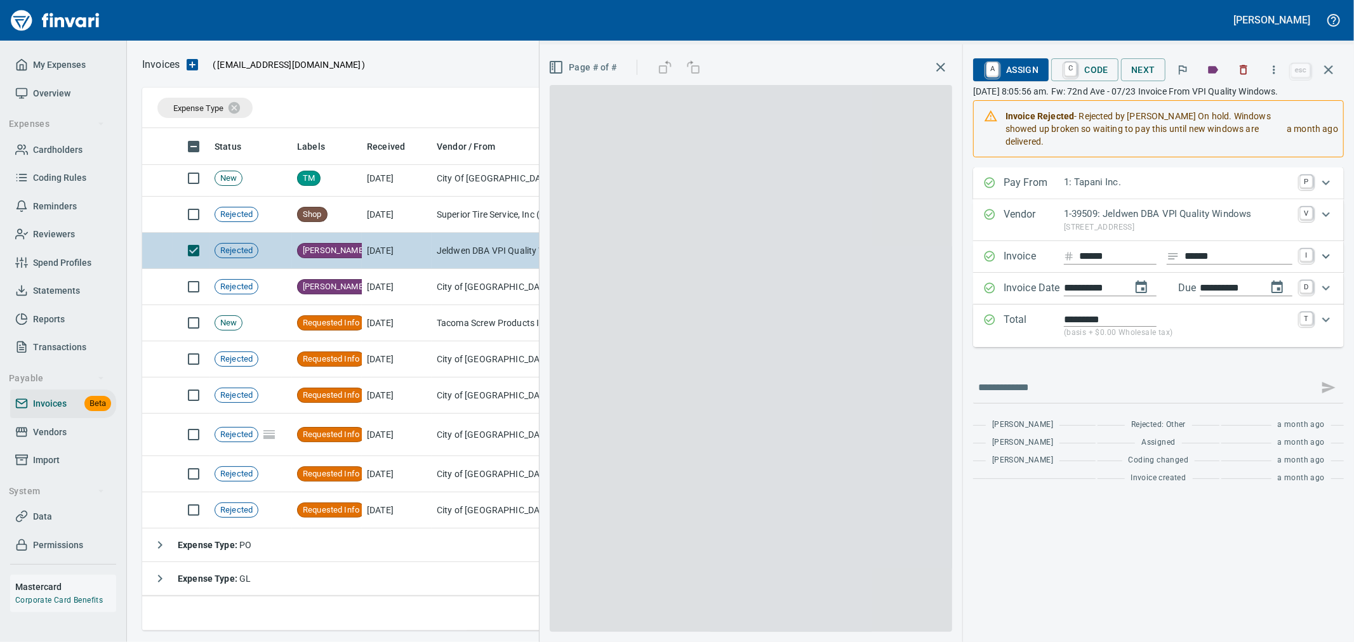
scroll to position [481, 1175]
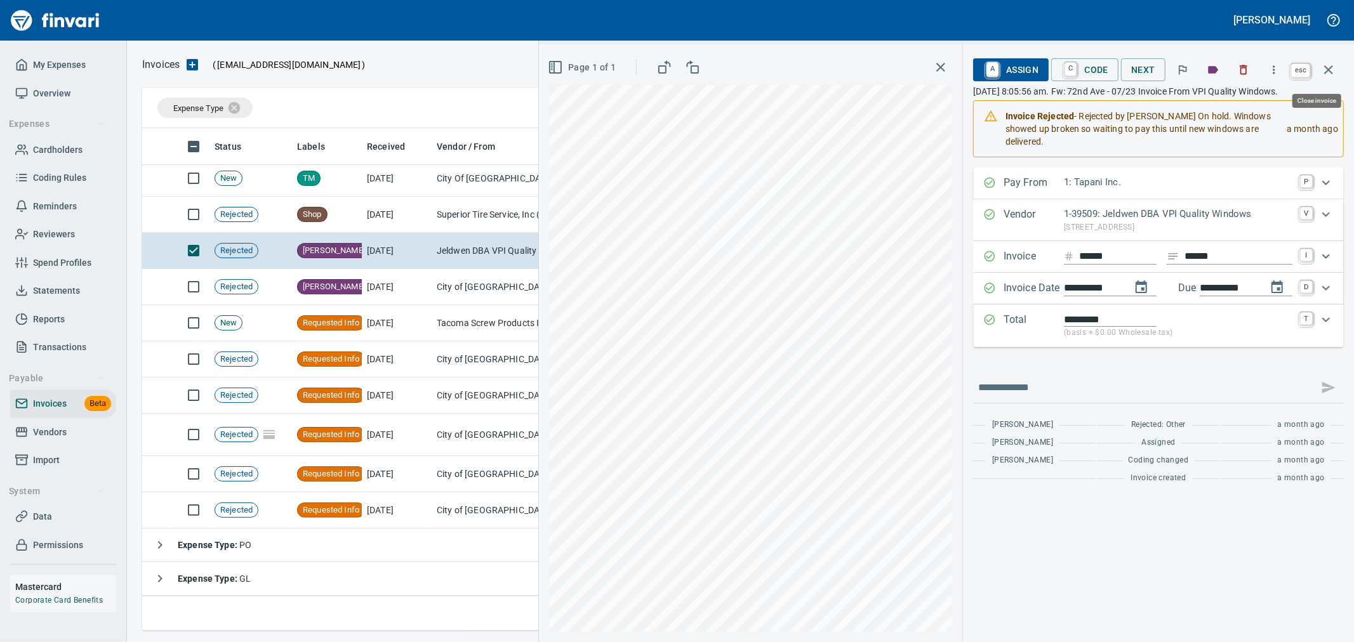
click at [1332, 70] on icon "button" at bounding box center [1328, 69] width 15 height 15
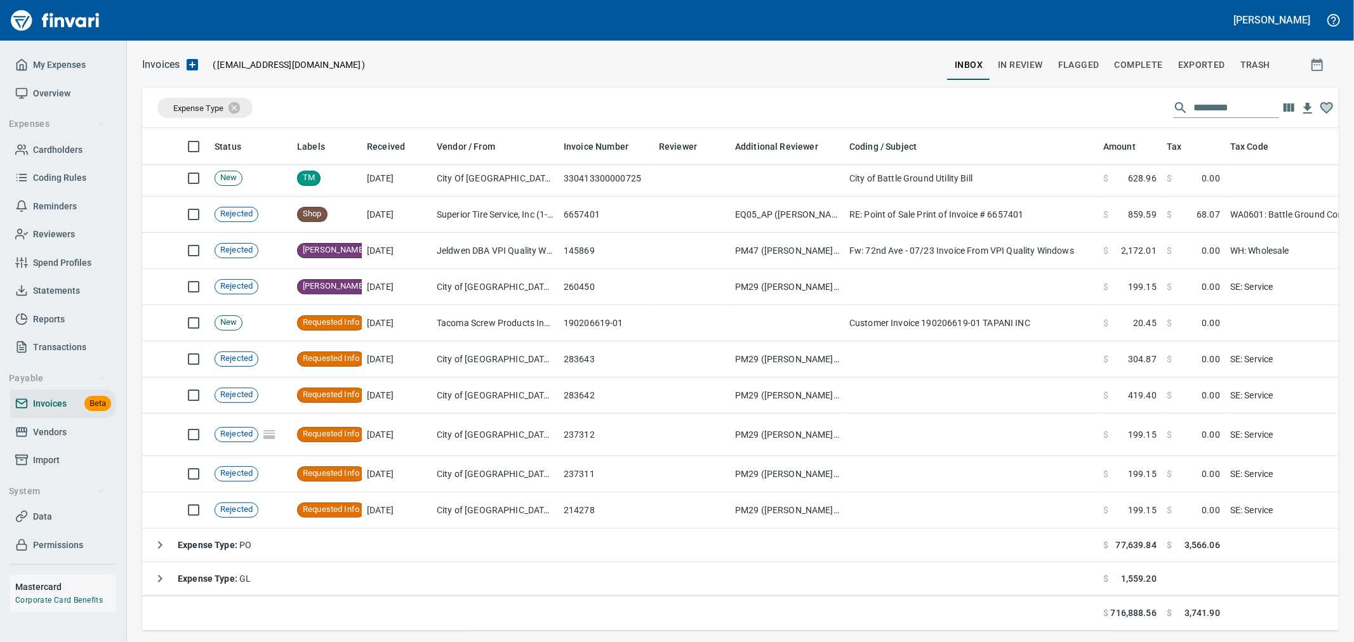
scroll to position [3883, 0]
